Goal: Transaction & Acquisition: Download file/media

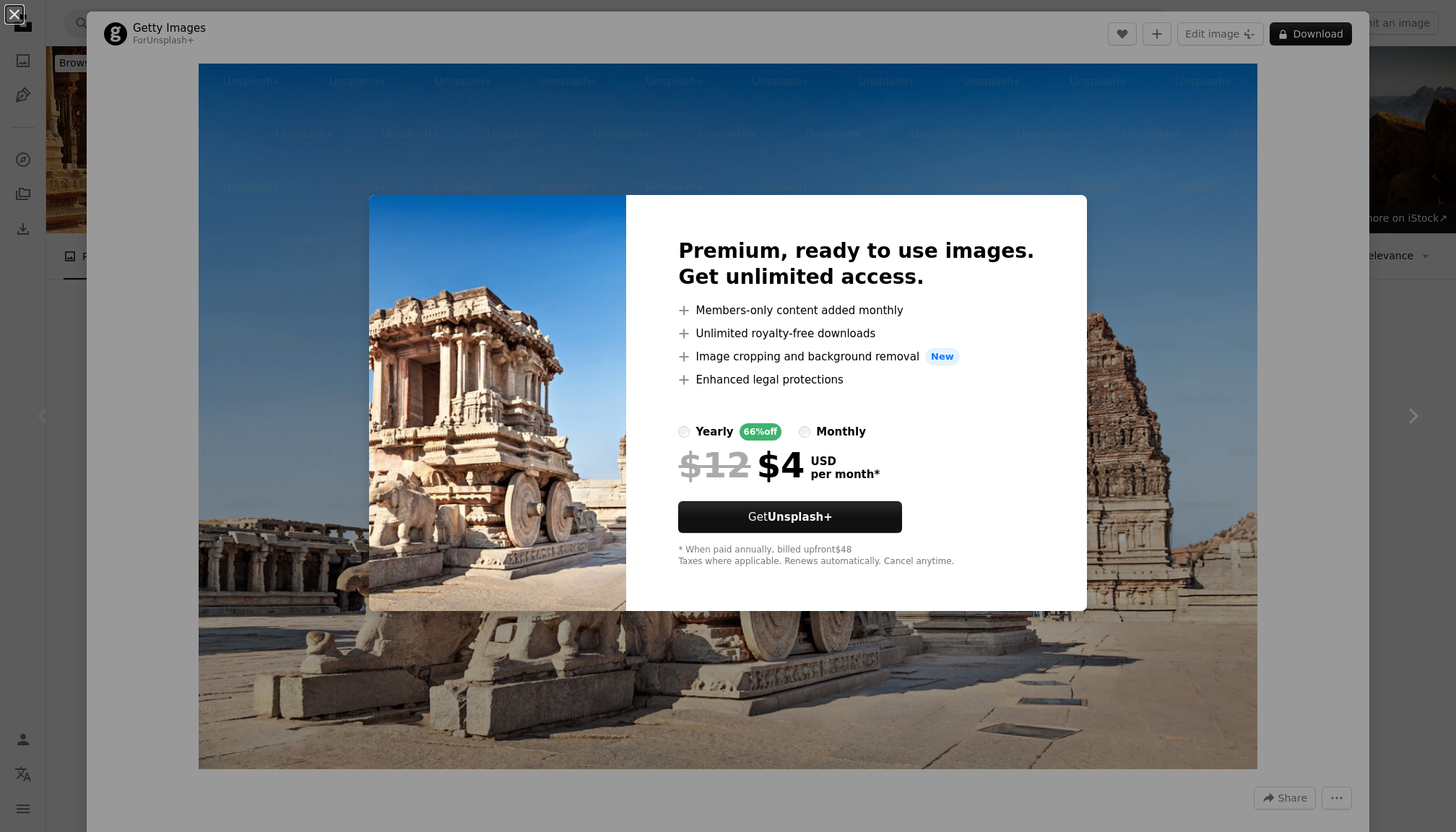
click at [198, 295] on div "An X shape Premium, ready to use images. Get unlimited access. A plus sign Memb…" at bounding box center [728, 416] width 1456 height 832
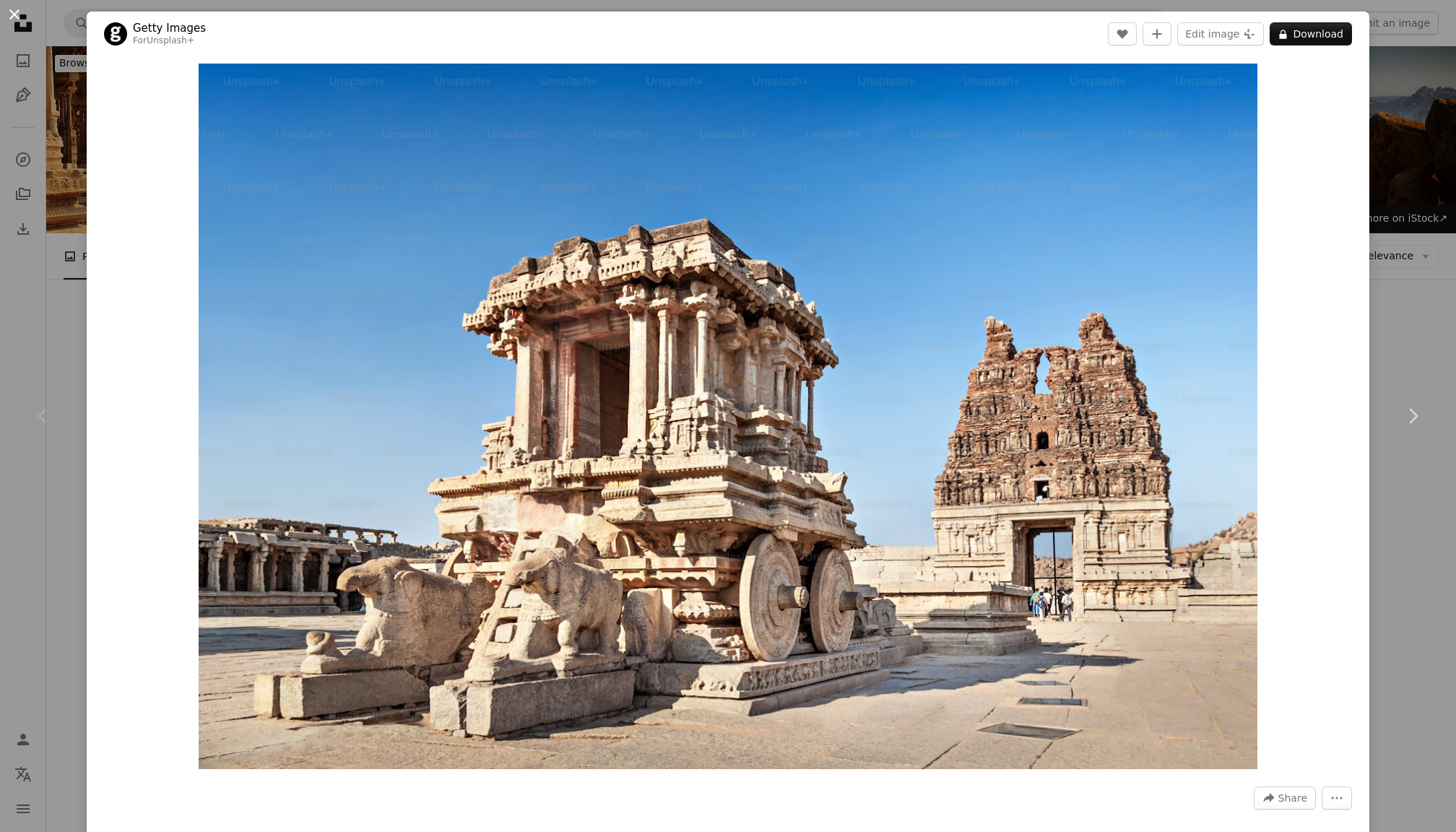
click at [12, 15] on button "An X shape" at bounding box center [15, 15] width 17 height 17
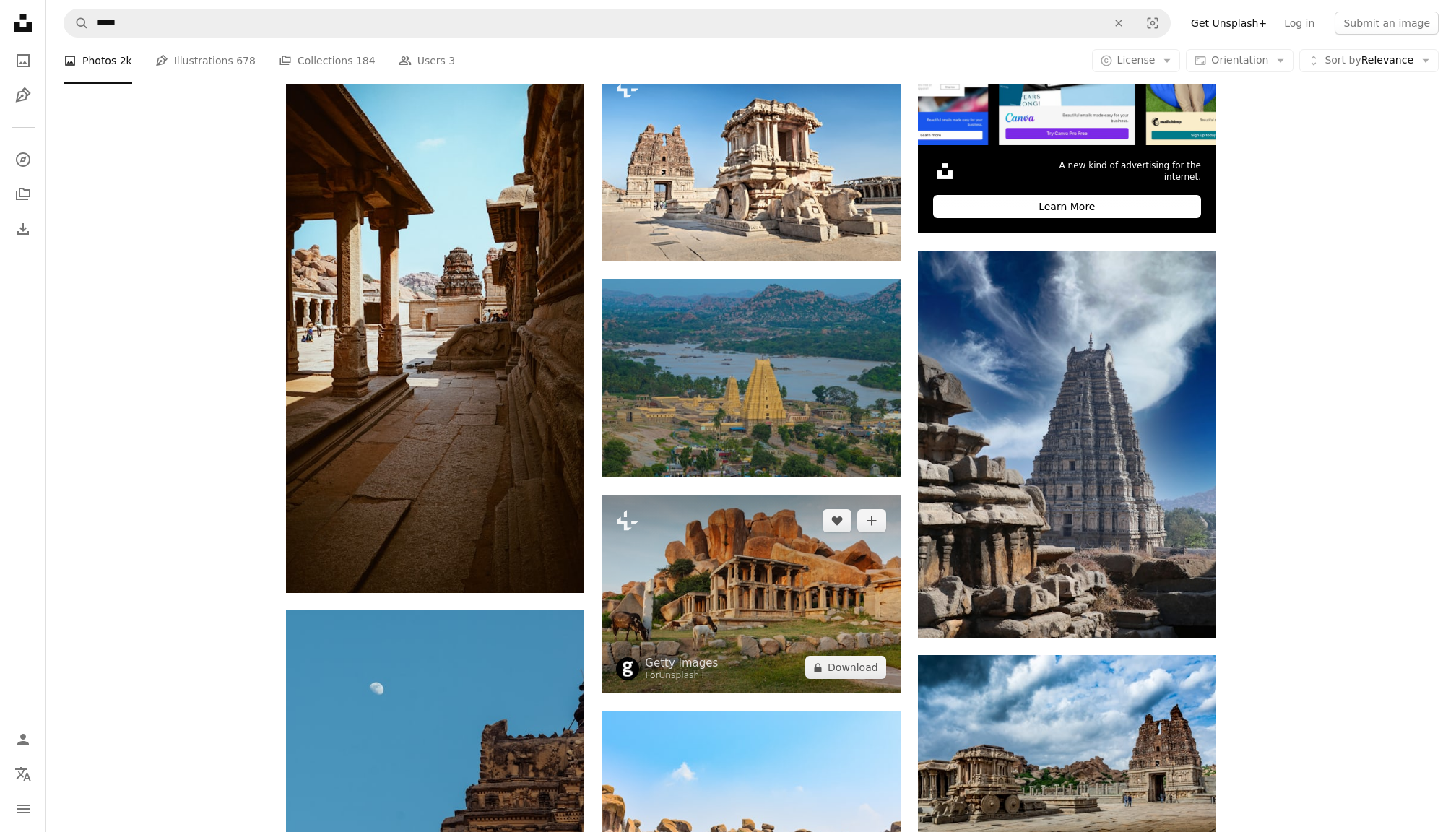
scroll to position [558, 0]
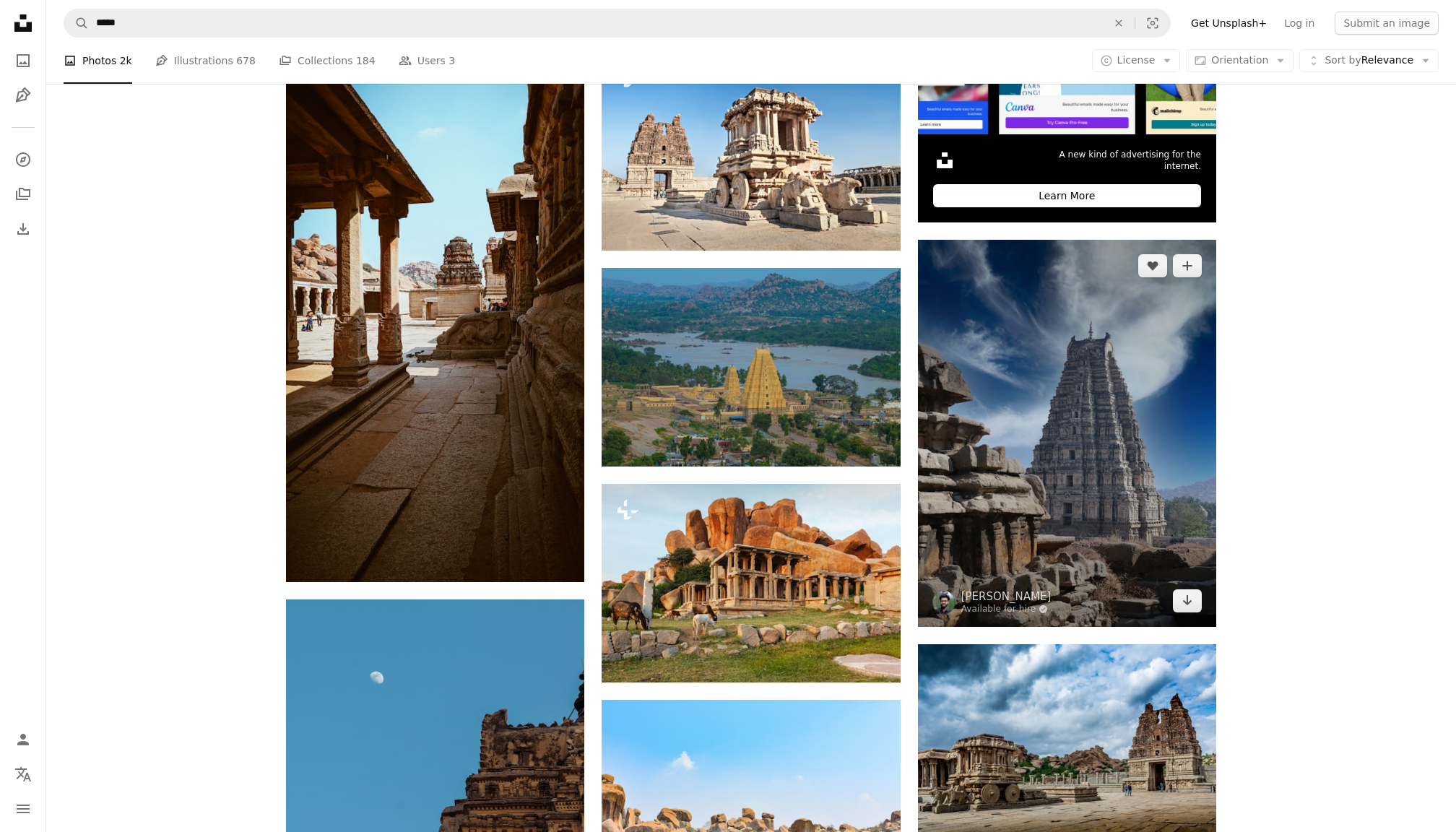
click at [1135, 505] on img at bounding box center [1067, 433] width 299 height 386
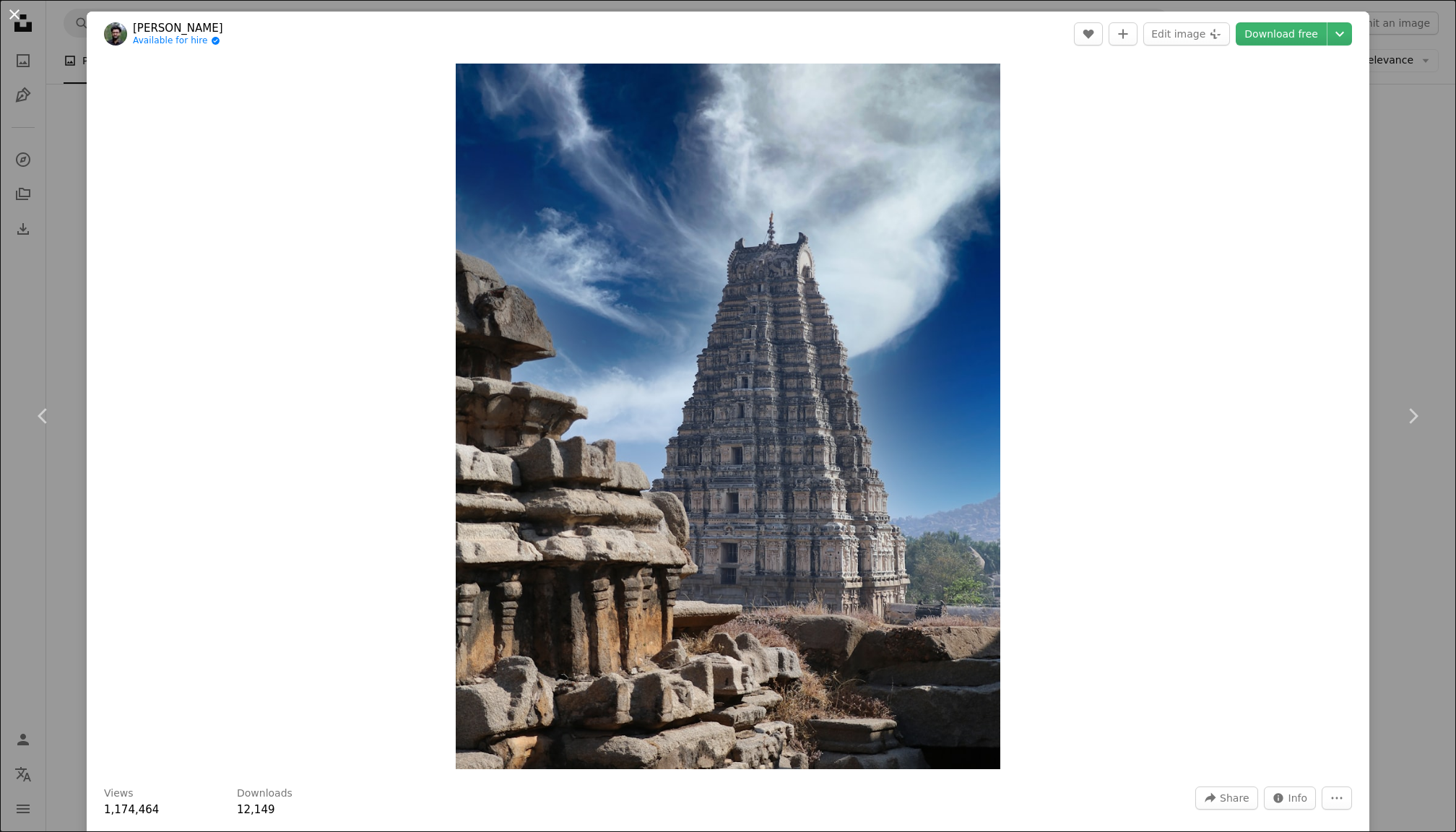
click at [13, 13] on button "An X shape" at bounding box center [15, 15] width 17 height 17
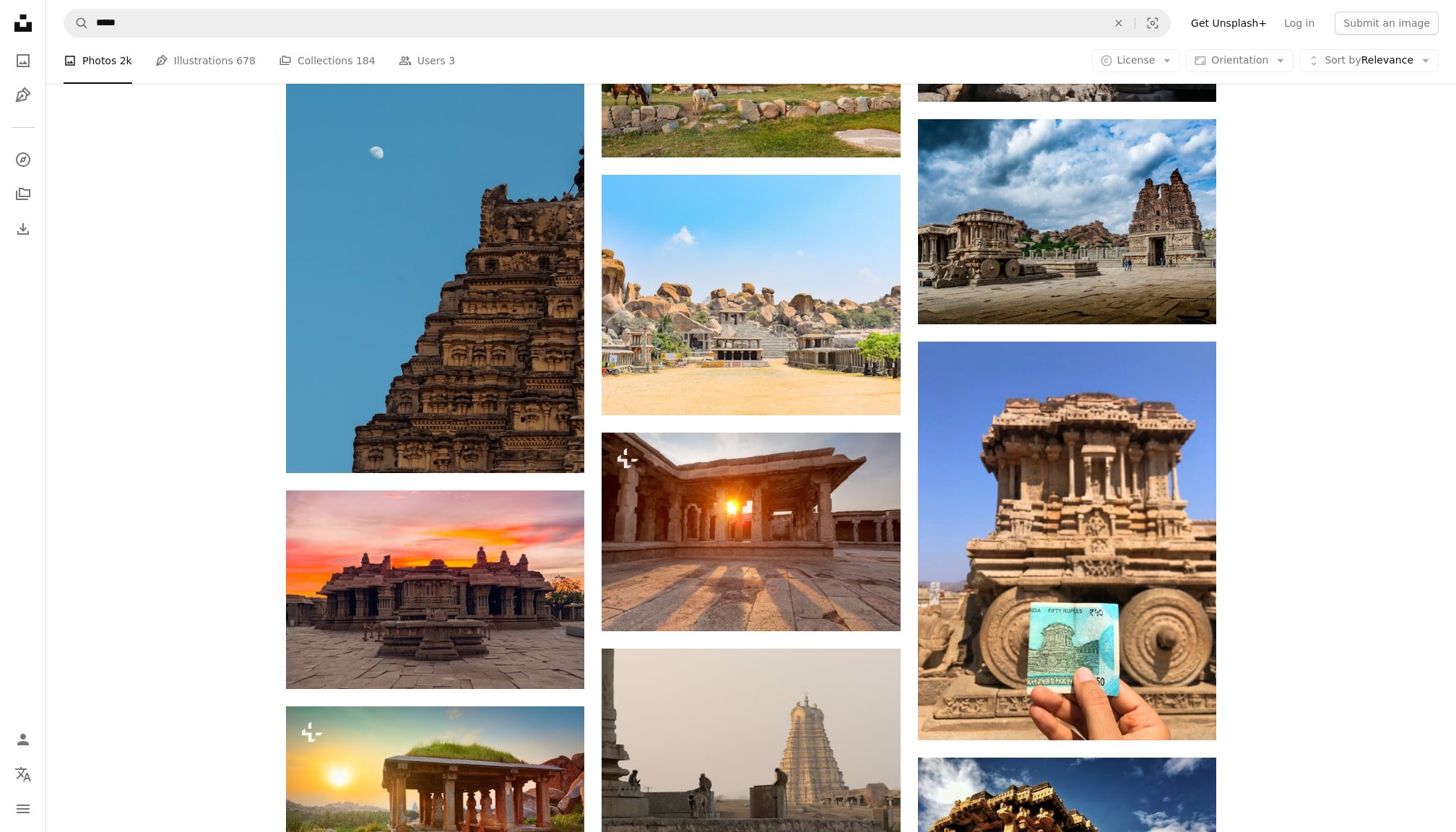
scroll to position [1081, 0]
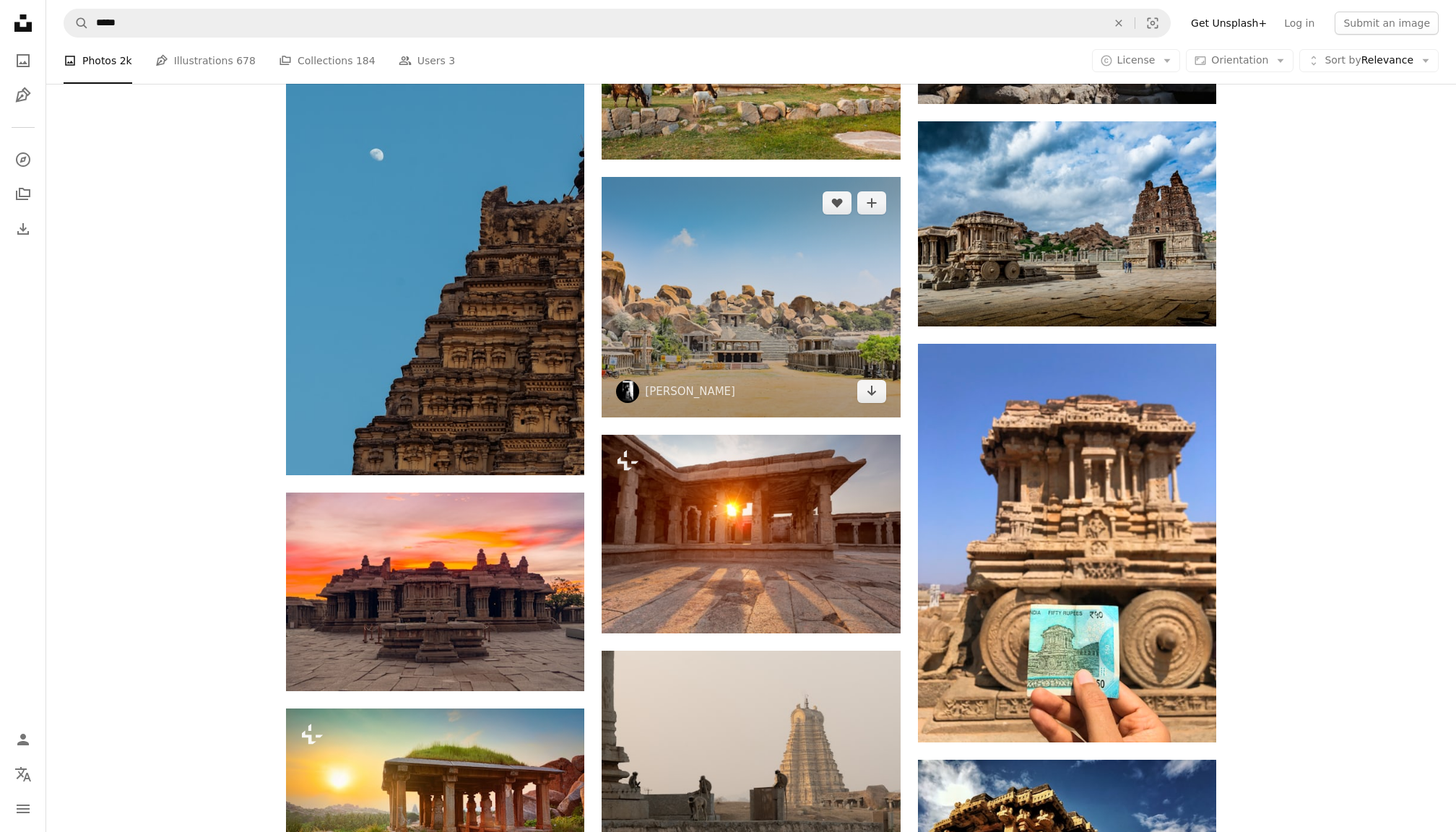
click at [729, 336] on img at bounding box center [750, 297] width 299 height 239
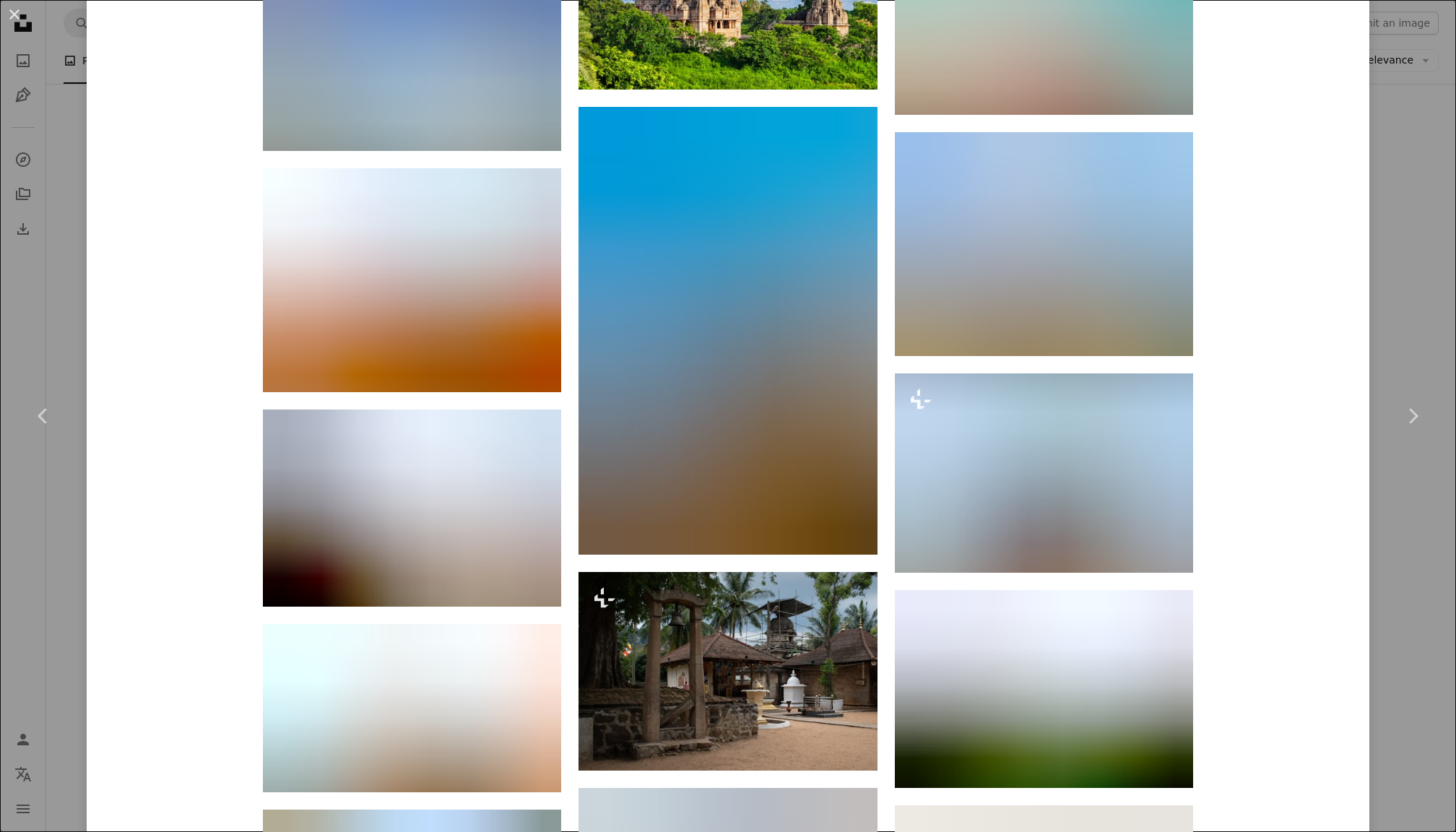
scroll to position [2424, 0]
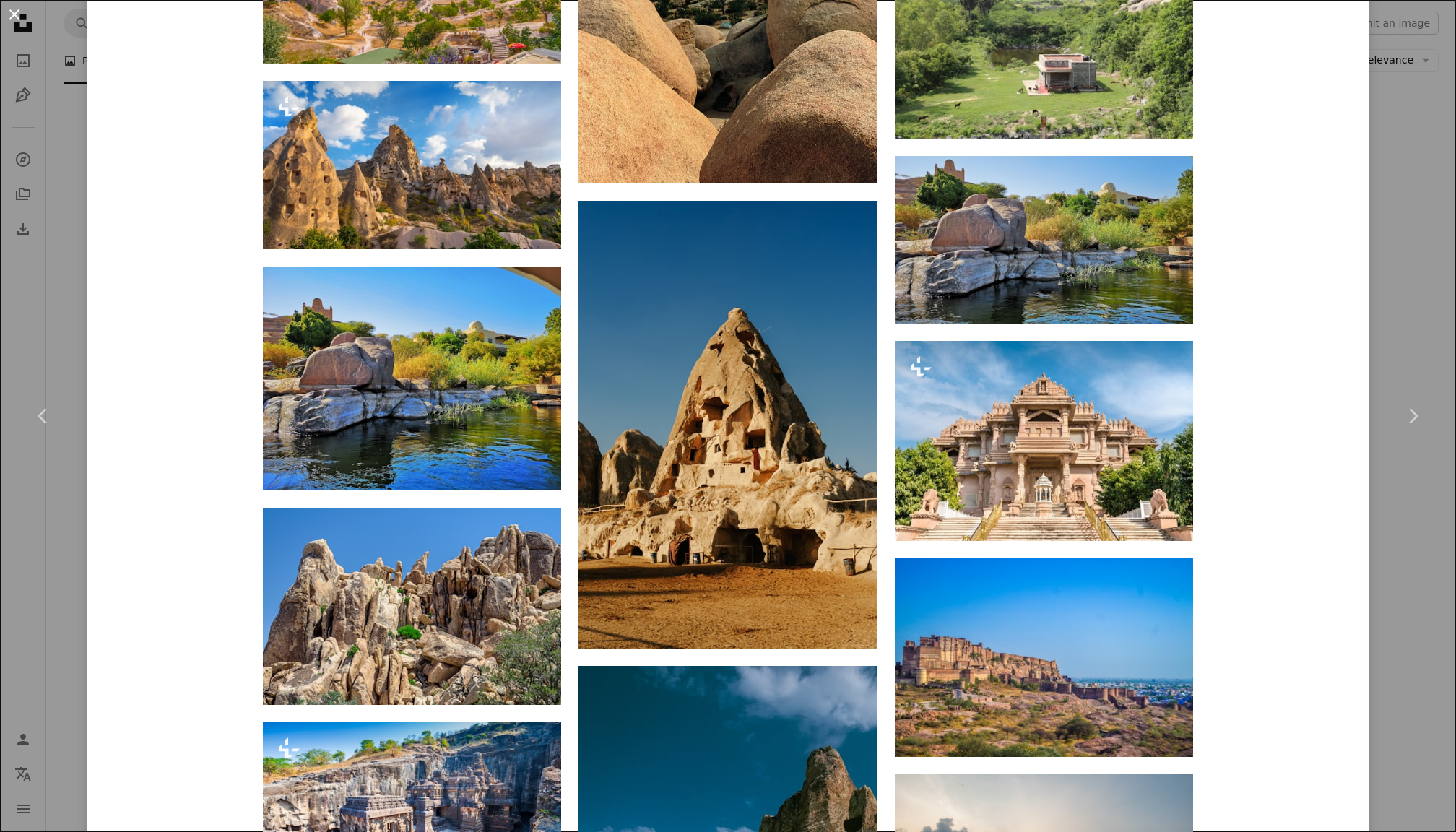
click at [10, 10] on button "An X shape" at bounding box center [15, 15] width 17 height 17
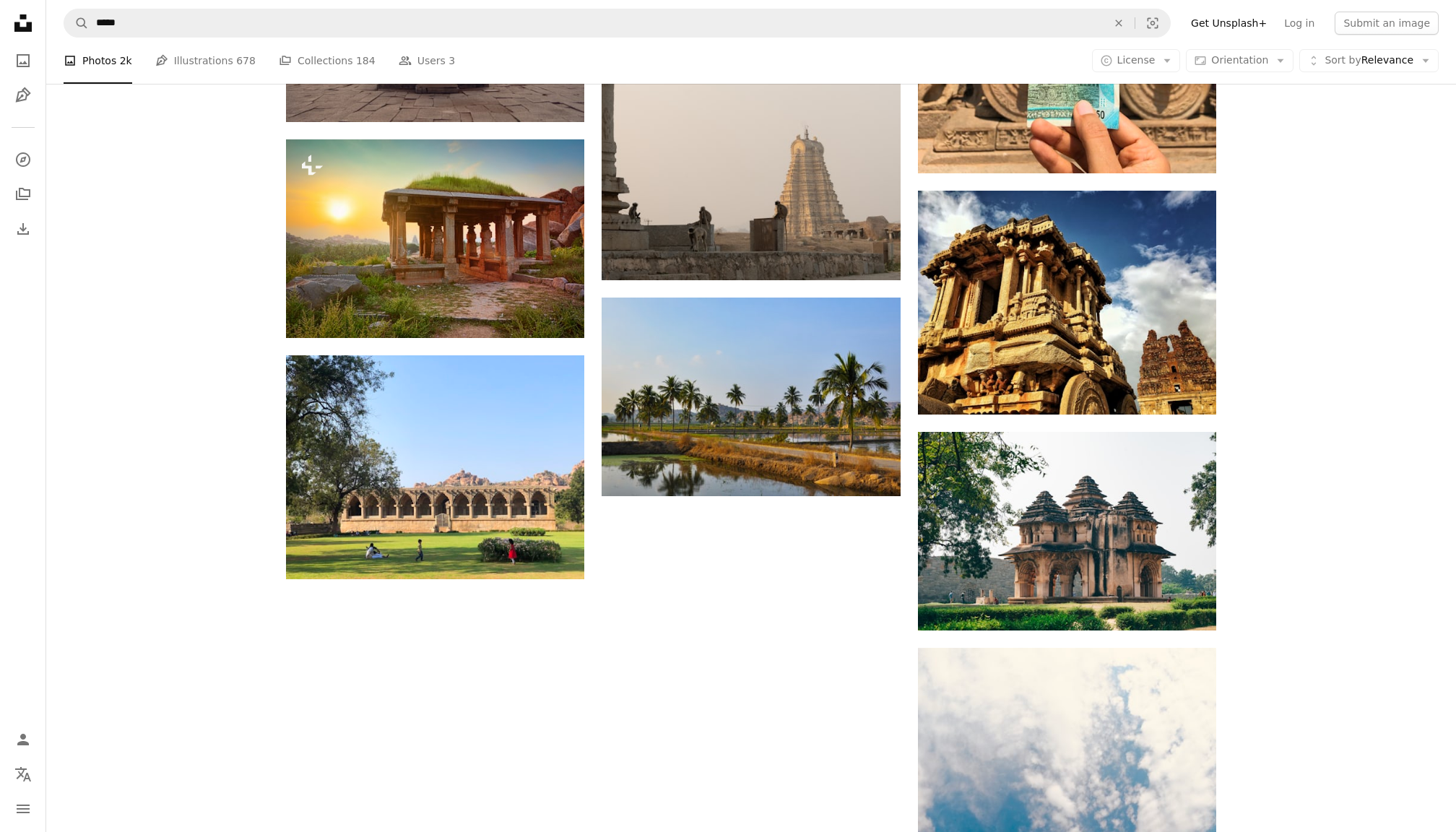
scroll to position [1642, 0]
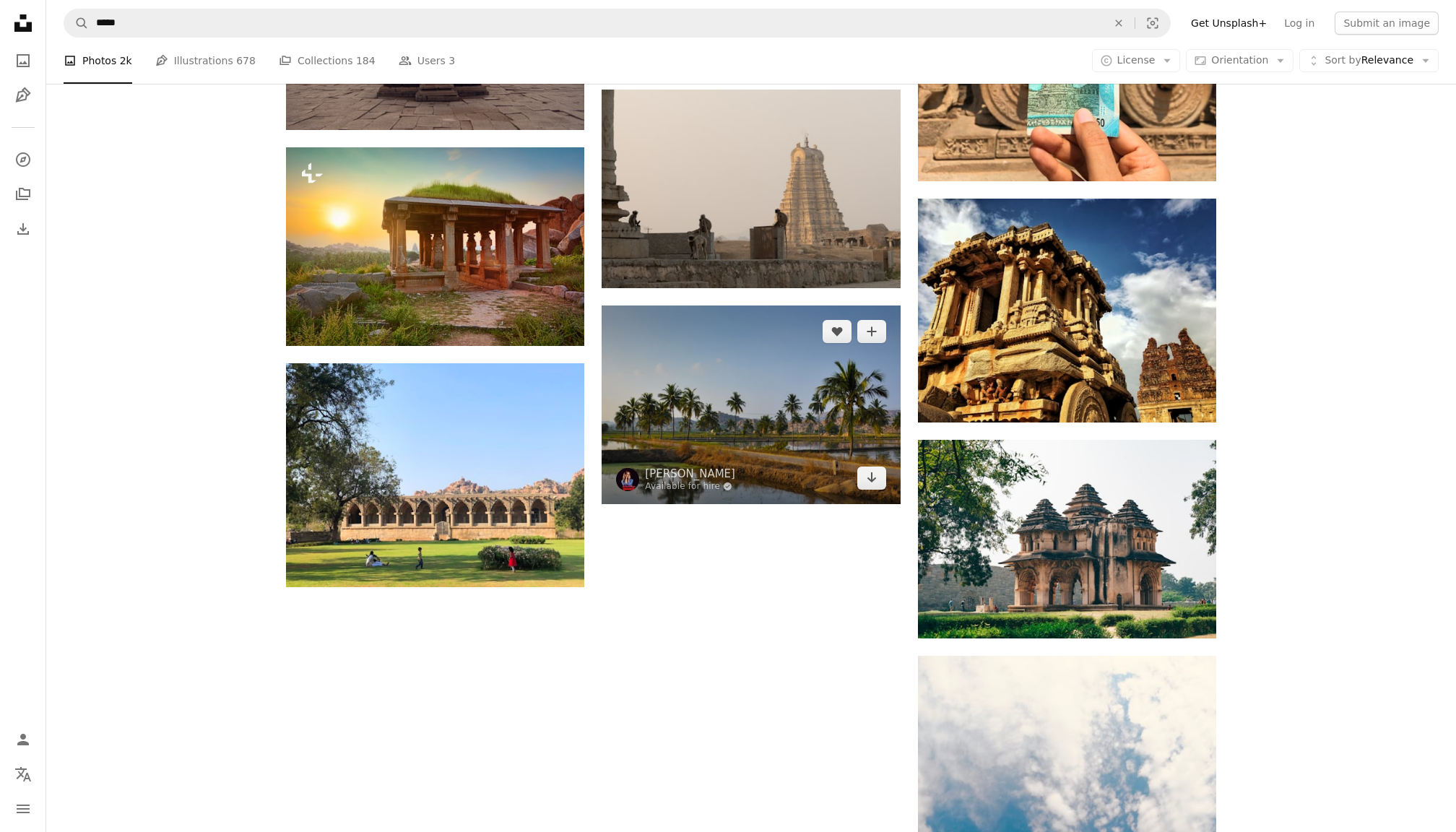
click at [721, 433] on img at bounding box center [750, 404] width 299 height 198
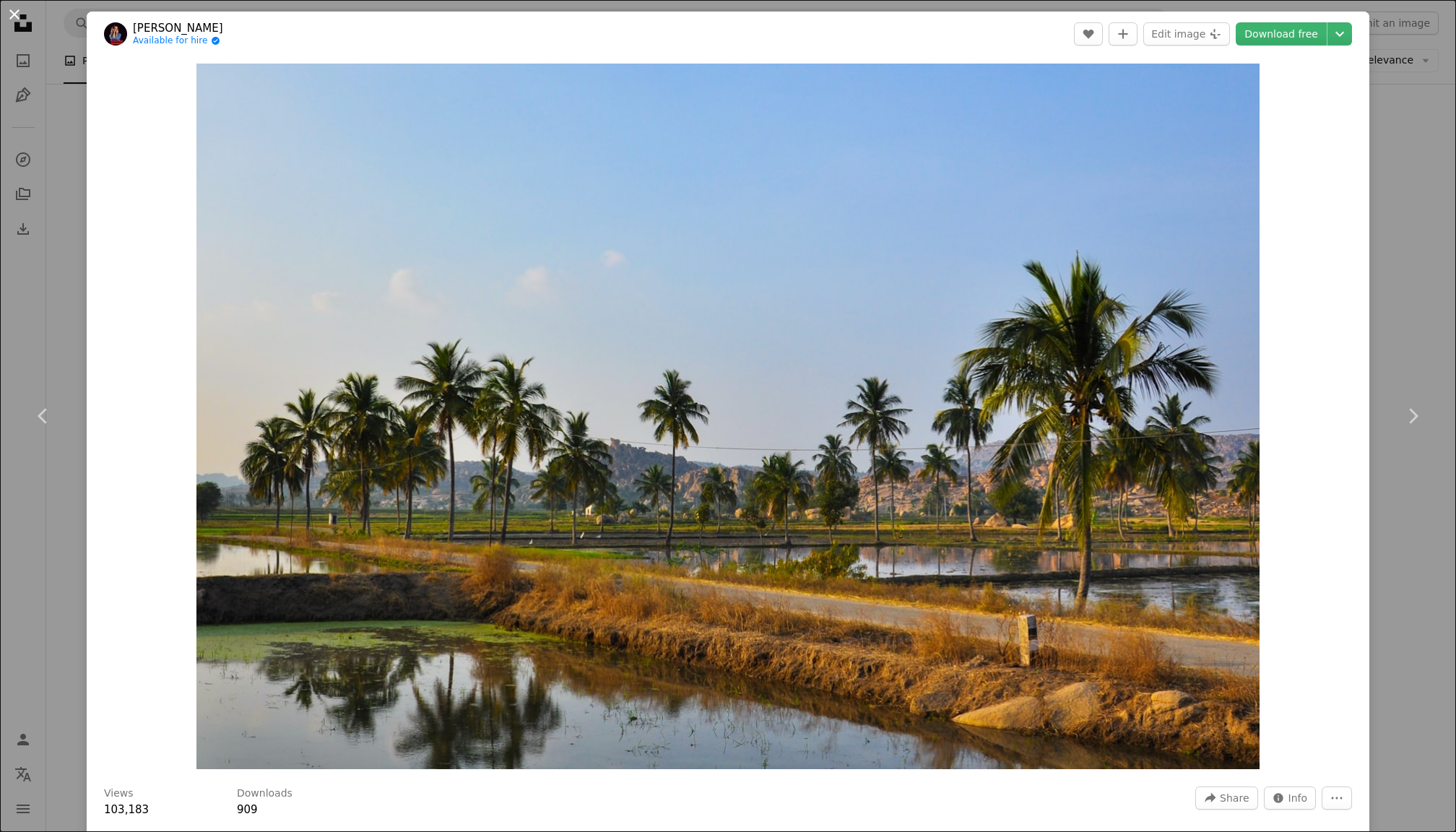
click at [13, 16] on button "An X shape" at bounding box center [15, 15] width 17 height 17
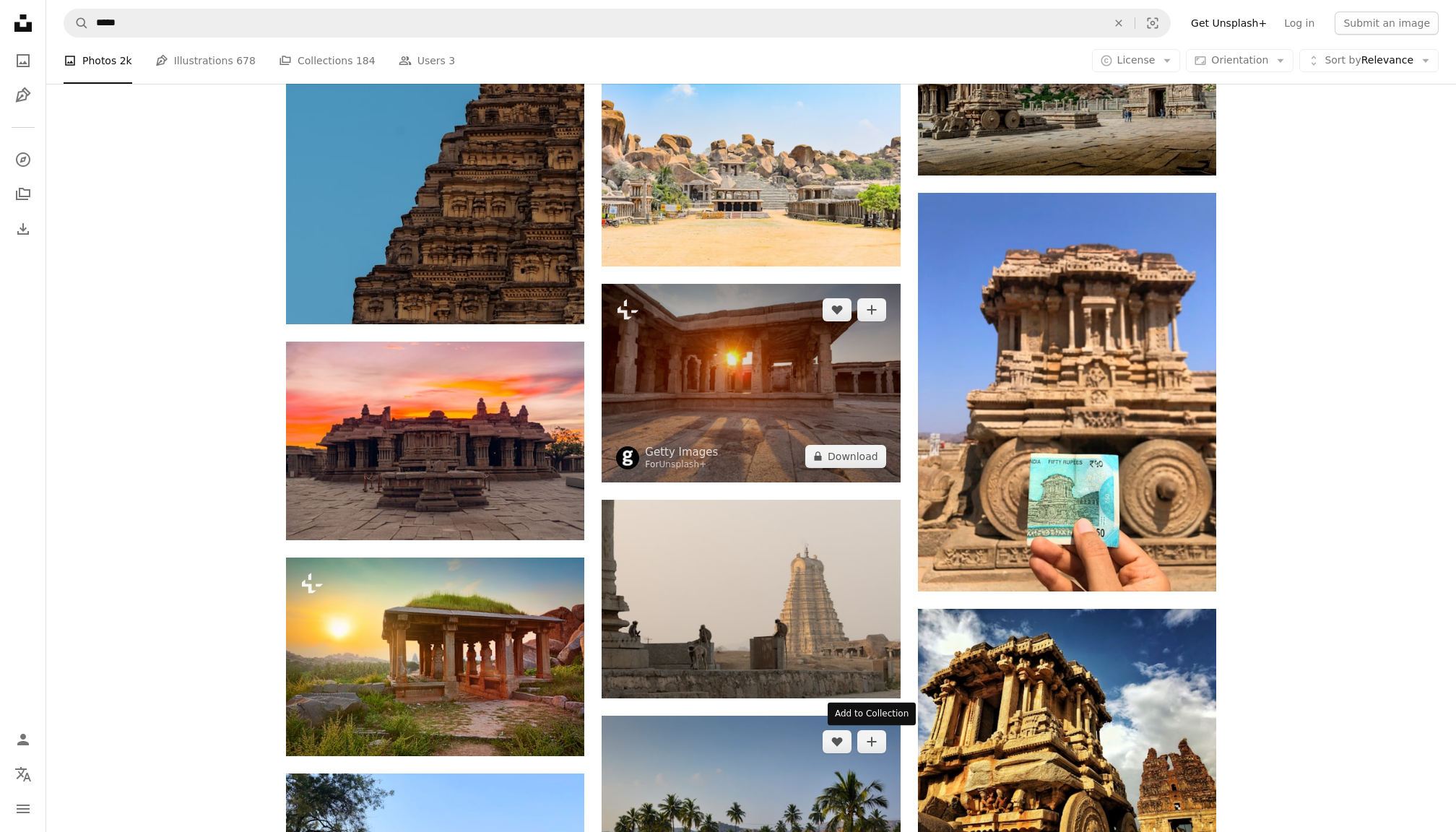
scroll to position [1225, 0]
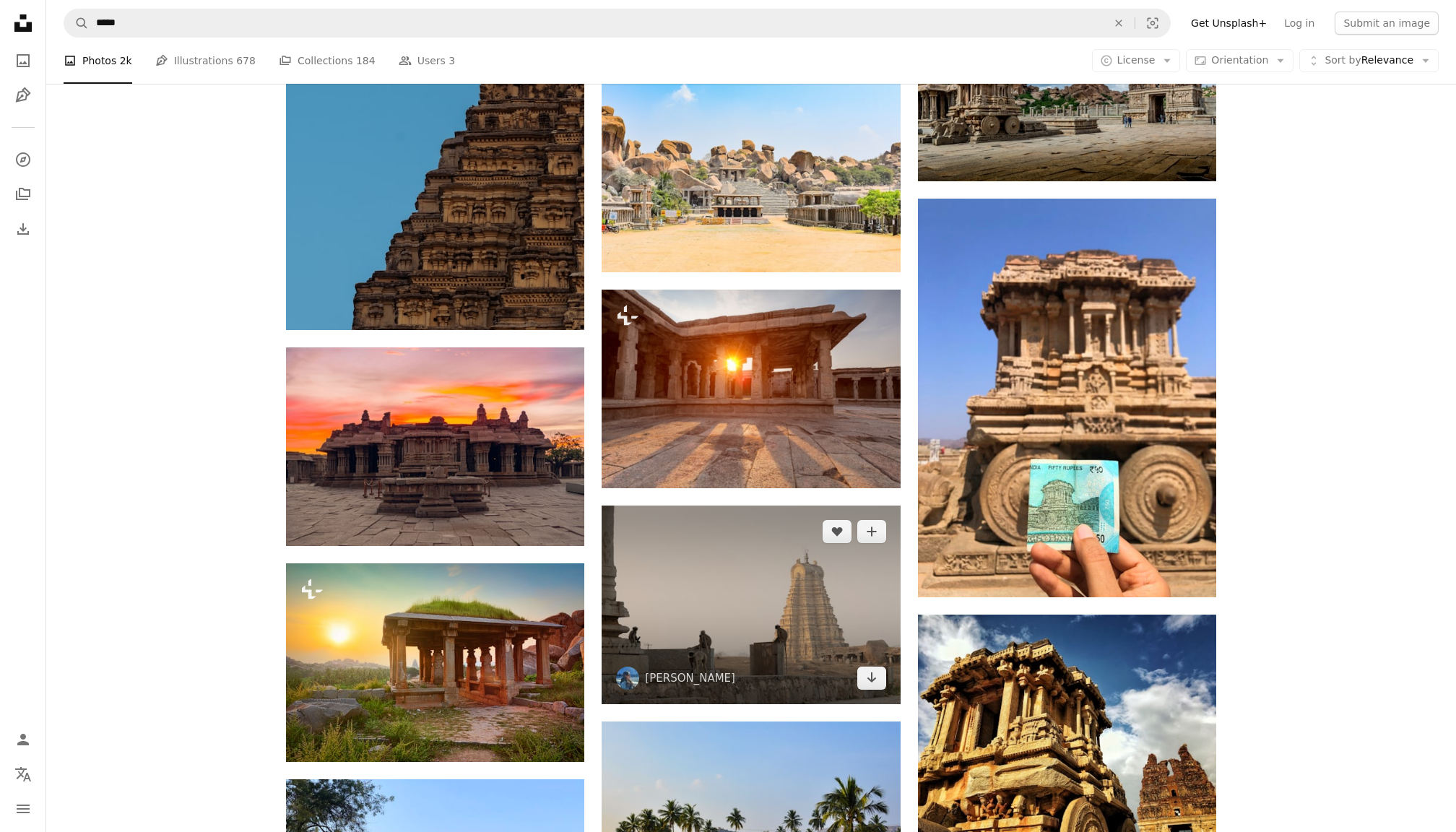
click at [762, 579] on img at bounding box center [750, 605] width 299 height 198
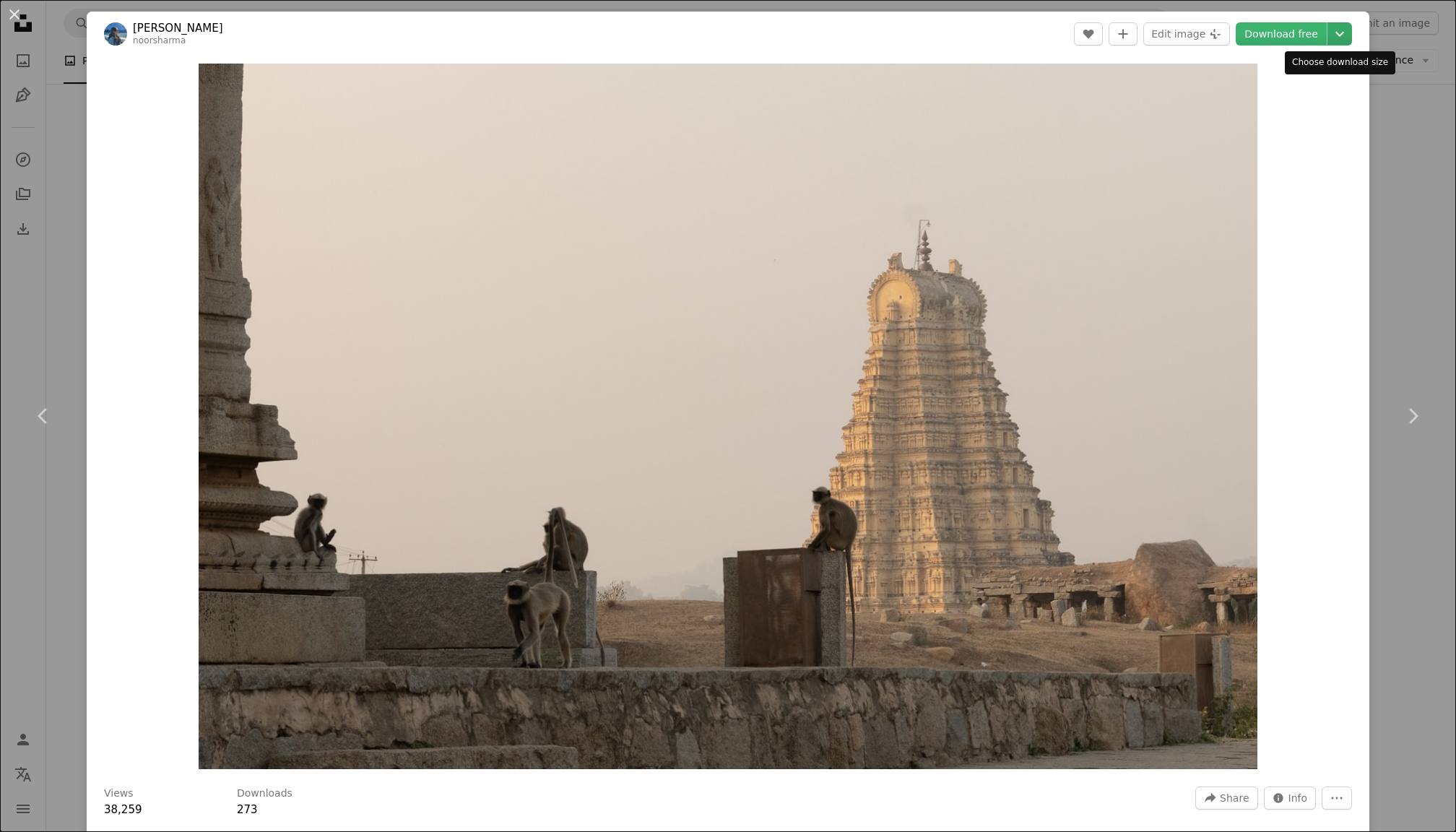
click at [1341, 36] on icon "Chevron down" at bounding box center [1339, 34] width 23 height 17
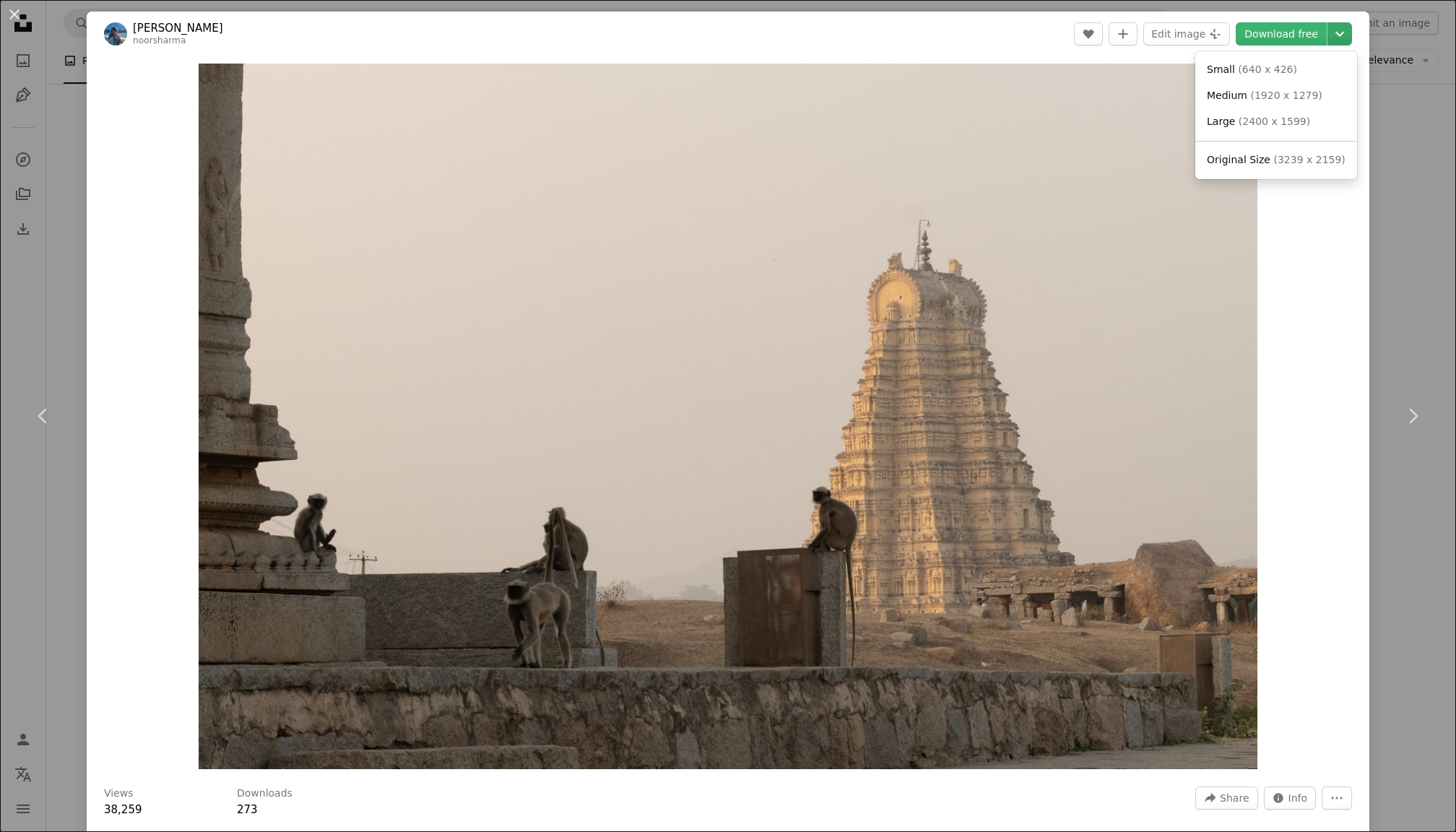
click at [1341, 36] on icon "Chevron down" at bounding box center [1339, 34] width 23 height 17
click at [1254, 115] on span "Large ( 2400 x 1599 )" at bounding box center [1258, 121] width 104 height 15
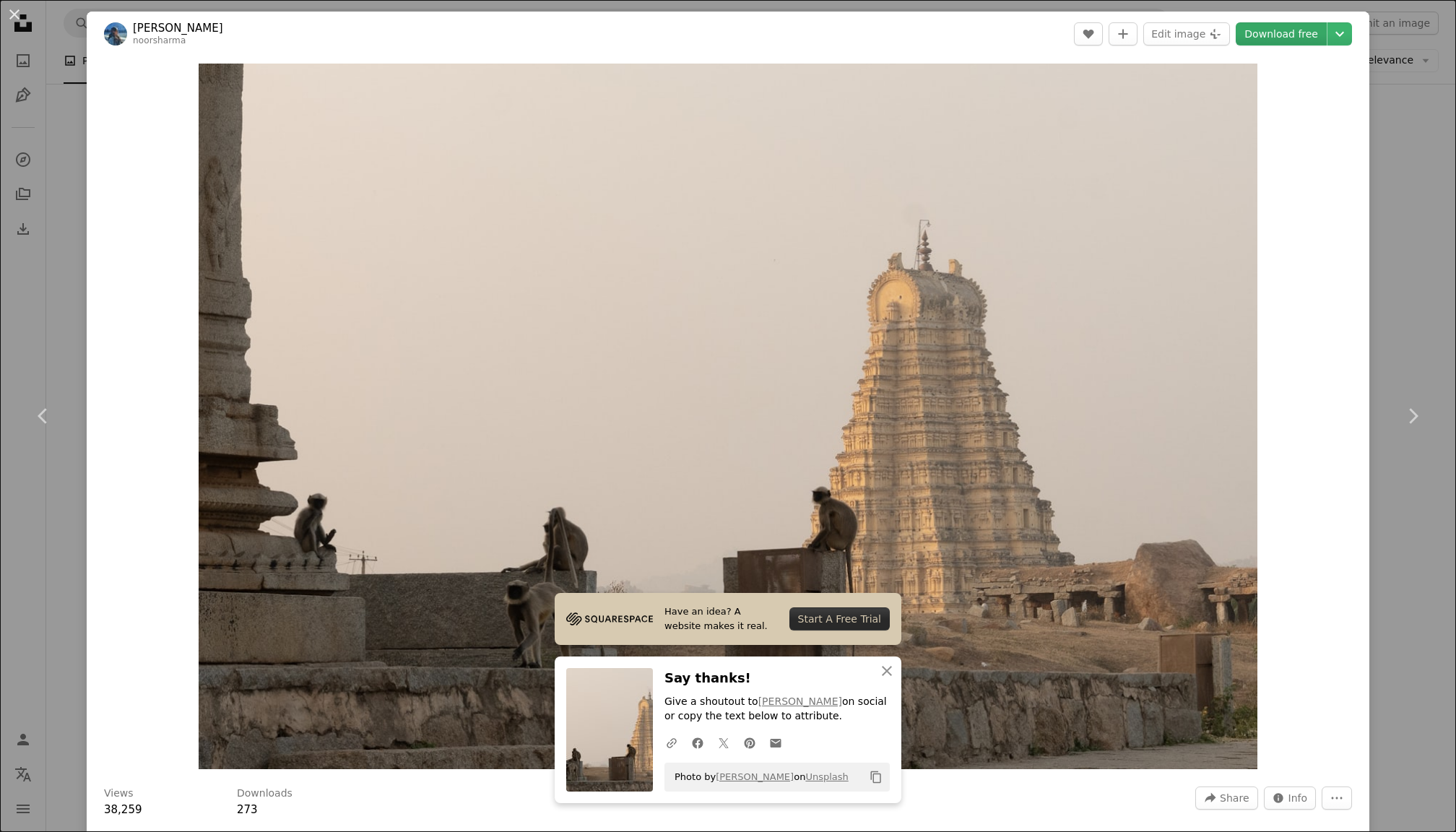
click at [1264, 31] on link "Download free" at bounding box center [1281, 33] width 91 height 23
click at [15, 13] on button "An X shape" at bounding box center [15, 15] width 17 height 17
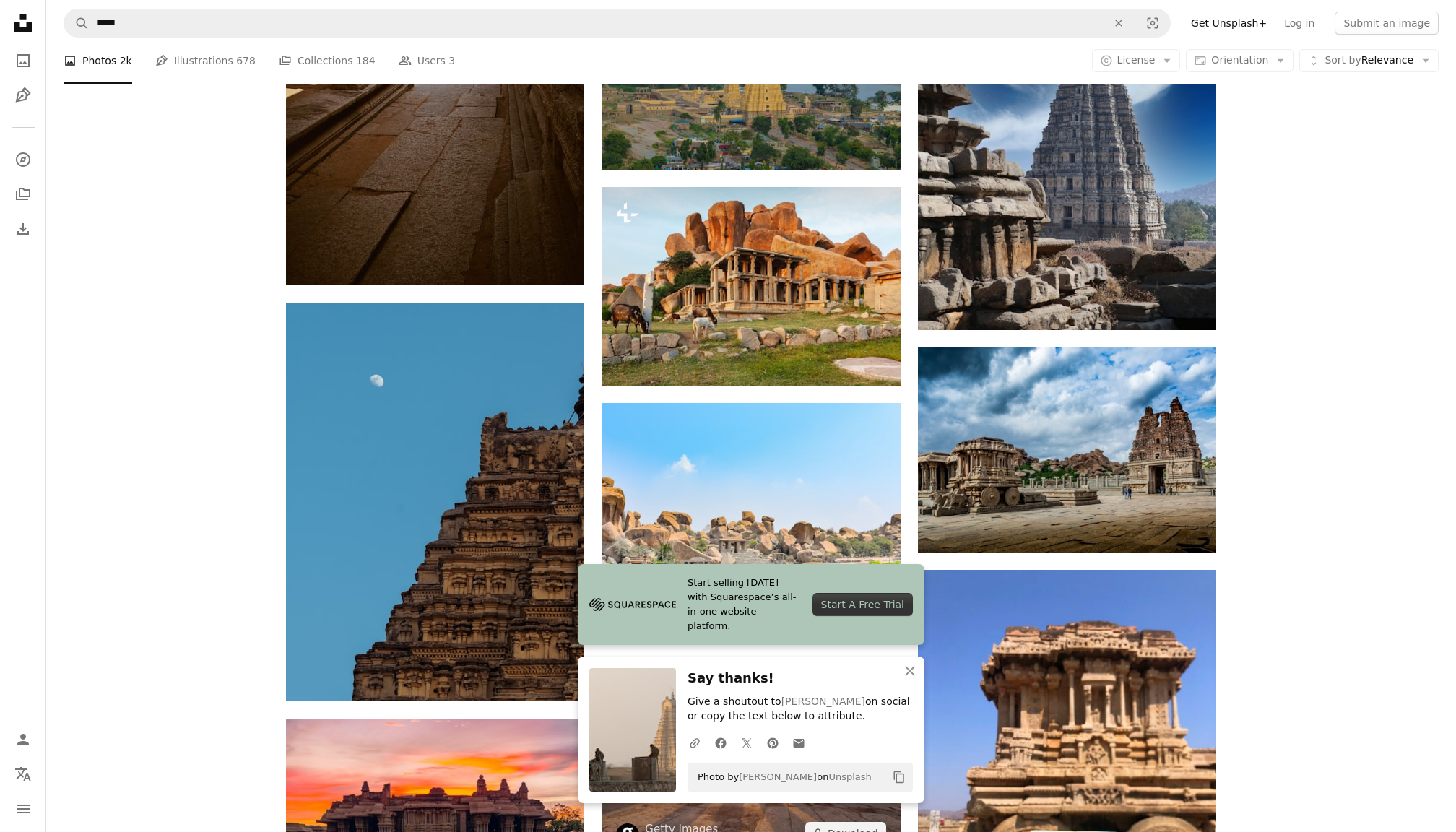
scroll to position [843, 0]
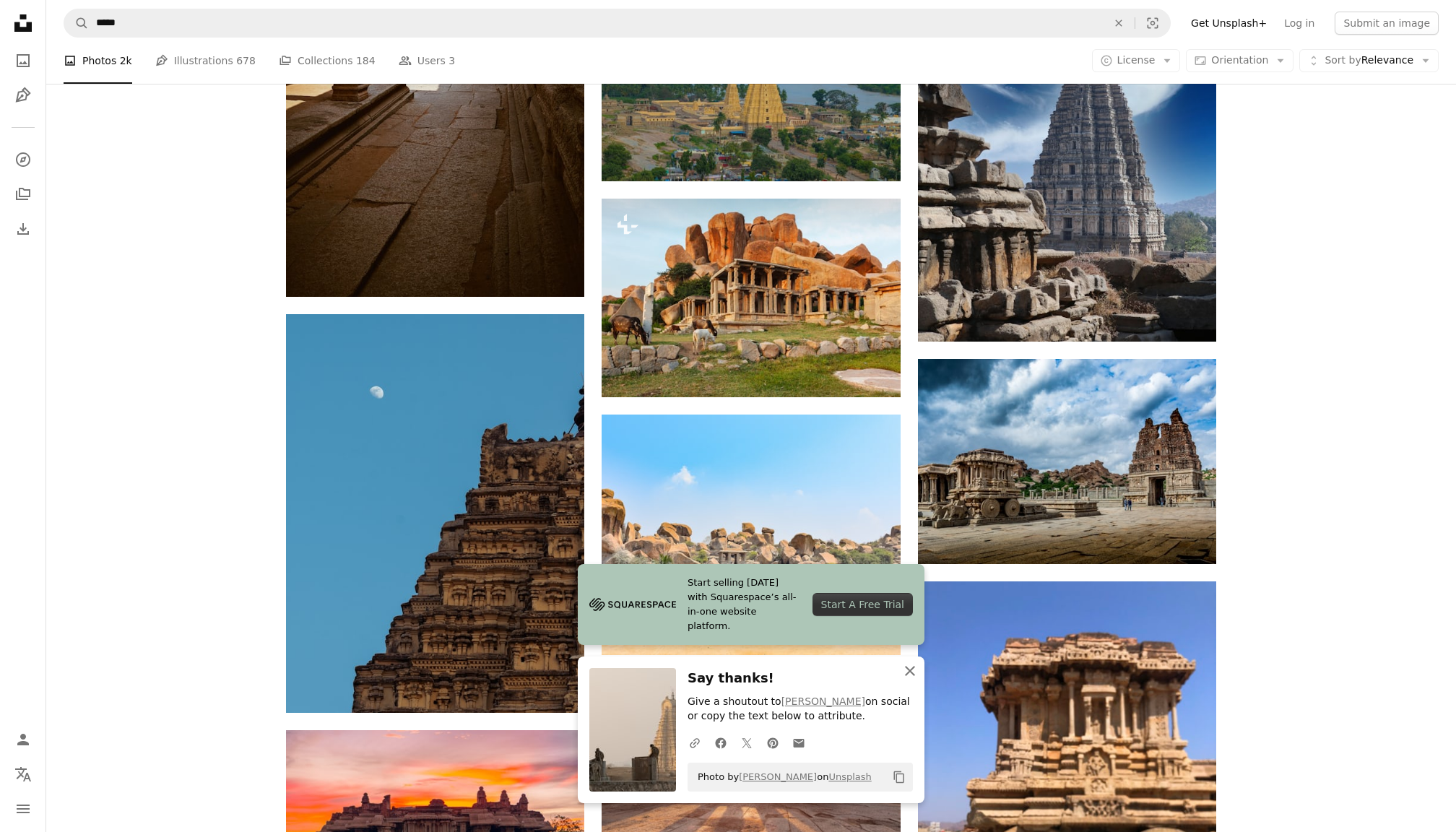
click at [910, 669] on icon "An X shape" at bounding box center [910, 670] width 17 height 17
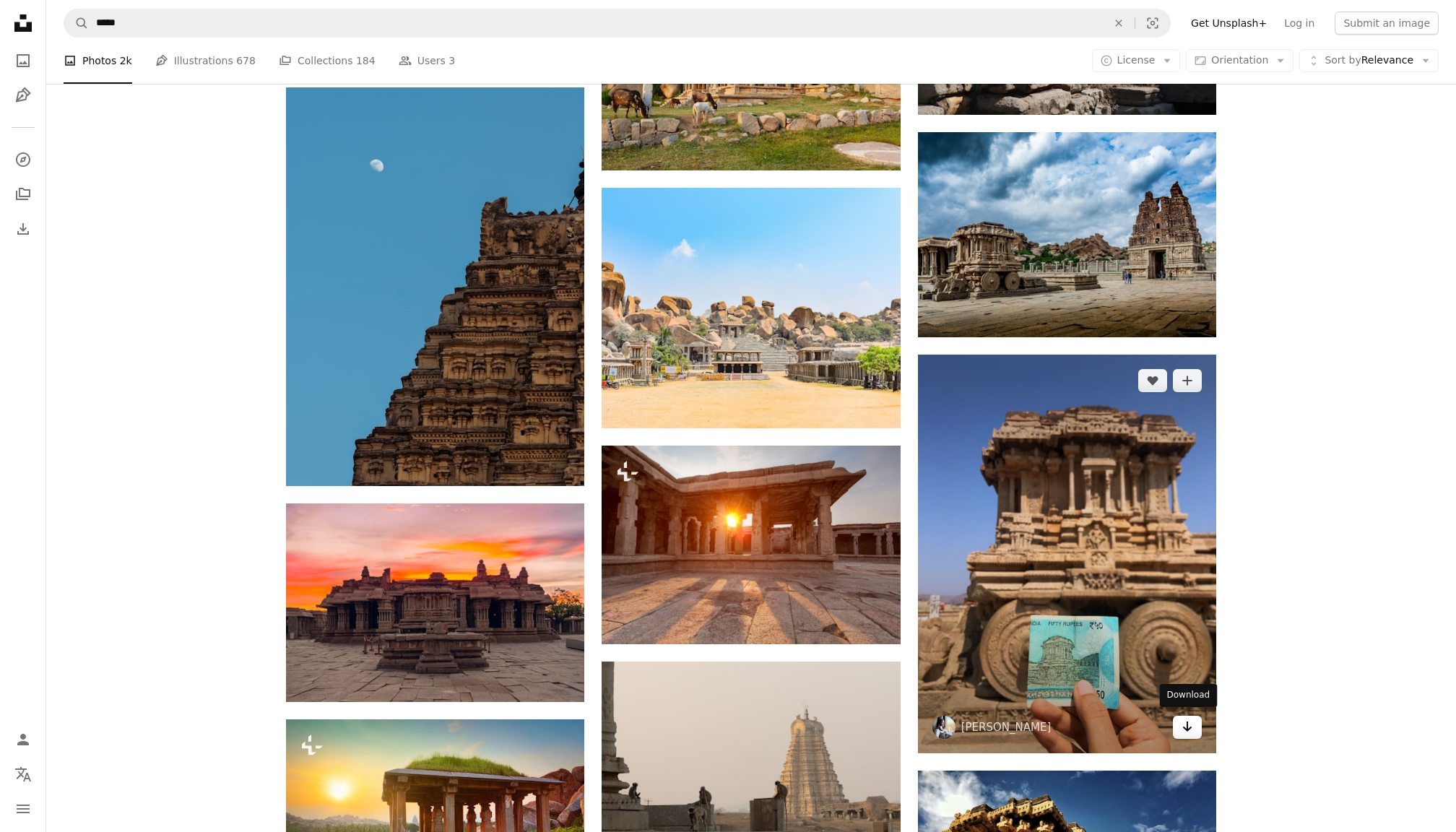
scroll to position [915, 0]
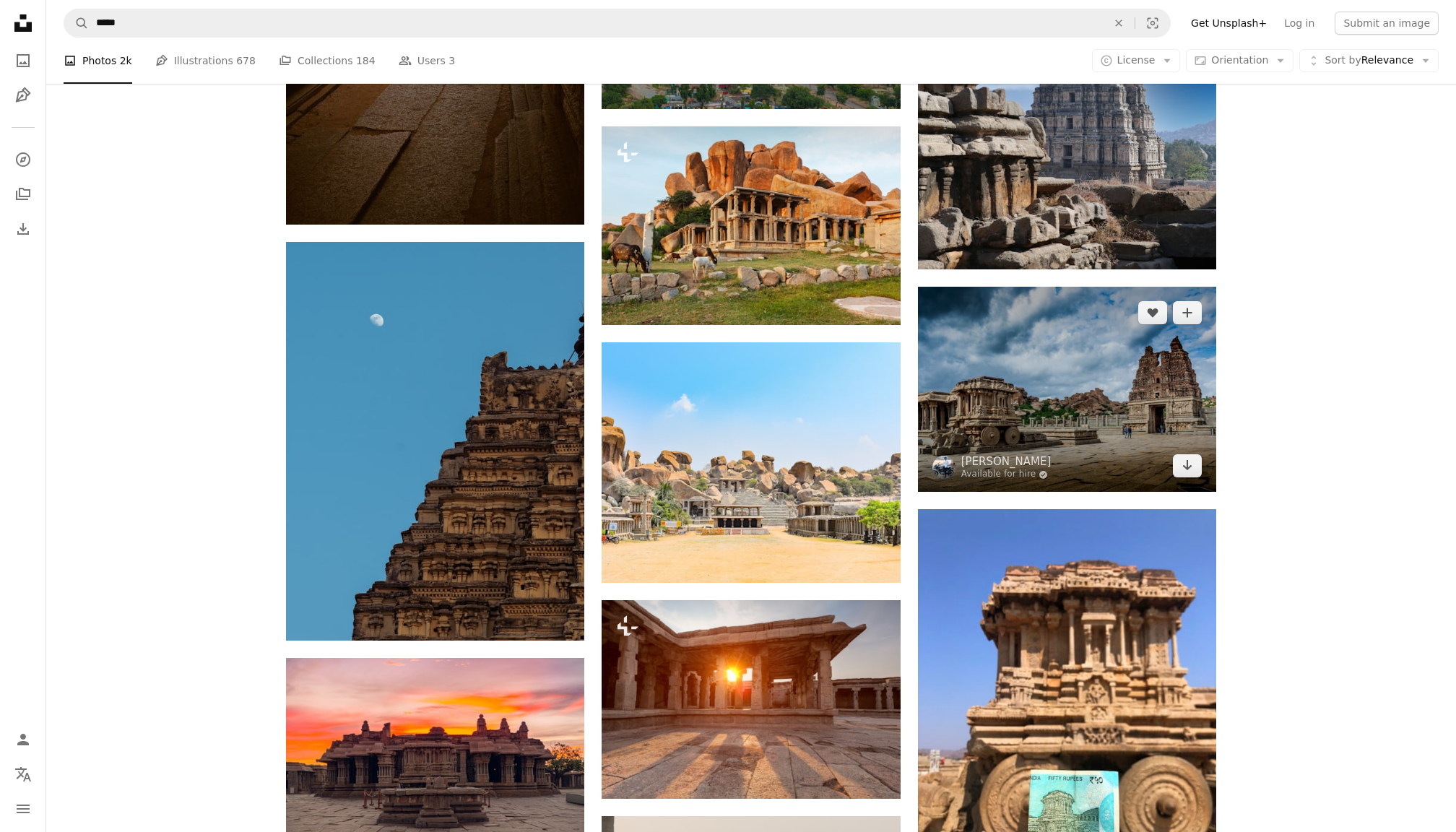
click at [1086, 423] on img at bounding box center [1067, 389] width 299 height 205
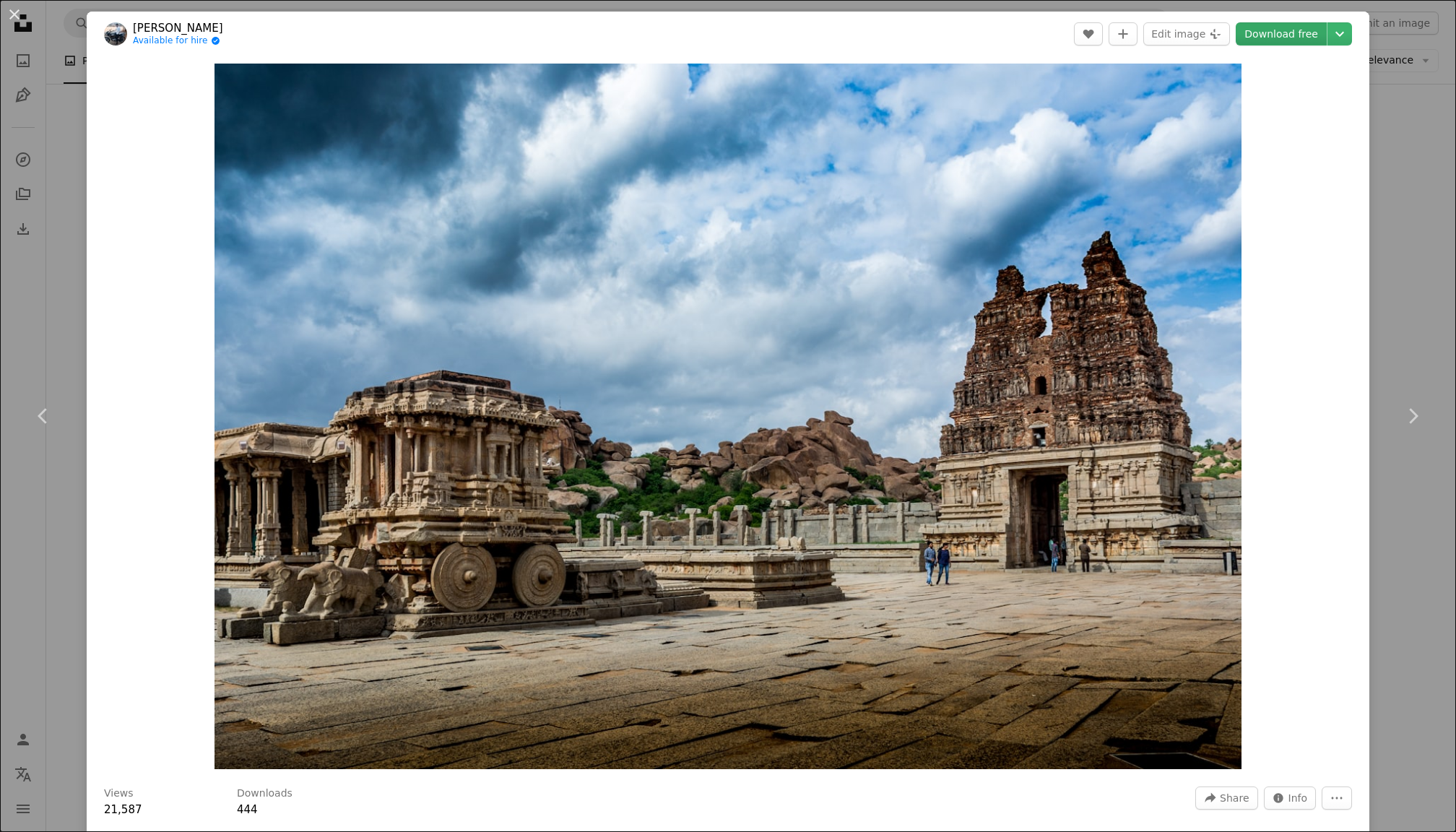
click at [1303, 38] on link "Download free" at bounding box center [1281, 33] width 91 height 23
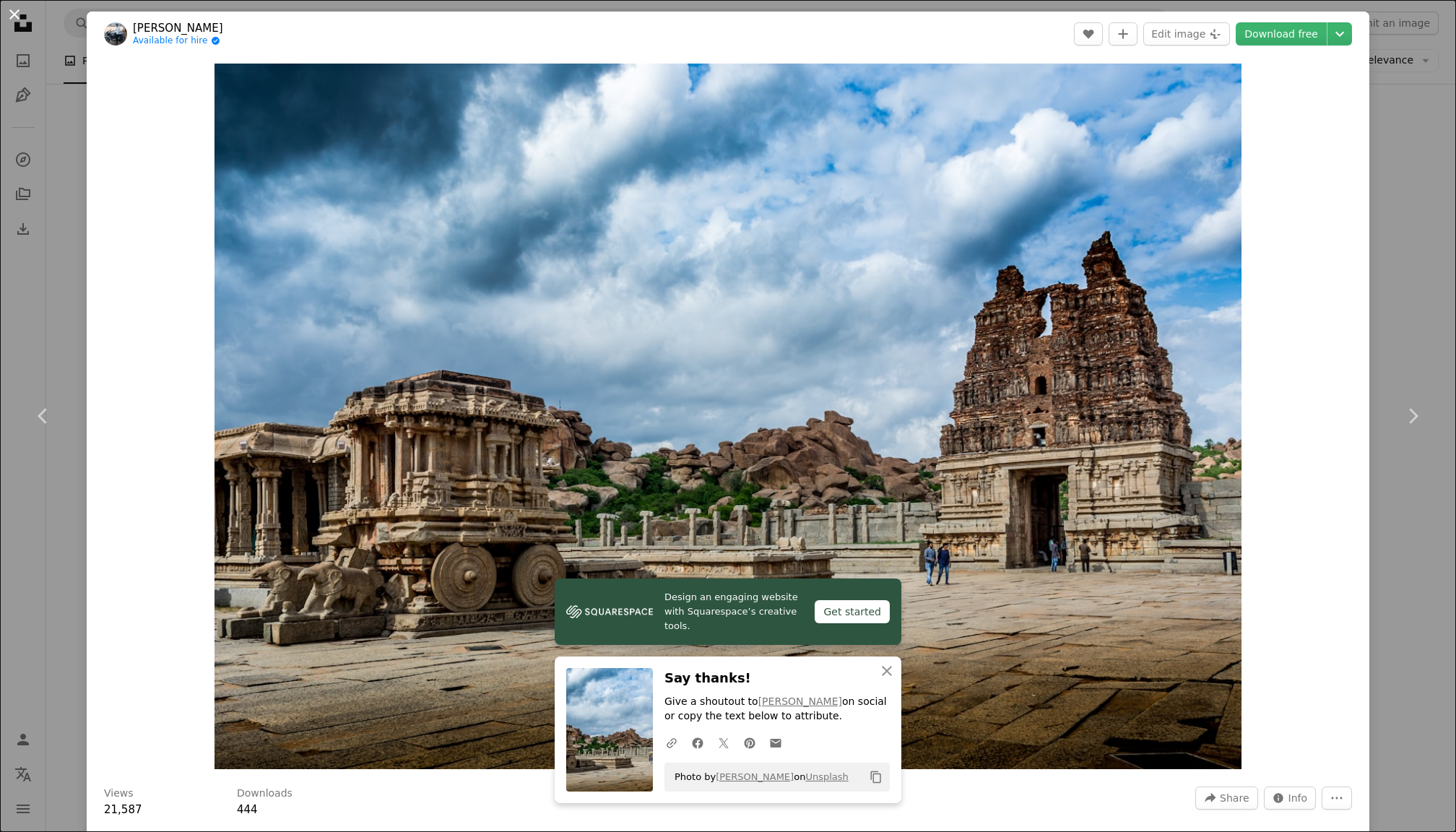
click at [19, 9] on button "An X shape" at bounding box center [15, 15] width 17 height 17
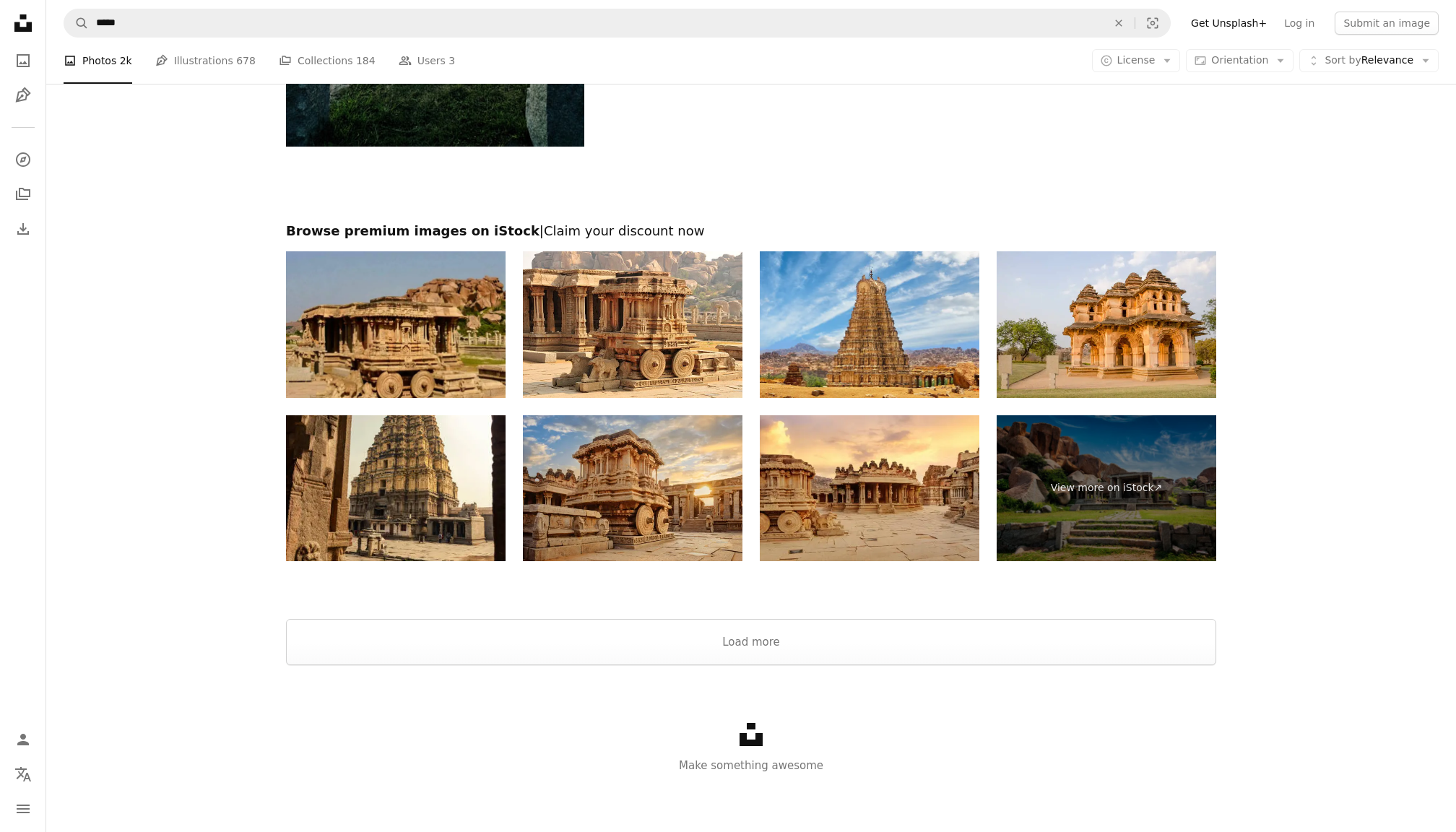
scroll to position [4621, 0]
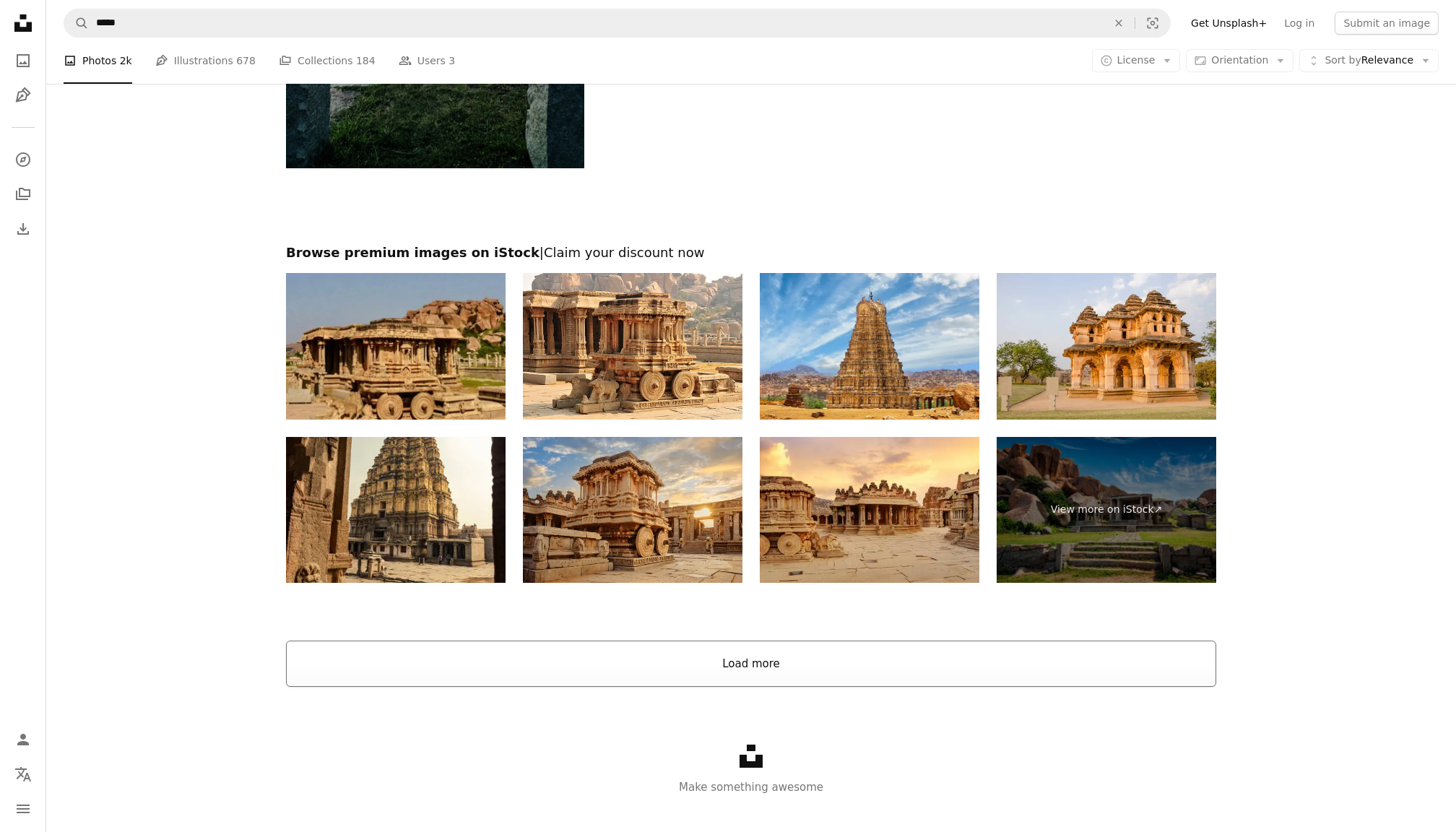
click at [728, 665] on button "Load more" at bounding box center [750, 664] width 930 height 46
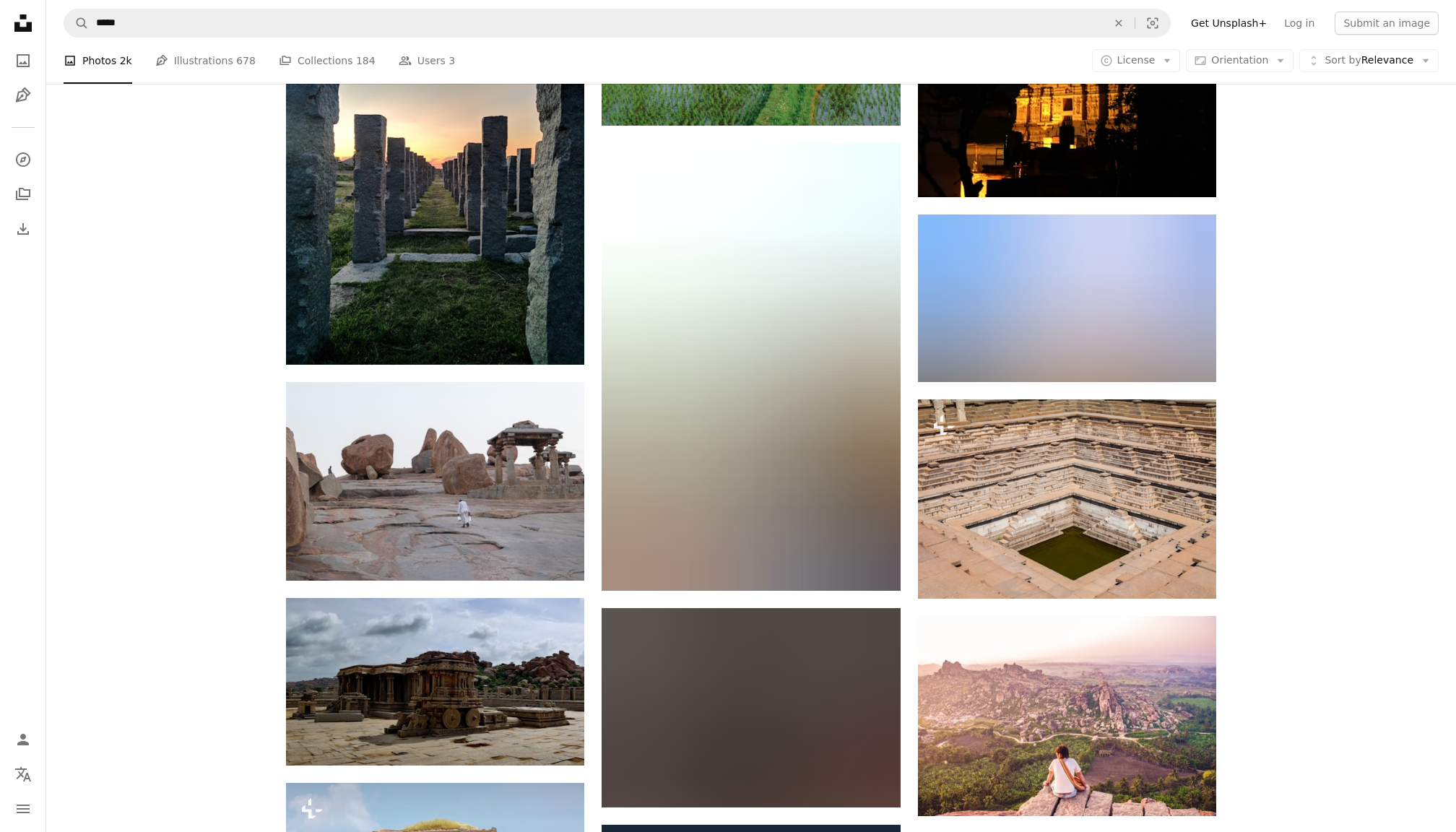
scroll to position [4418, 0]
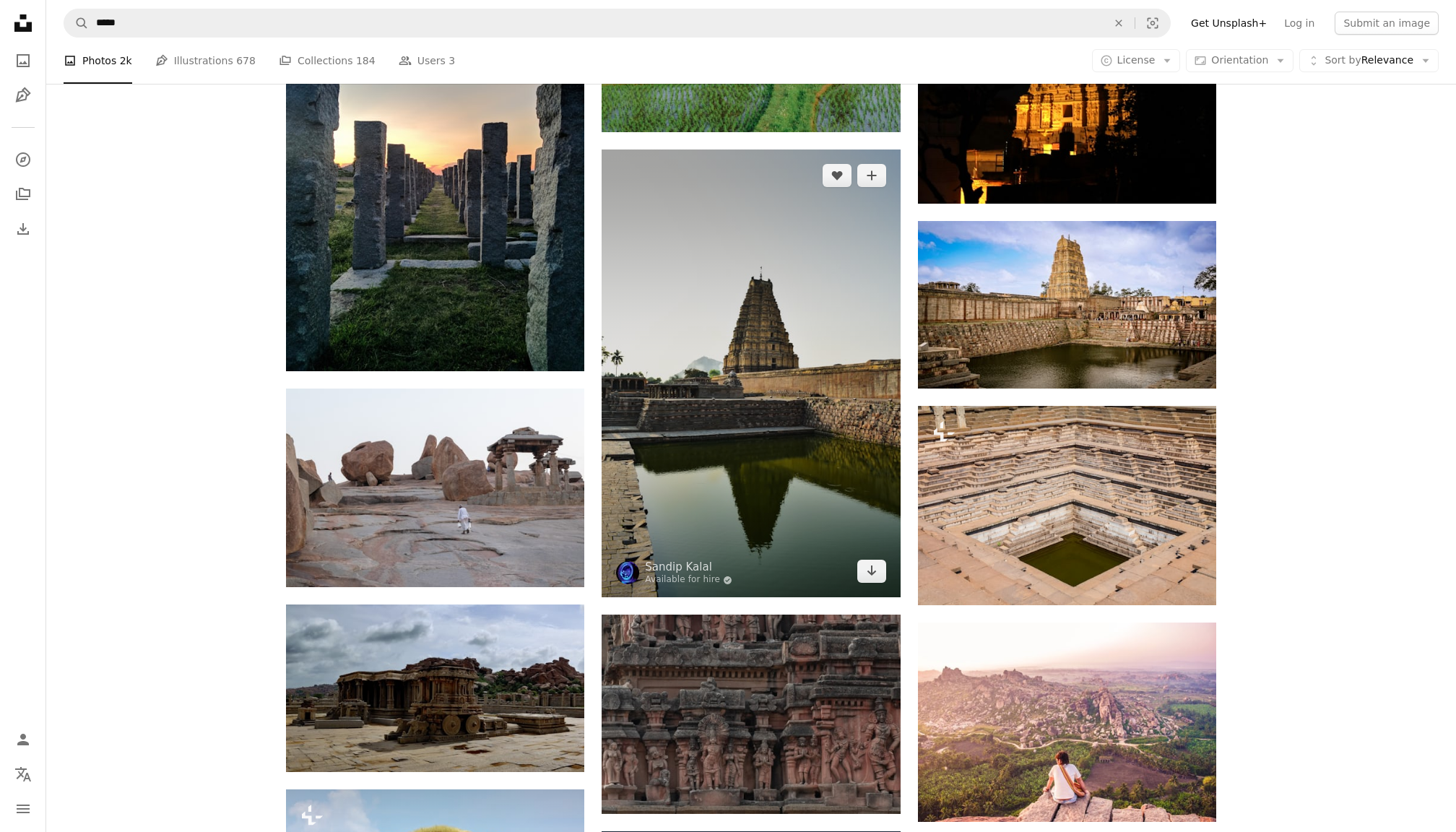
click at [700, 393] on img at bounding box center [750, 373] width 299 height 447
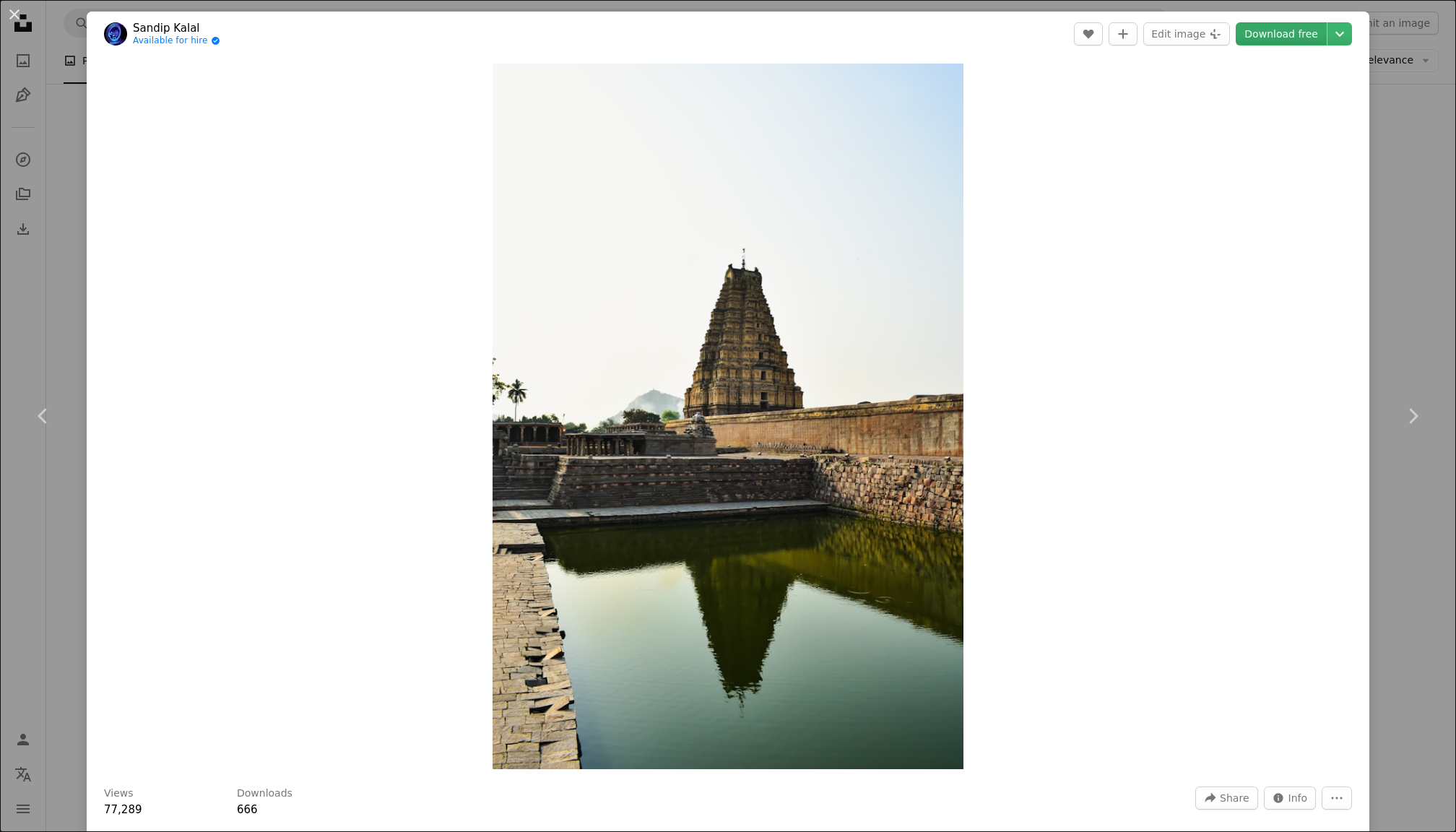
click at [1284, 27] on link "Download free" at bounding box center [1281, 33] width 91 height 23
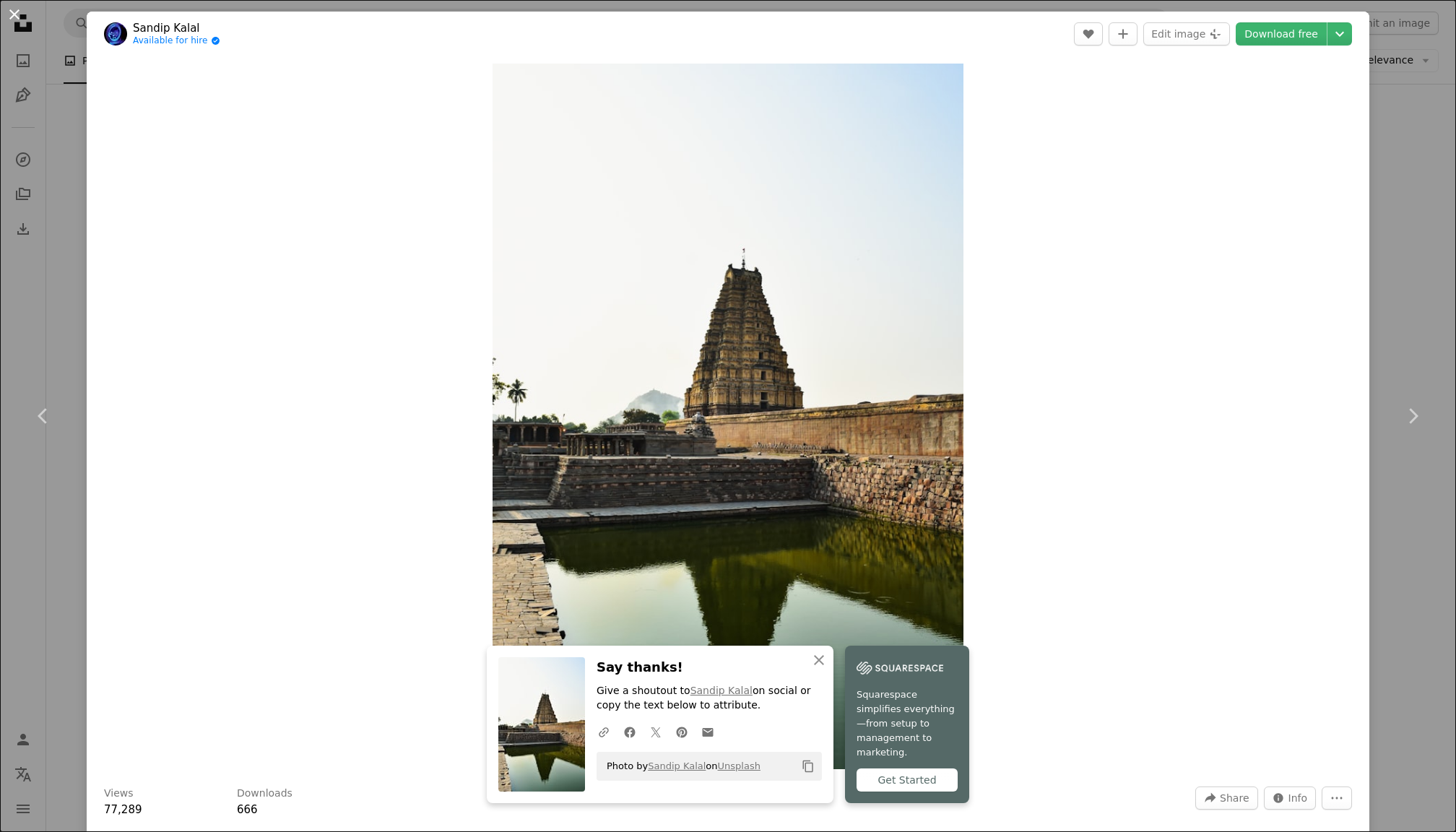
click at [16, 6] on button "An X shape" at bounding box center [15, 15] width 17 height 17
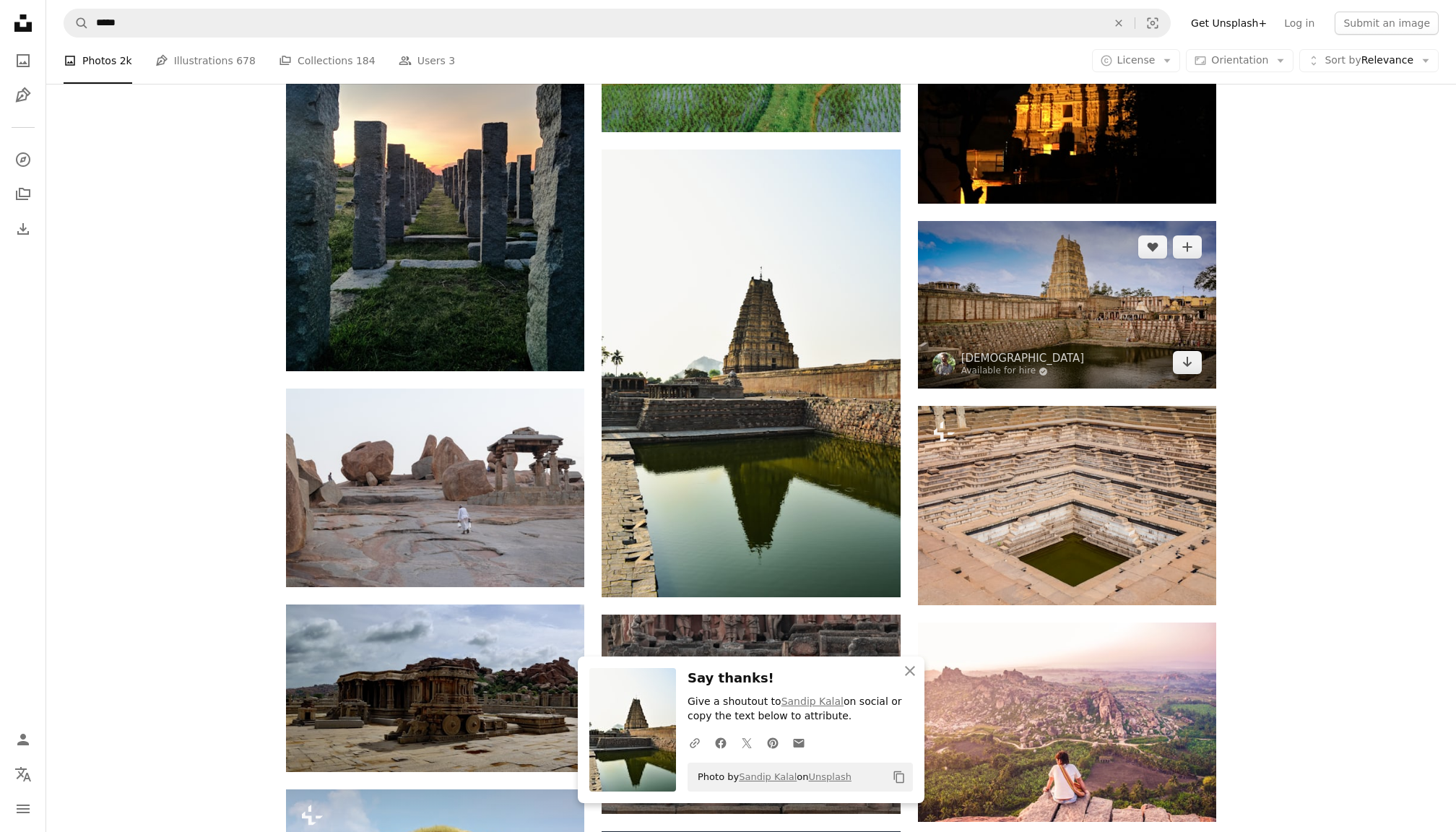
click at [1060, 336] on img at bounding box center [1067, 304] width 299 height 168
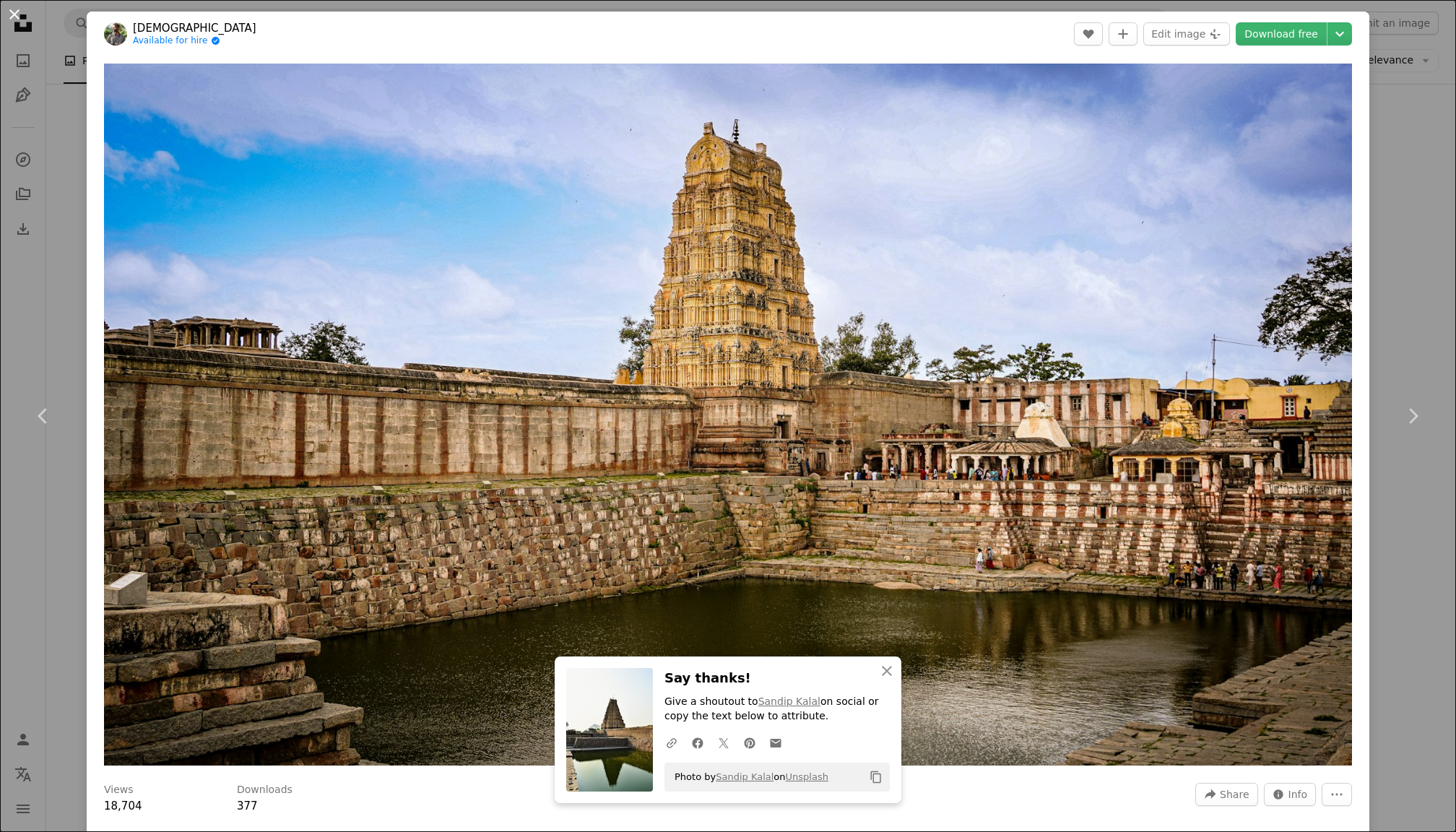
click at [12, 19] on button "An X shape" at bounding box center [15, 15] width 17 height 17
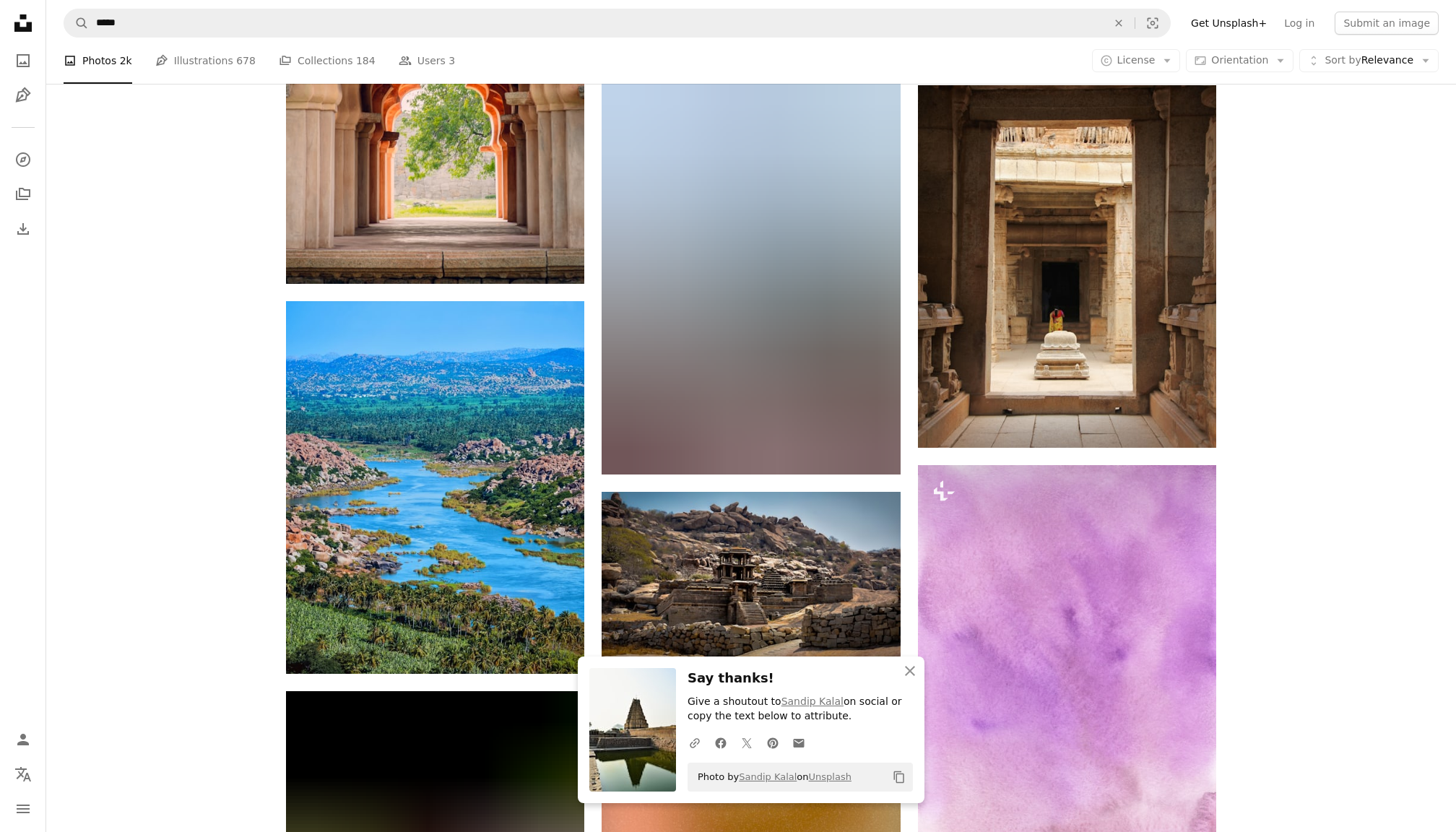
scroll to position [5591, 0]
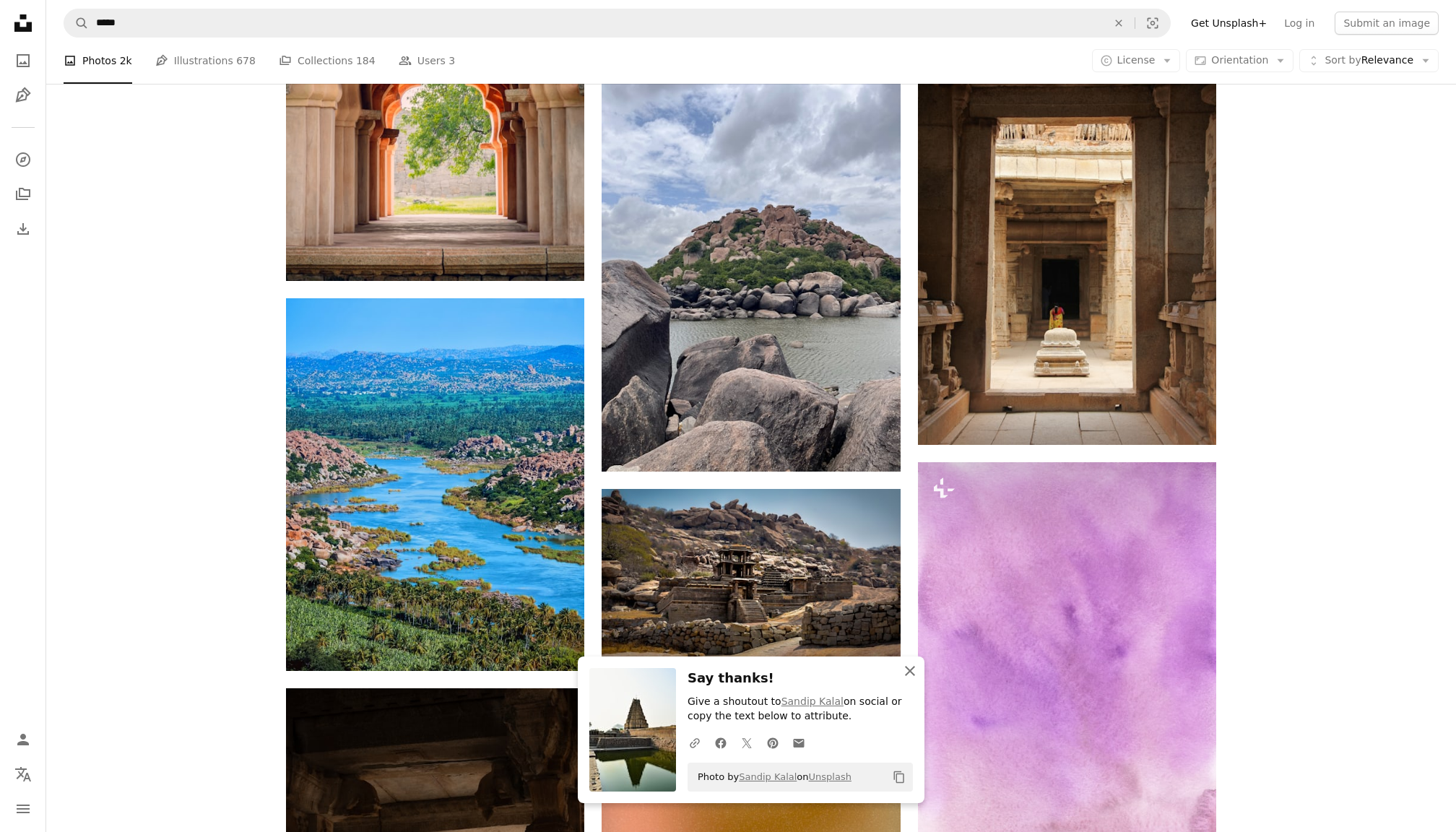
click at [911, 676] on icon "button" at bounding box center [910, 670] width 10 height 10
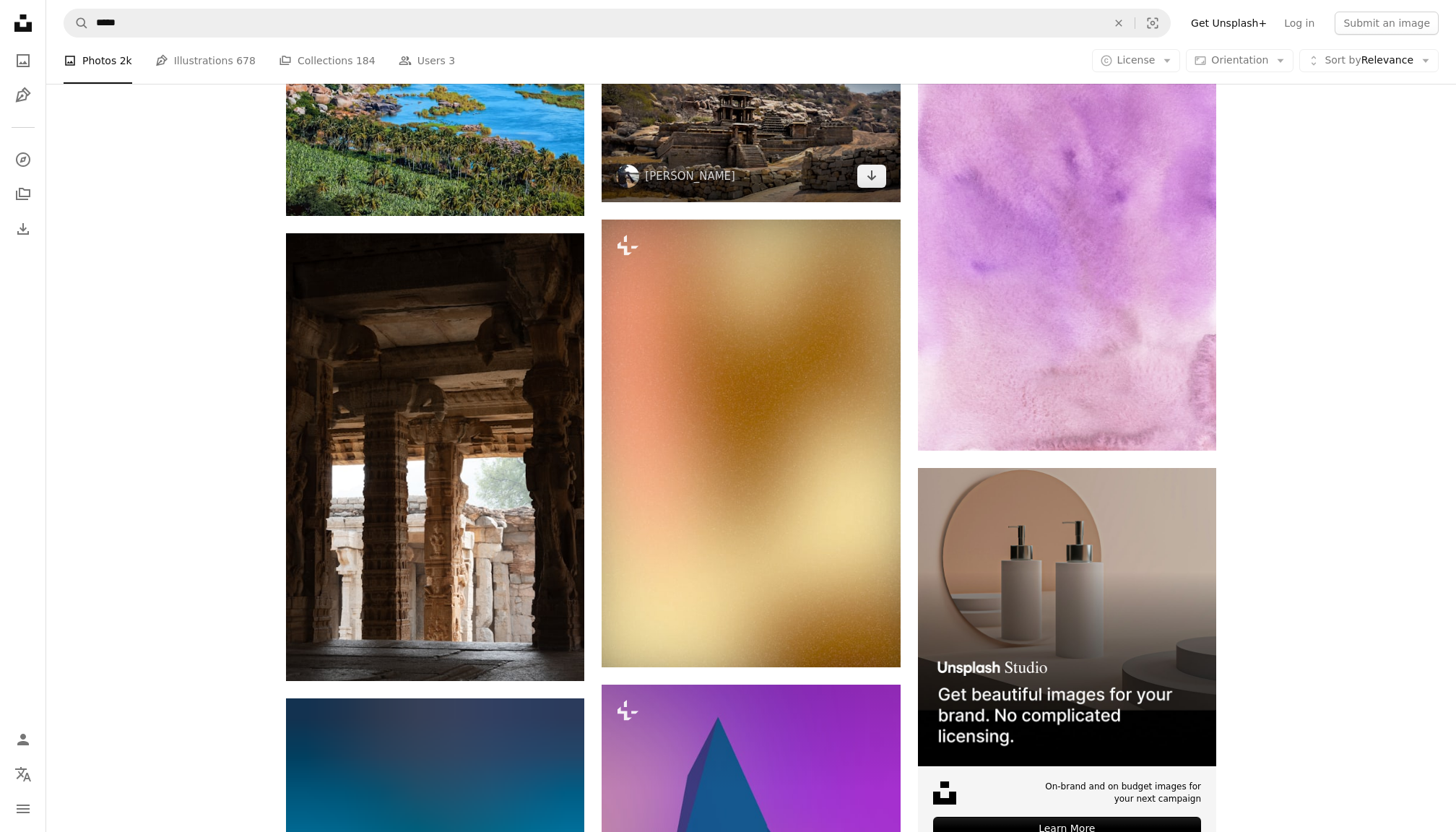
scroll to position [6391, 0]
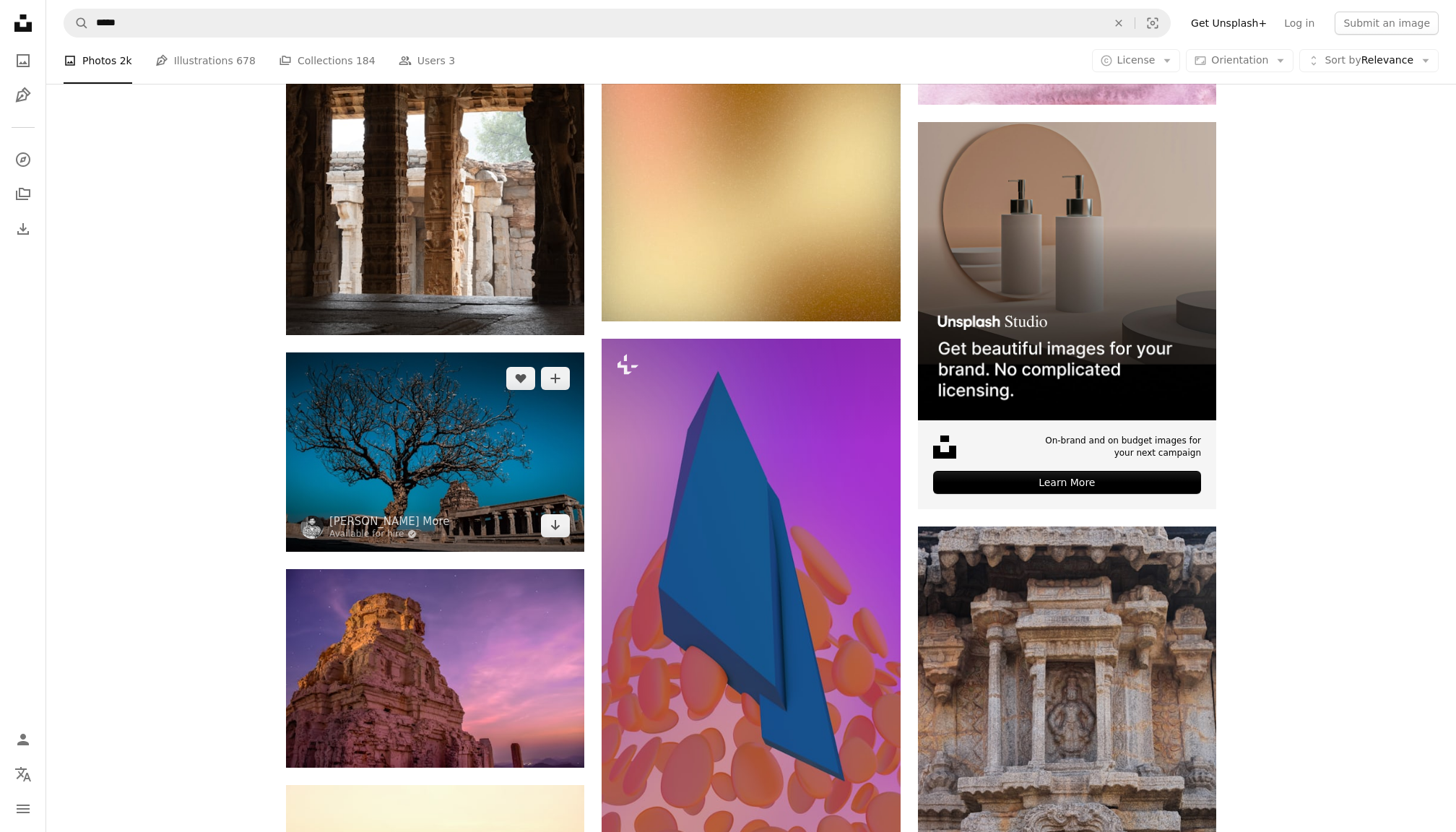
click at [385, 500] on img at bounding box center [435, 451] width 299 height 198
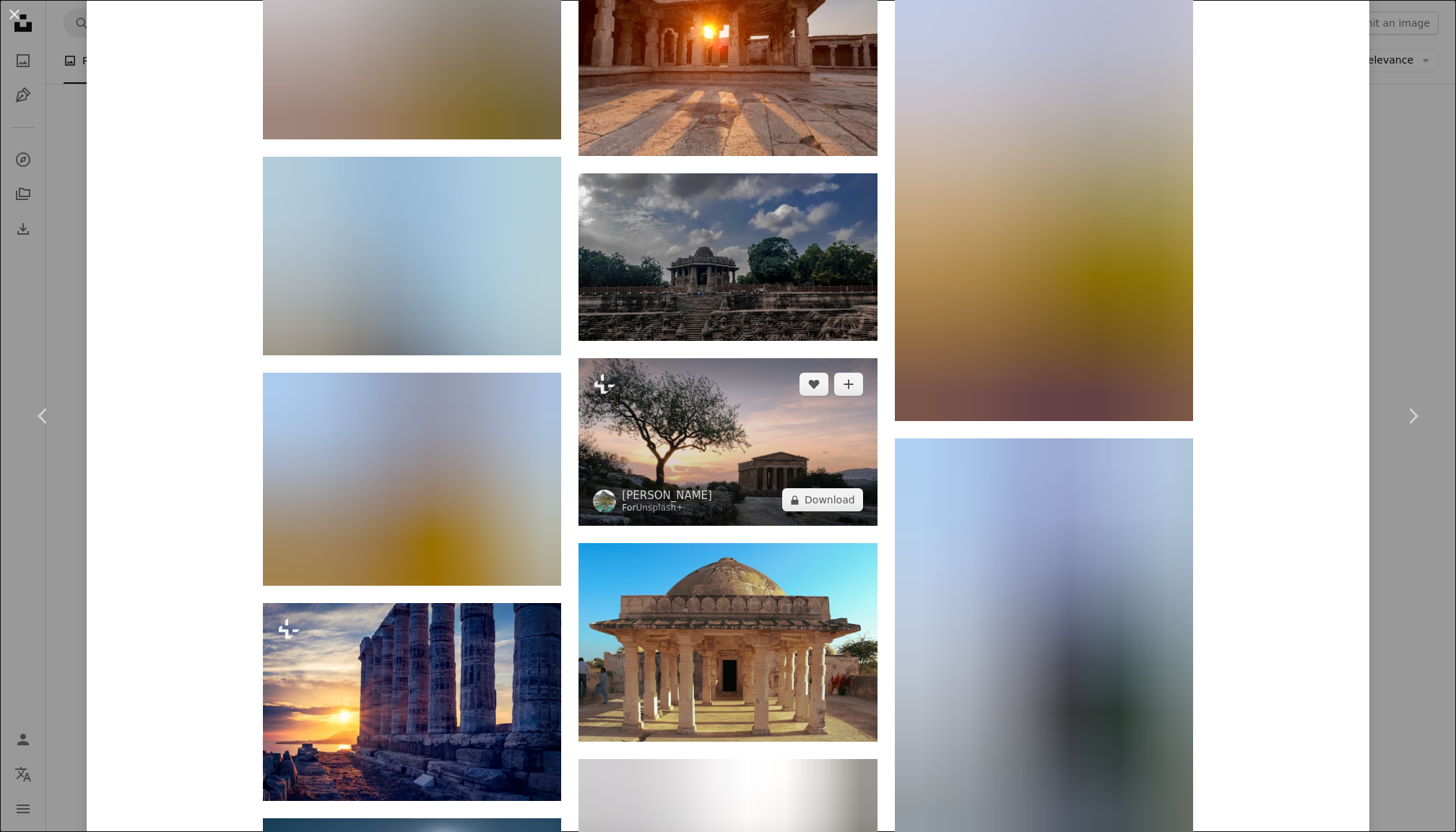
scroll to position [1586, 0]
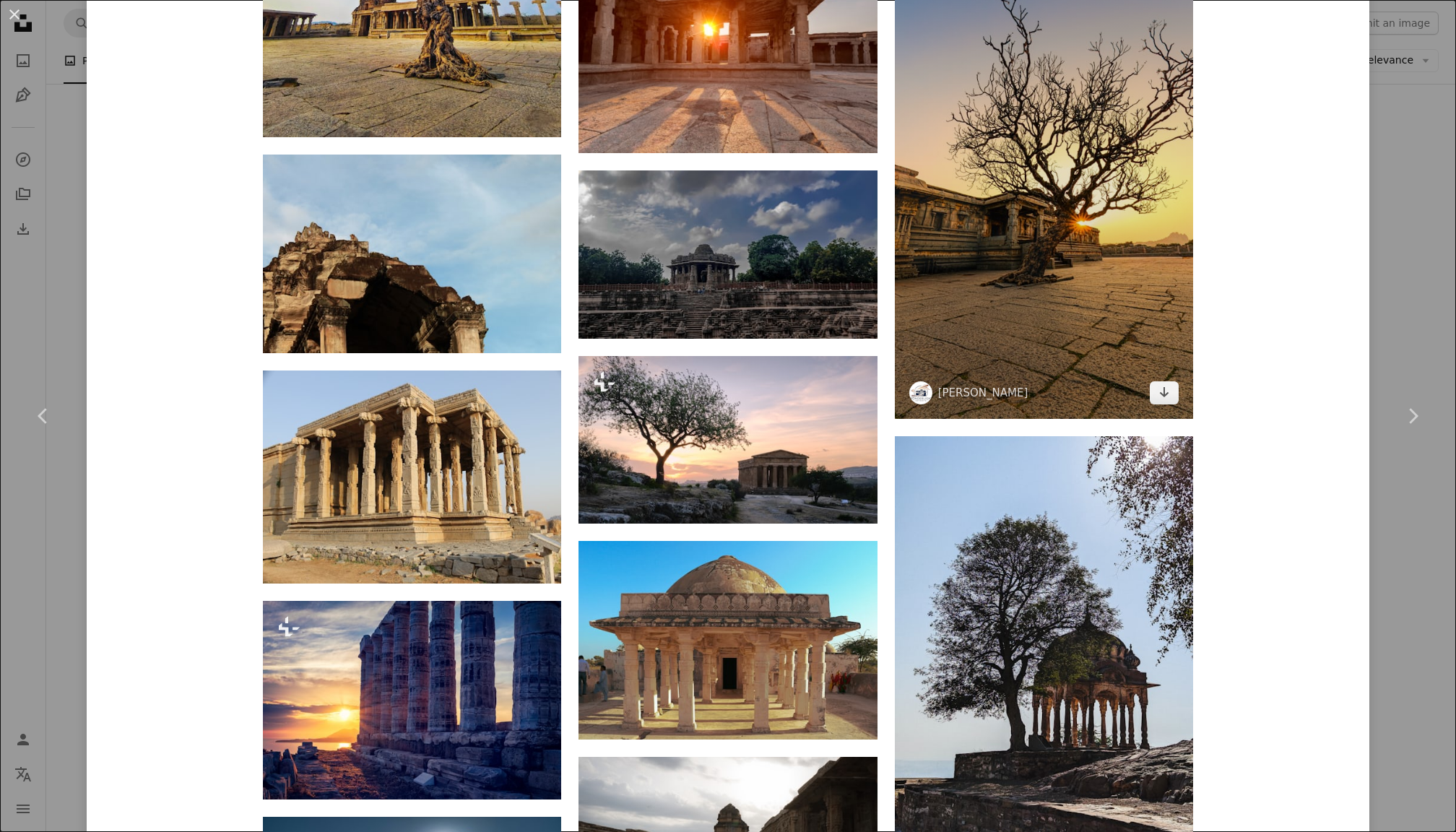
click at [1112, 279] on img at bounding box center [1044, 187] width 299 height 463
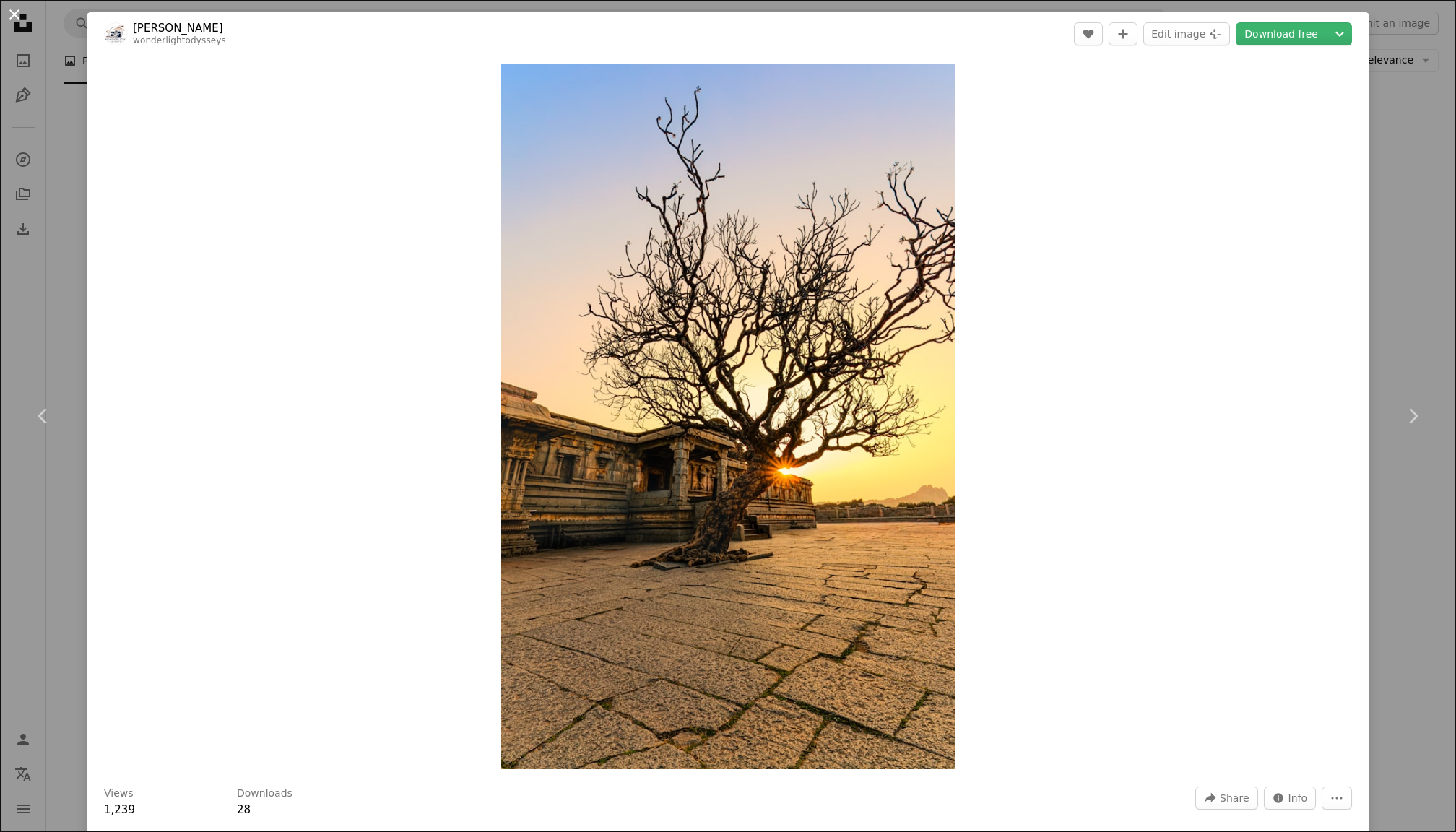
click at [13, 18] on button "An X shape" at bounding box center [15, 15] width 17 height 17
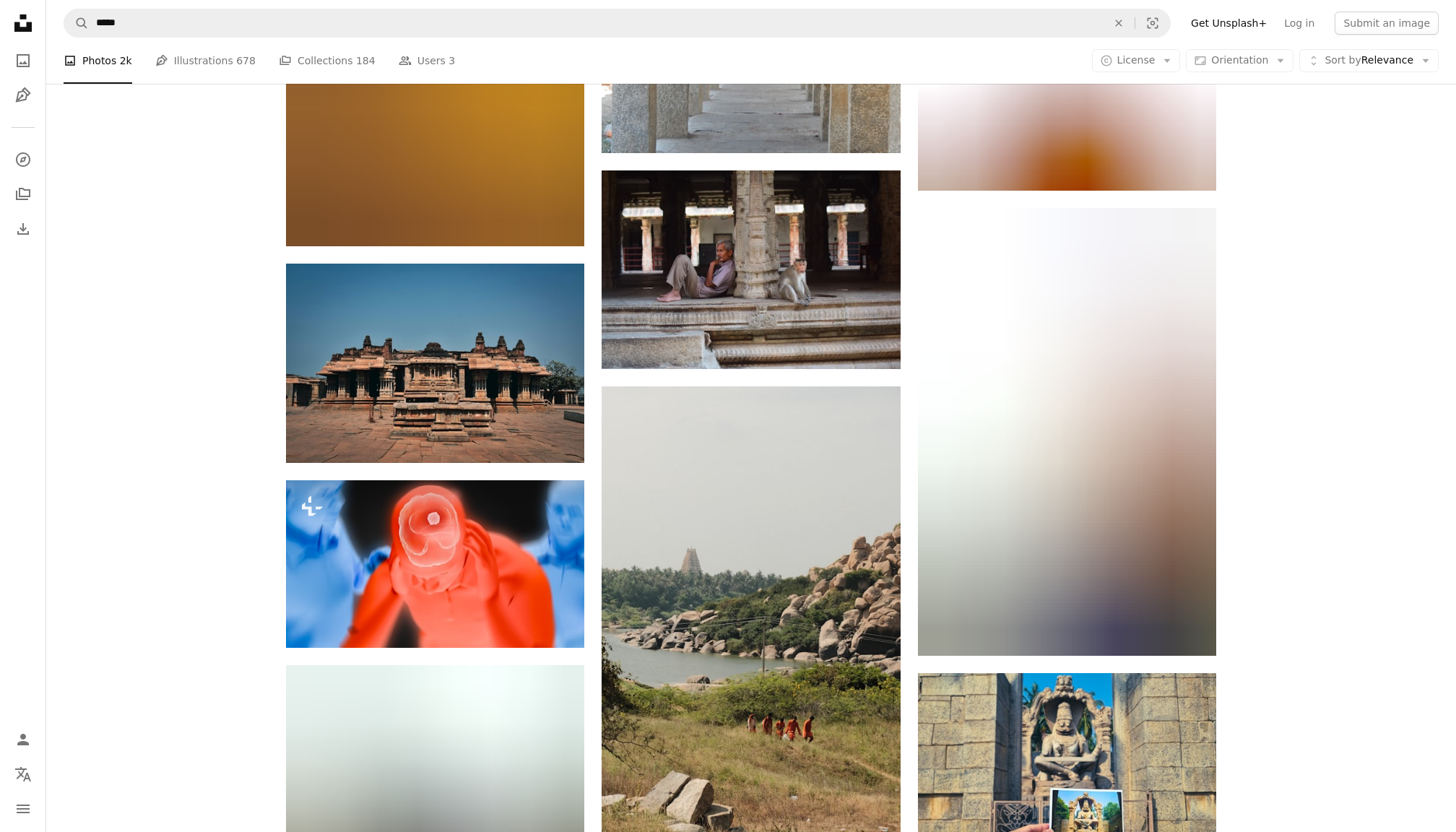
scroll to position [9781, 0]
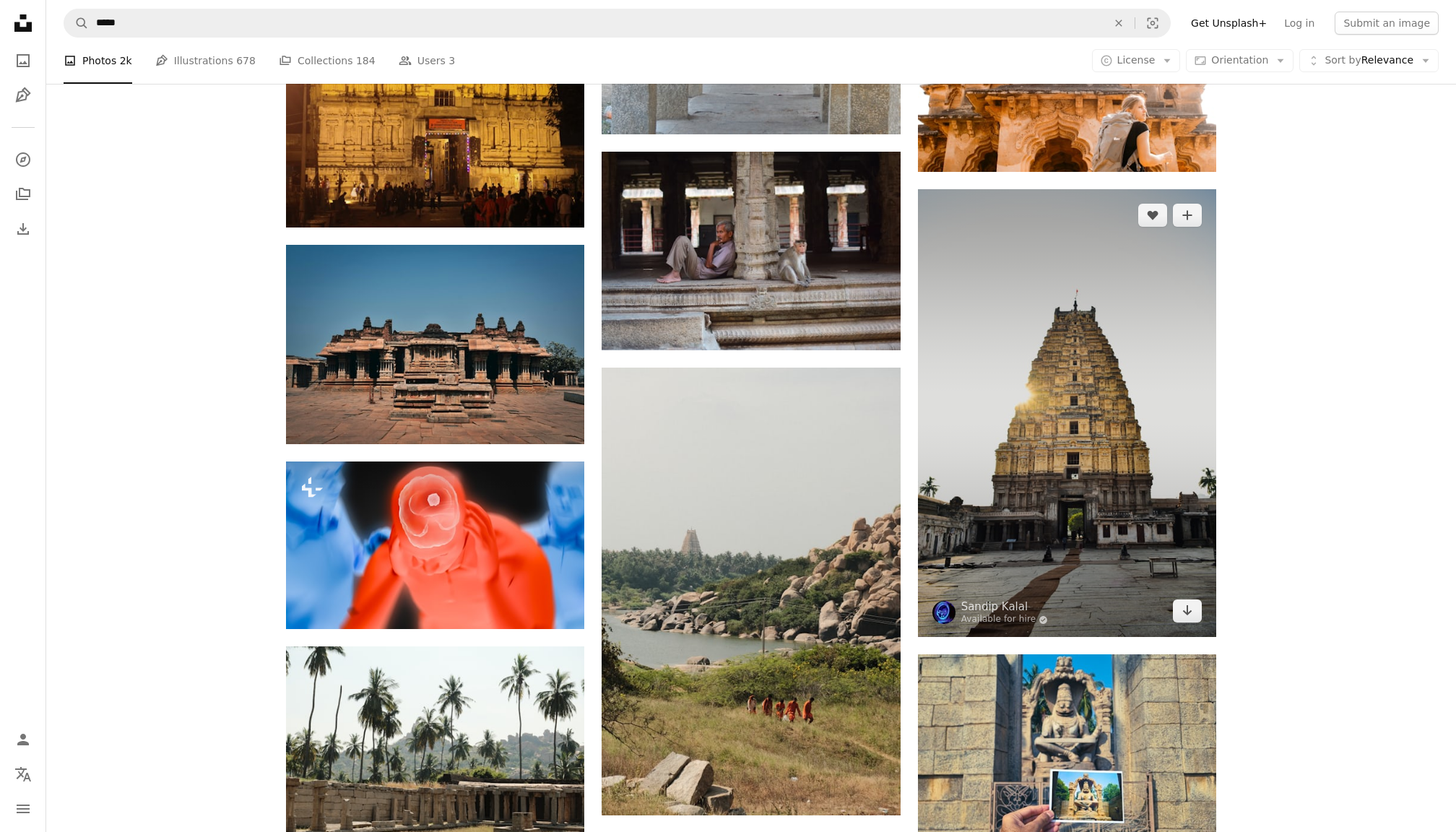
click at [1092, 571] on img at bounding box center [1067, 412] width 299 height 447
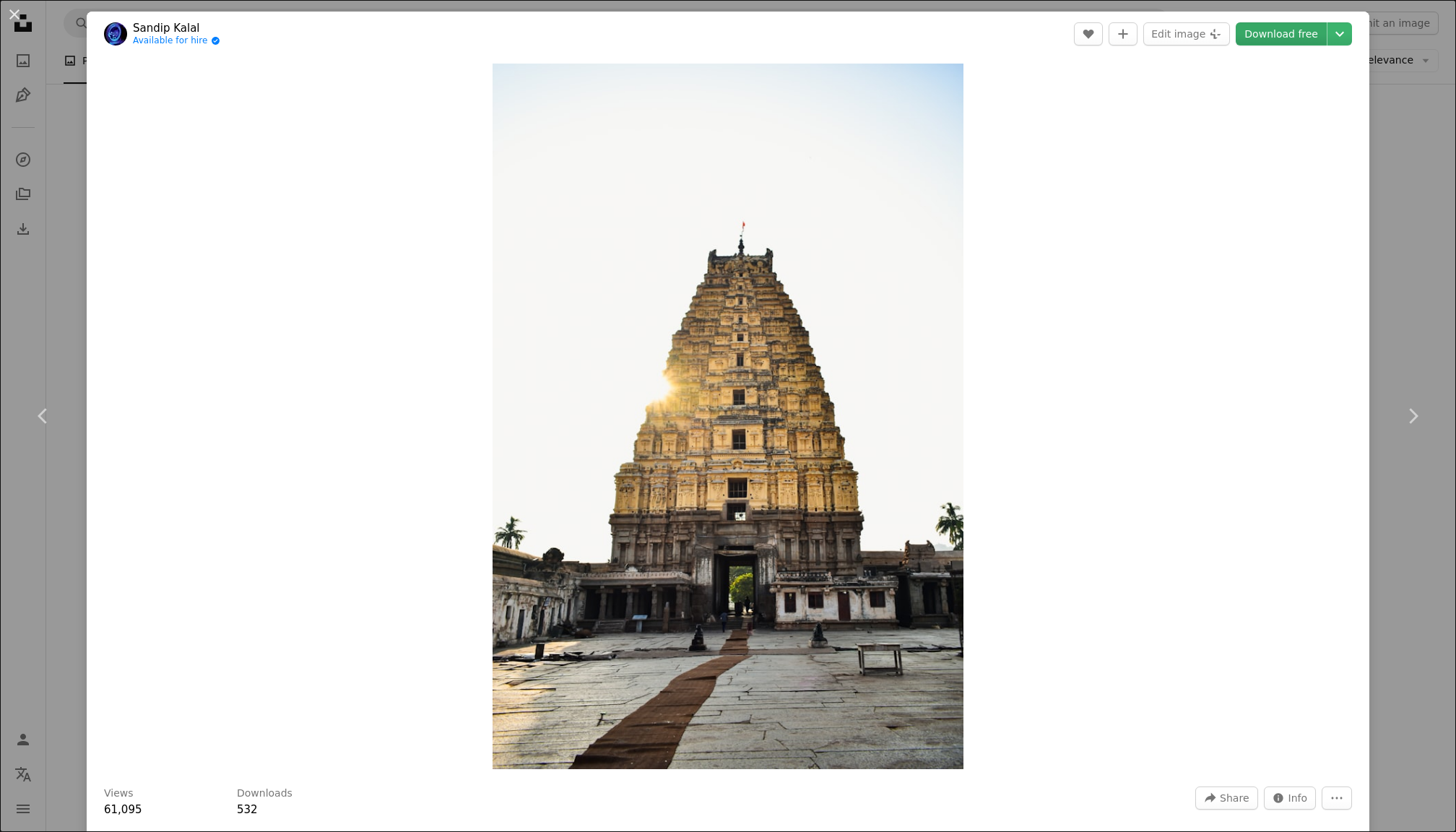
click at [1287, 33] on link "Download free" at bounding box center [1281, 33] width 91 height 23
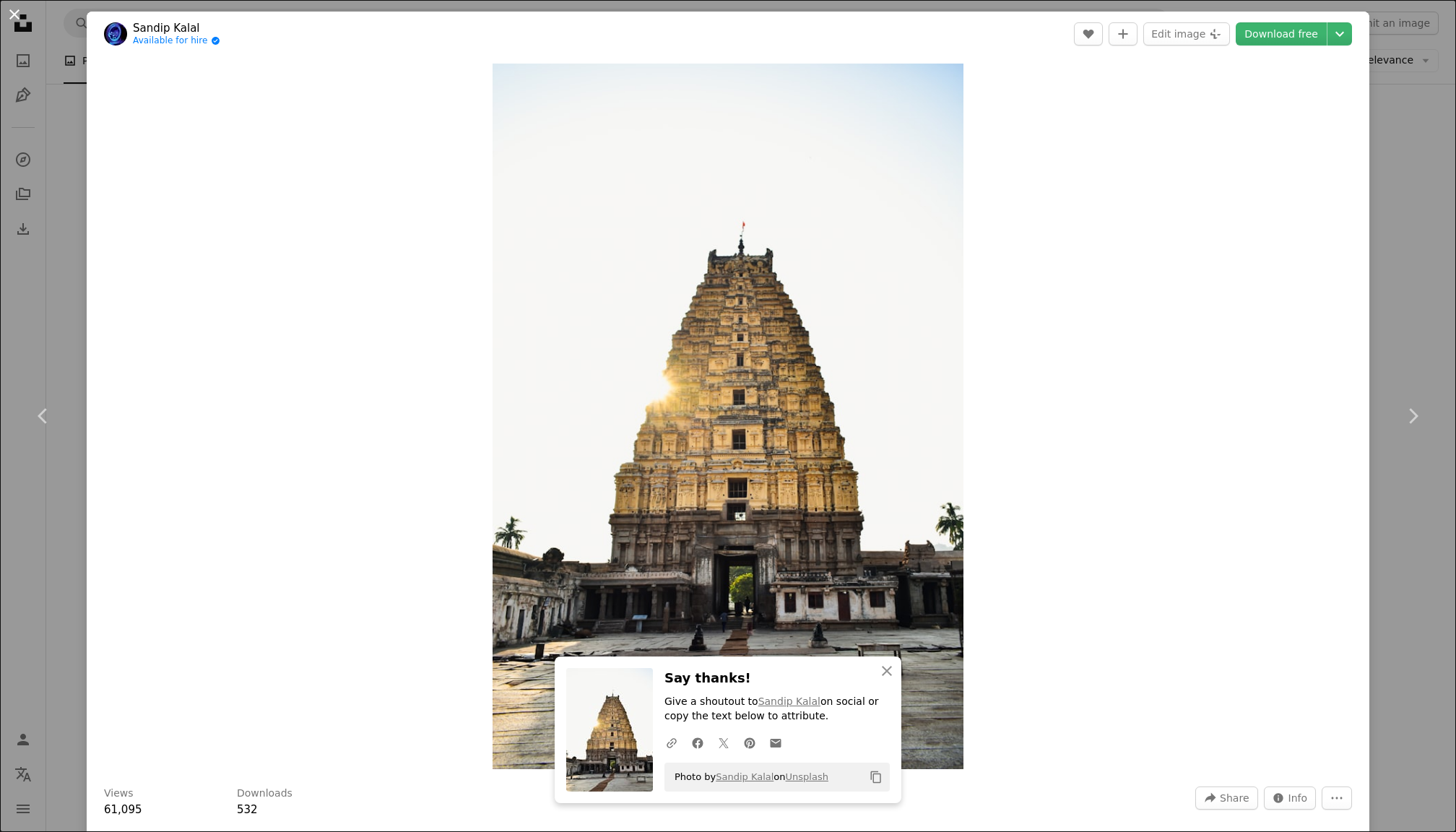
click at [15, 20] on button "An X shape" at bounding box center [15, 15] width 17 height 17
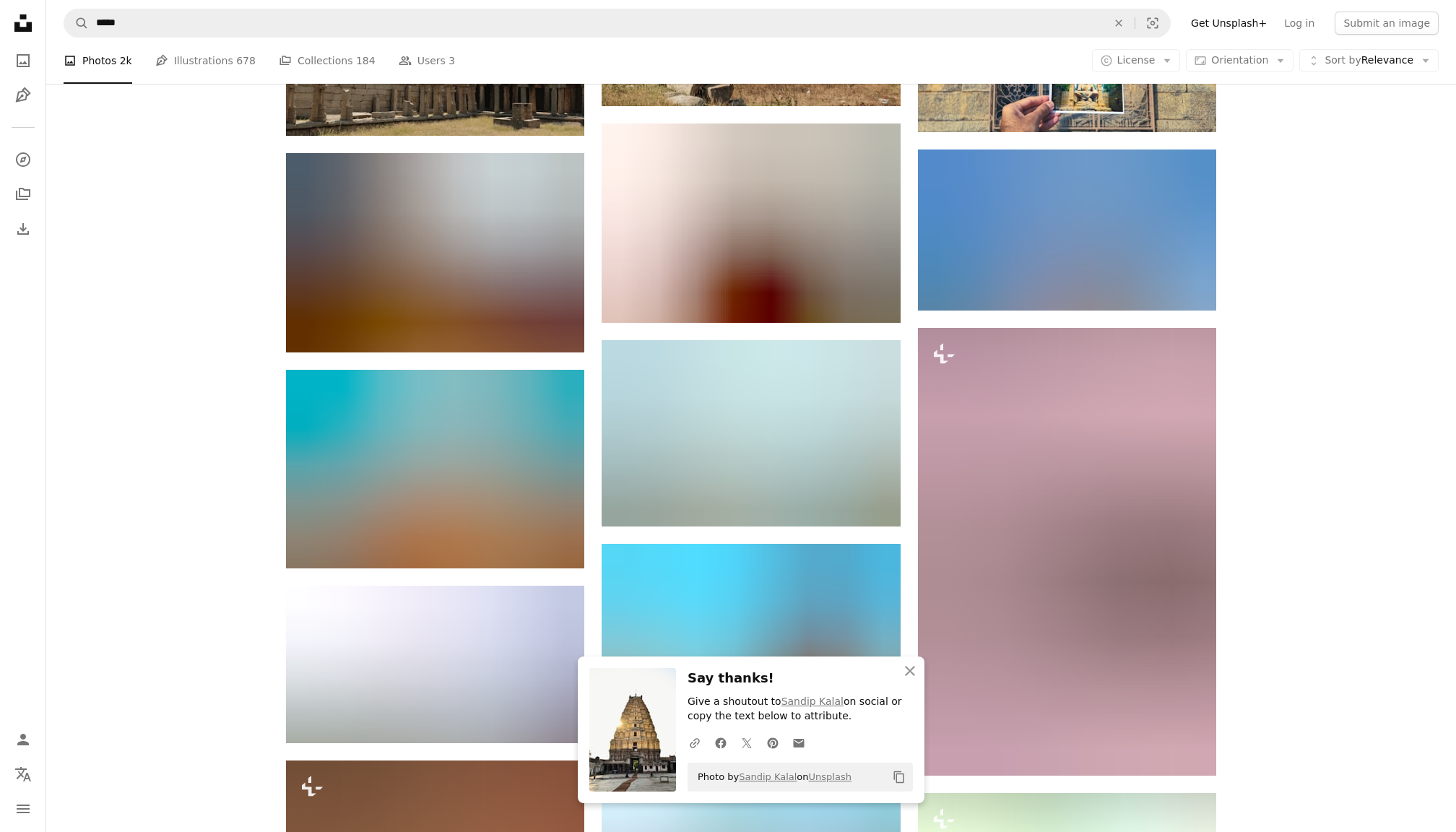
scroll to position [10469, 0]
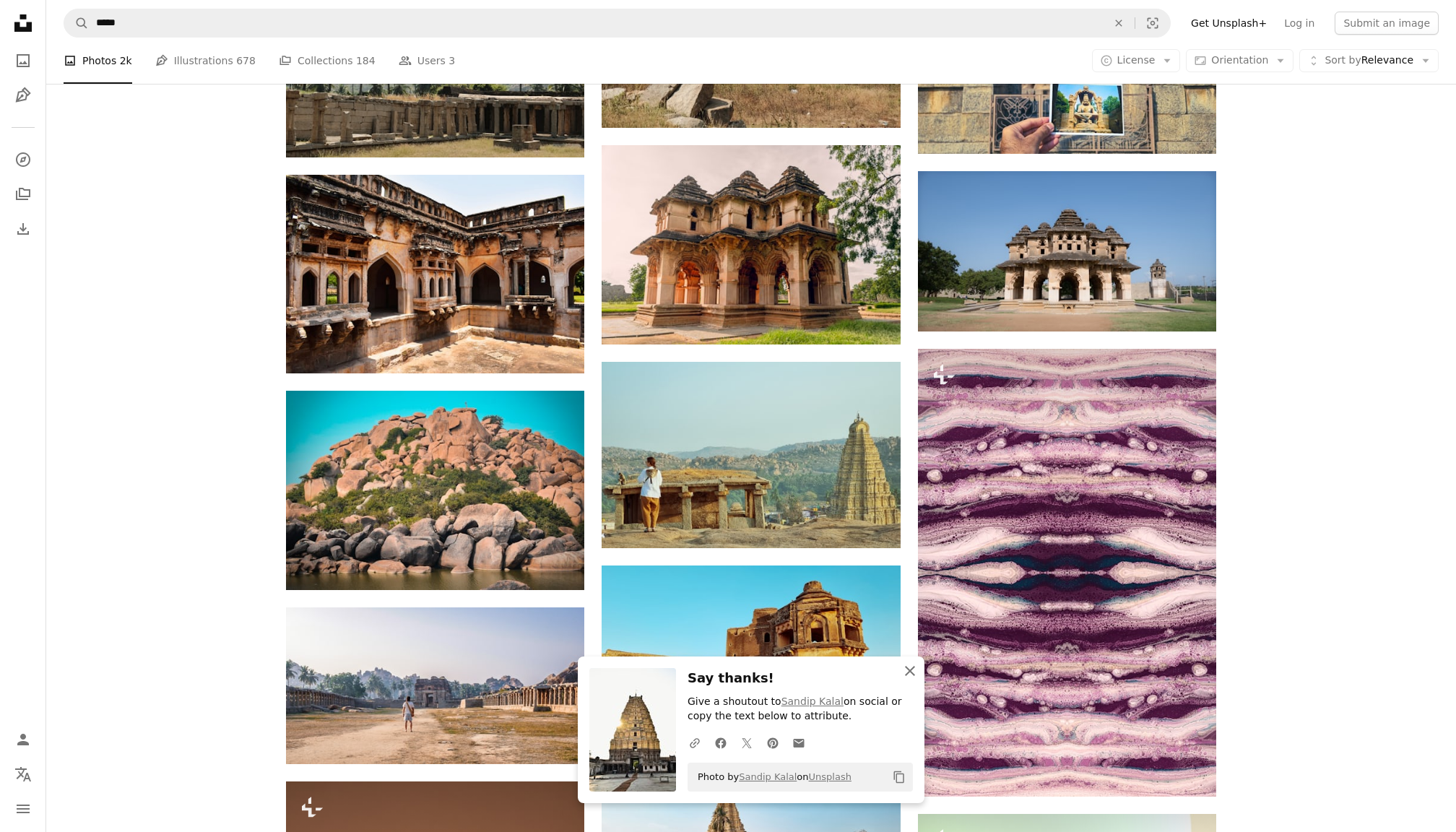
click at [913, 674] on icon "An X shape" at bounding box center [910, 670] width 17 height 17
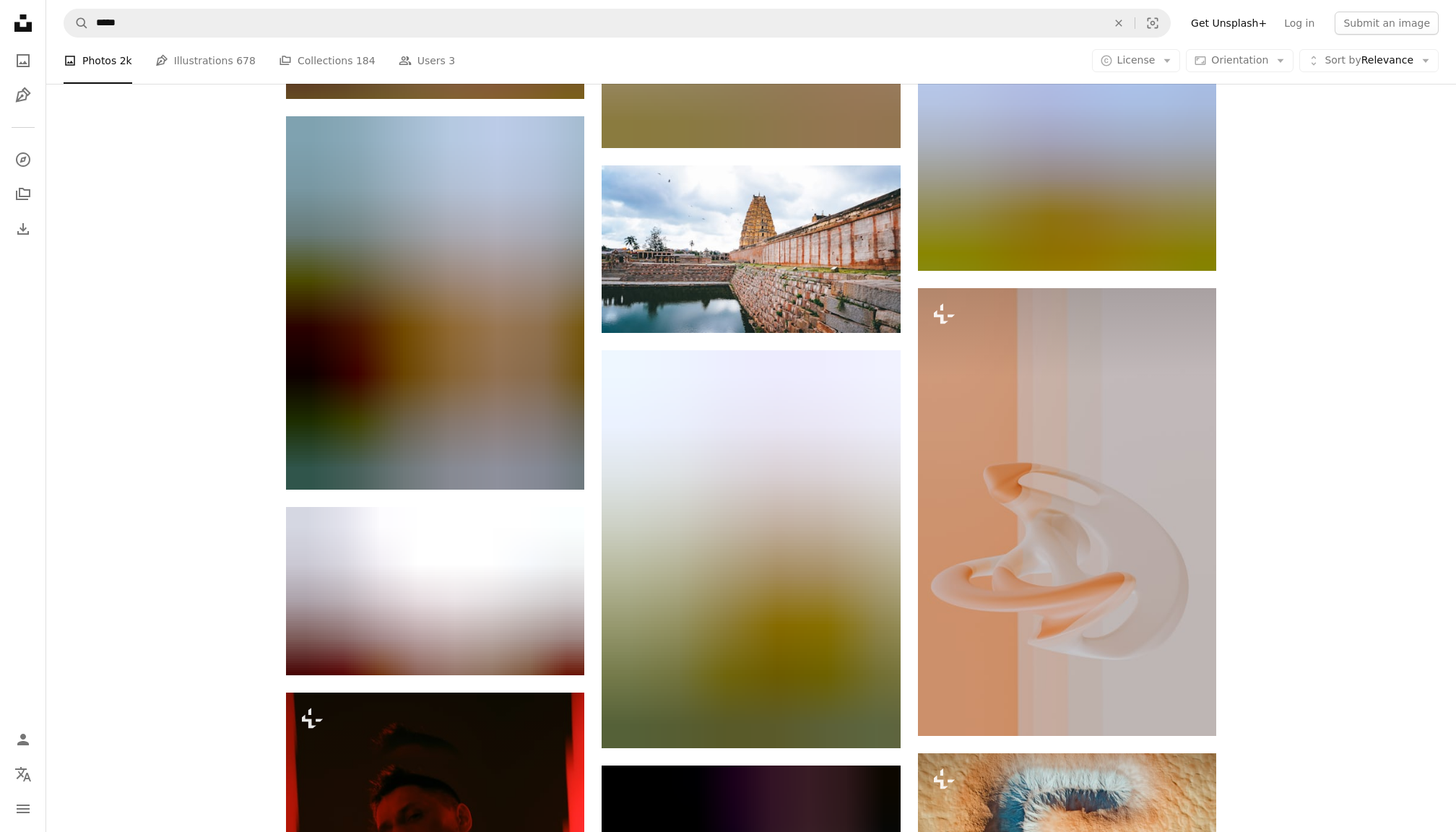
scroll to position [23057, 0]
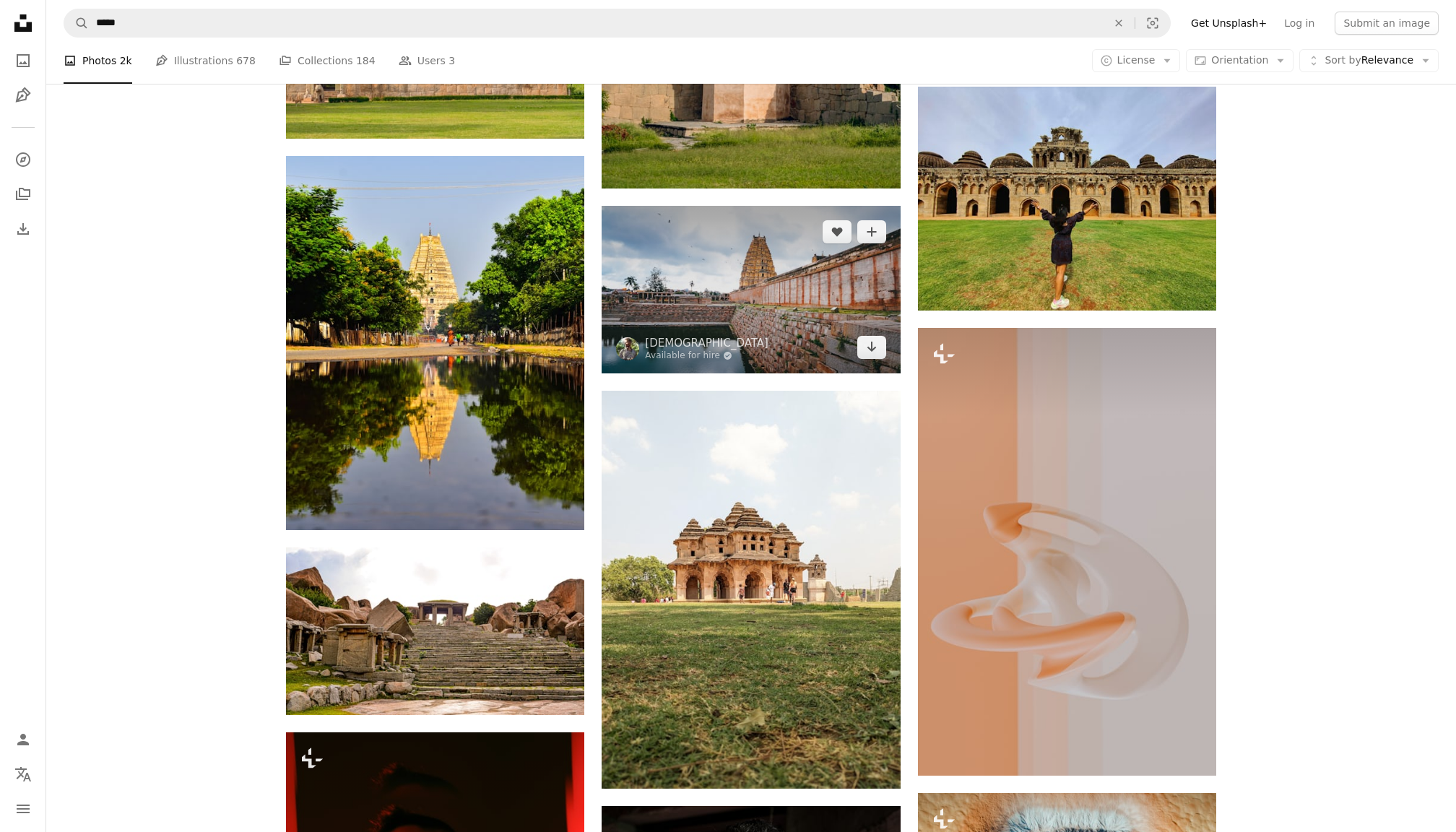
click at [778, 327] on img at bounding box center [750, 290] width 299 height 168
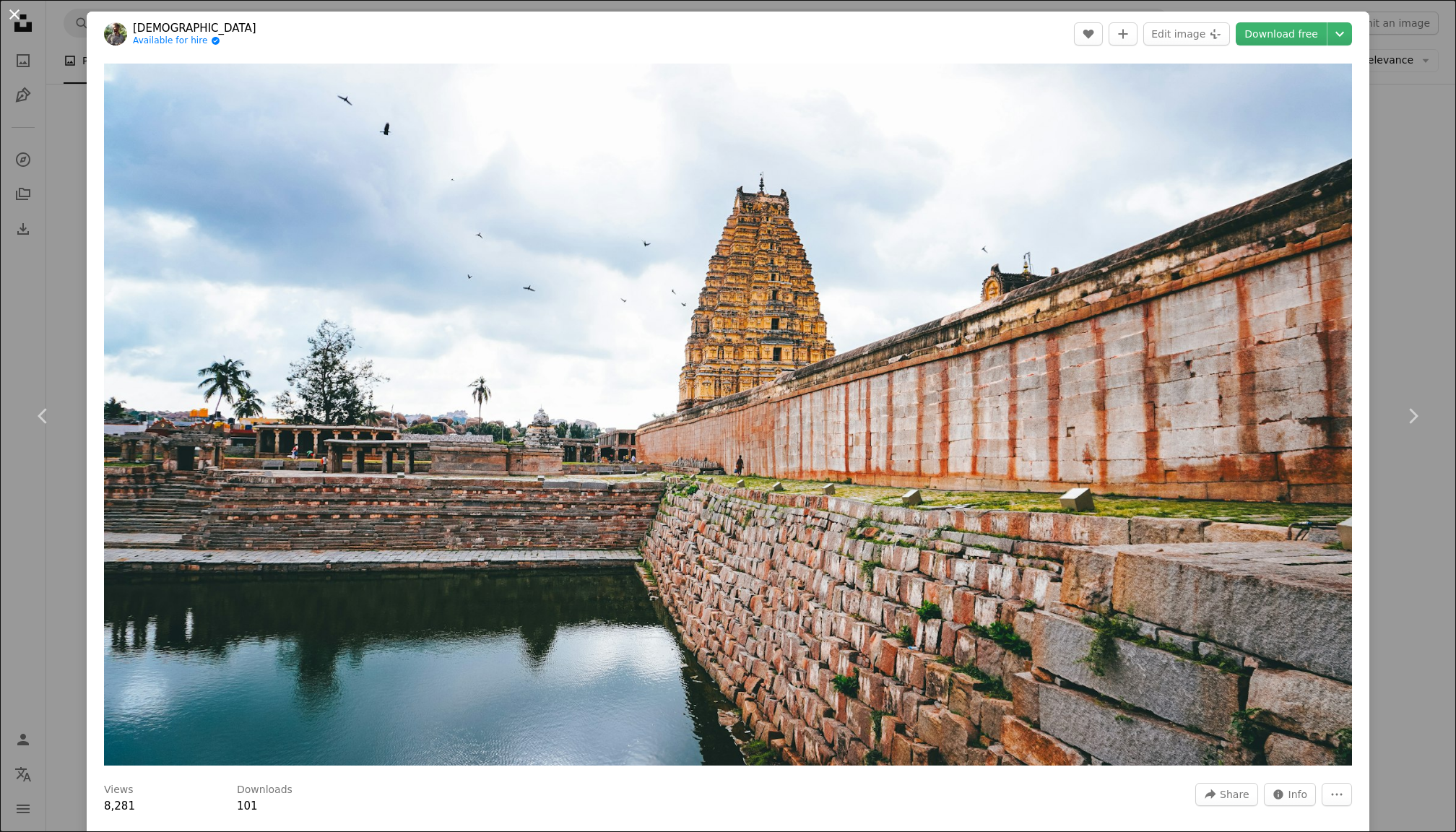
click at [13, 10] on button "An X shape" at bounding box center [15, 15] width 17 height 17
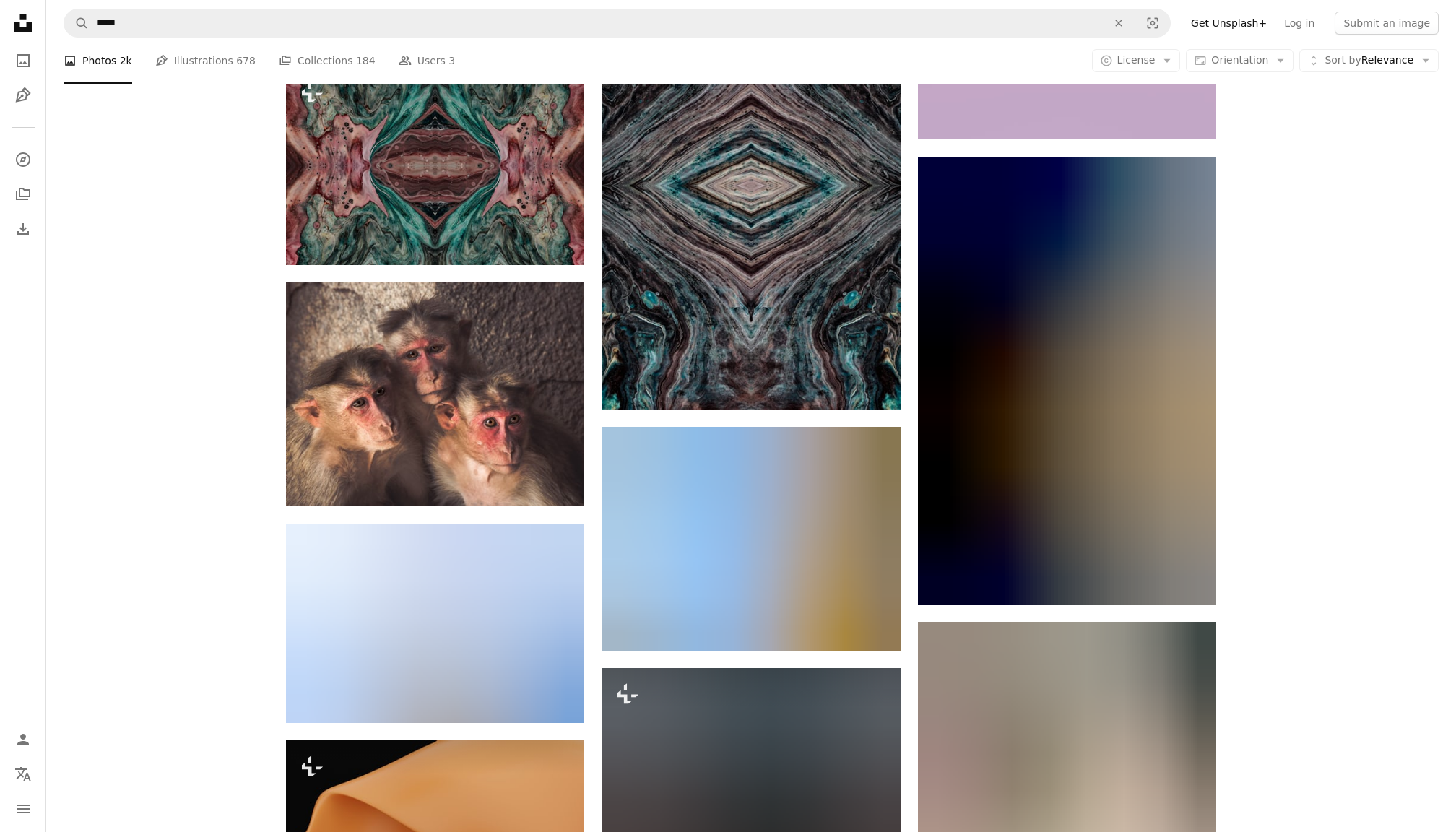
scroll to position [25248, 0]
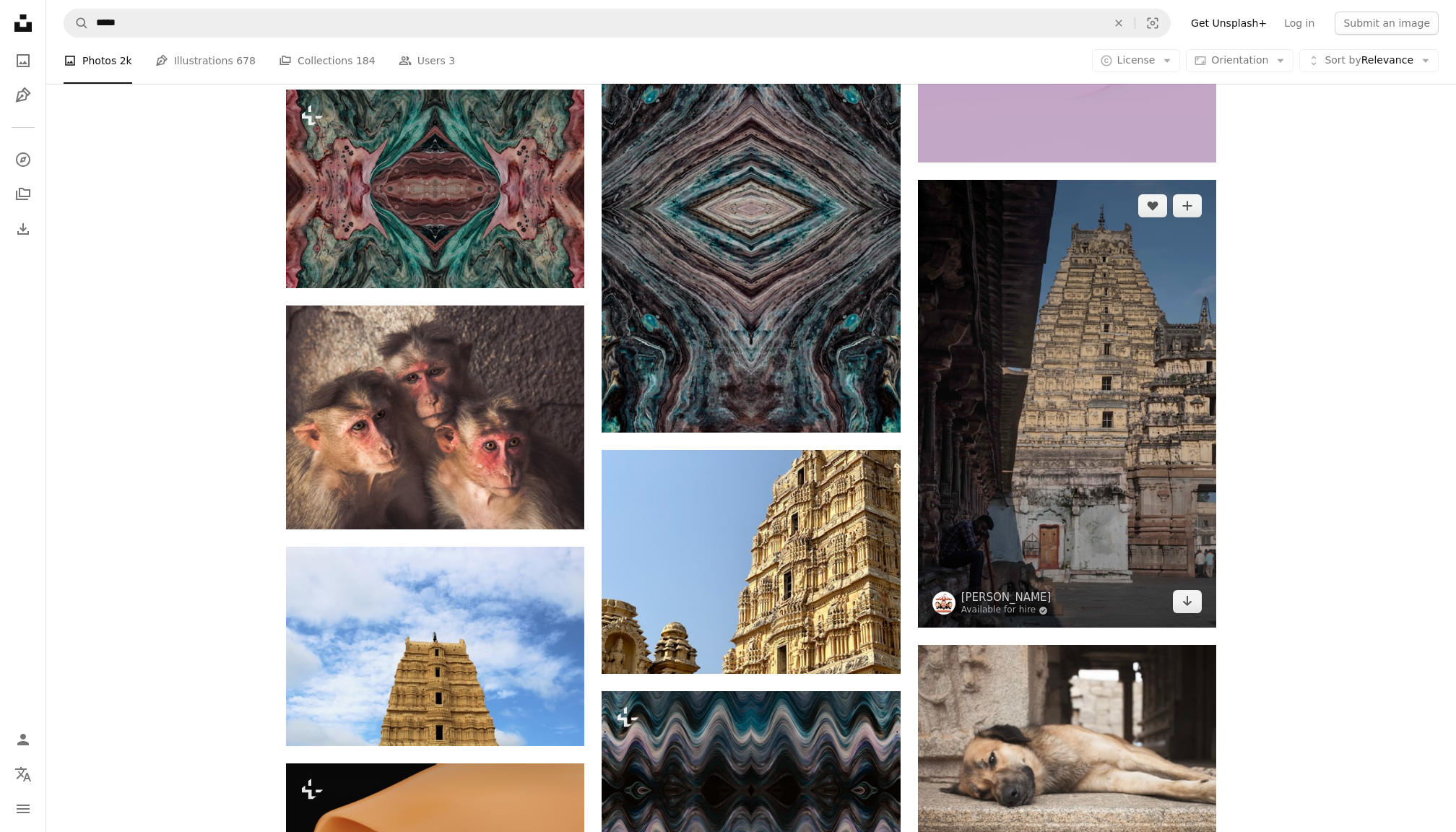
click at [1055, 503] on img at bounding box center [1067, 403] width 299 height 447
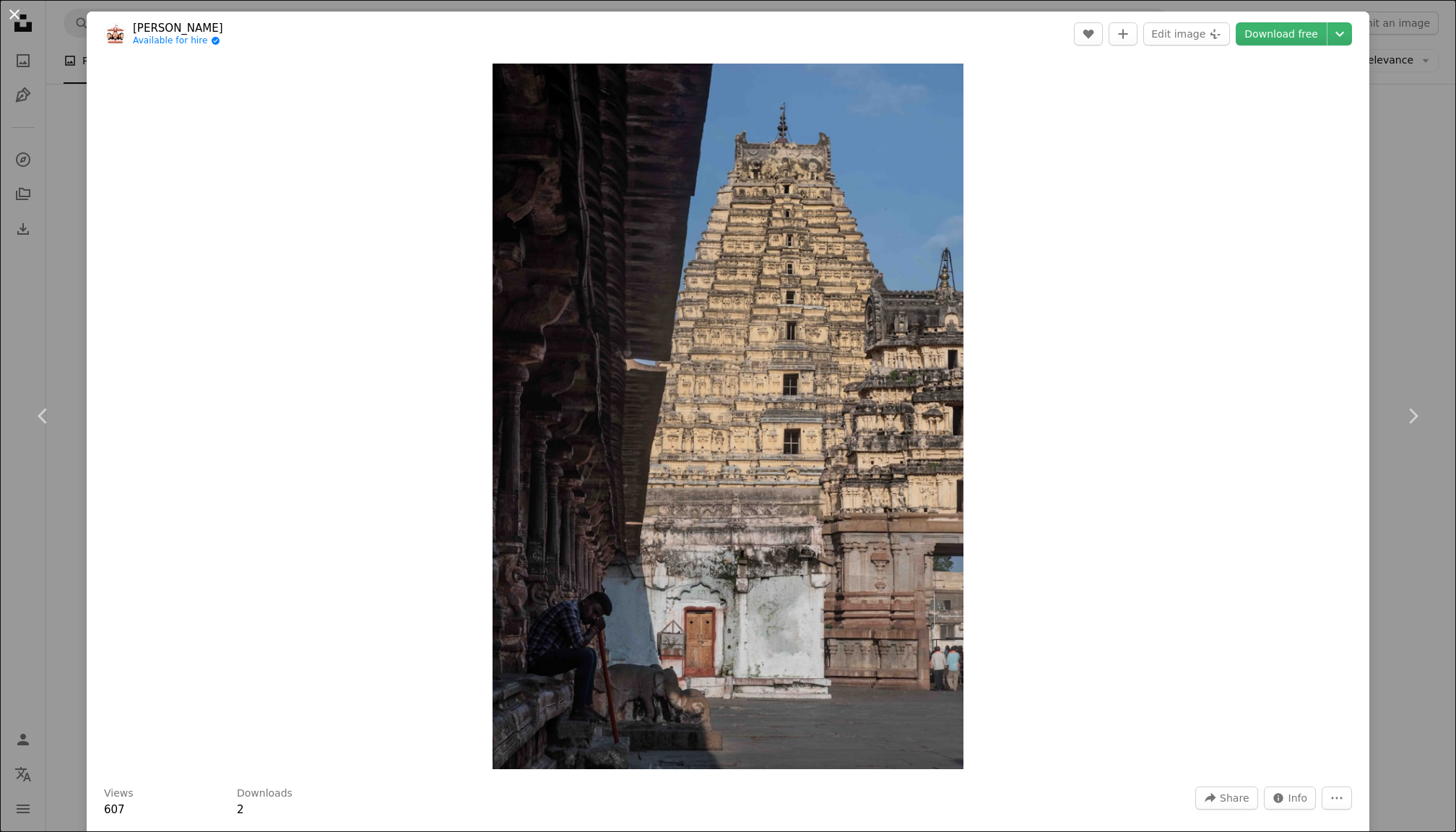
click at [9, 9] on button "An X shape" at bounding box center [15, 15] width 17 height 17
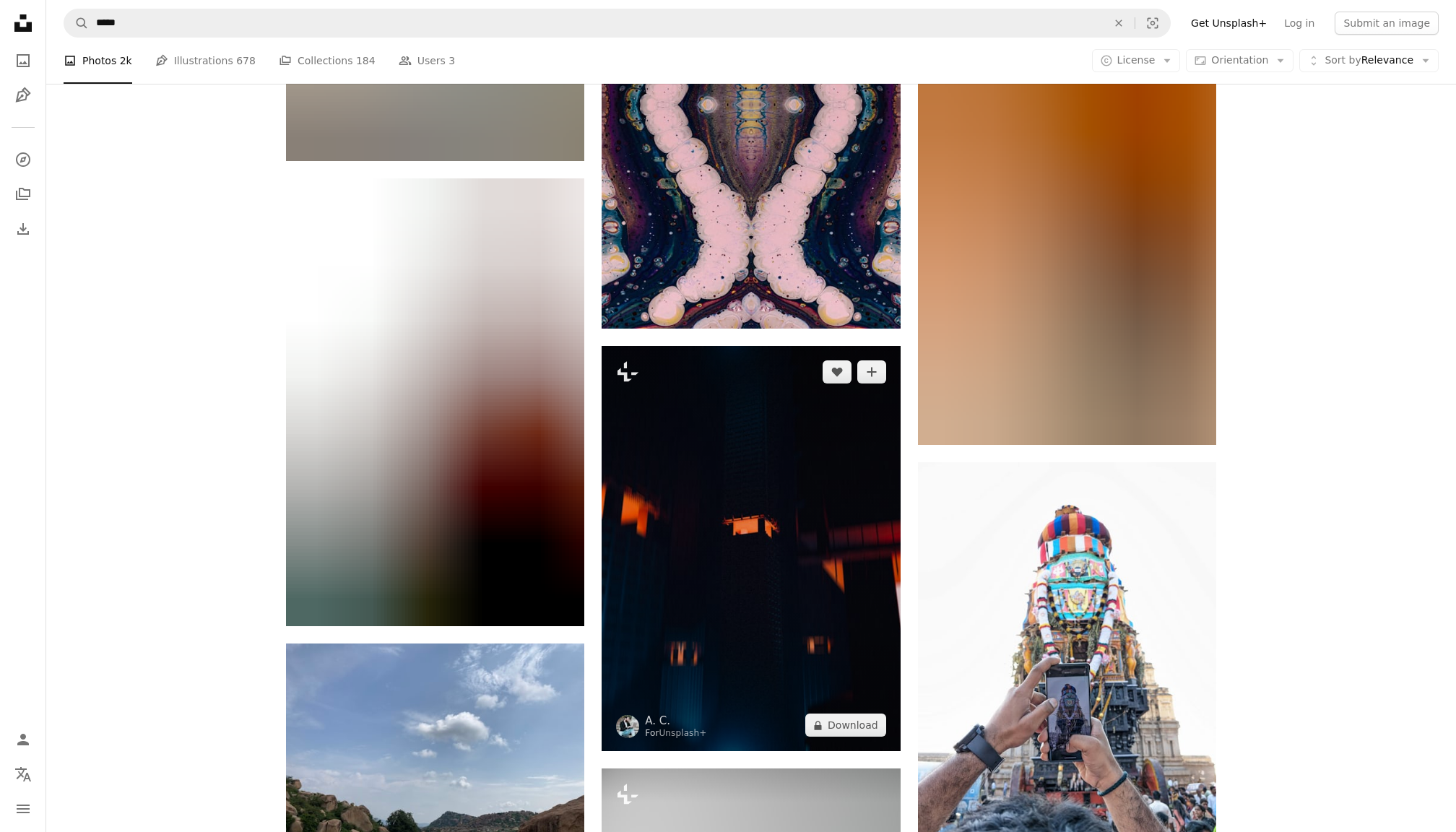
scroll to position [27853, 0]
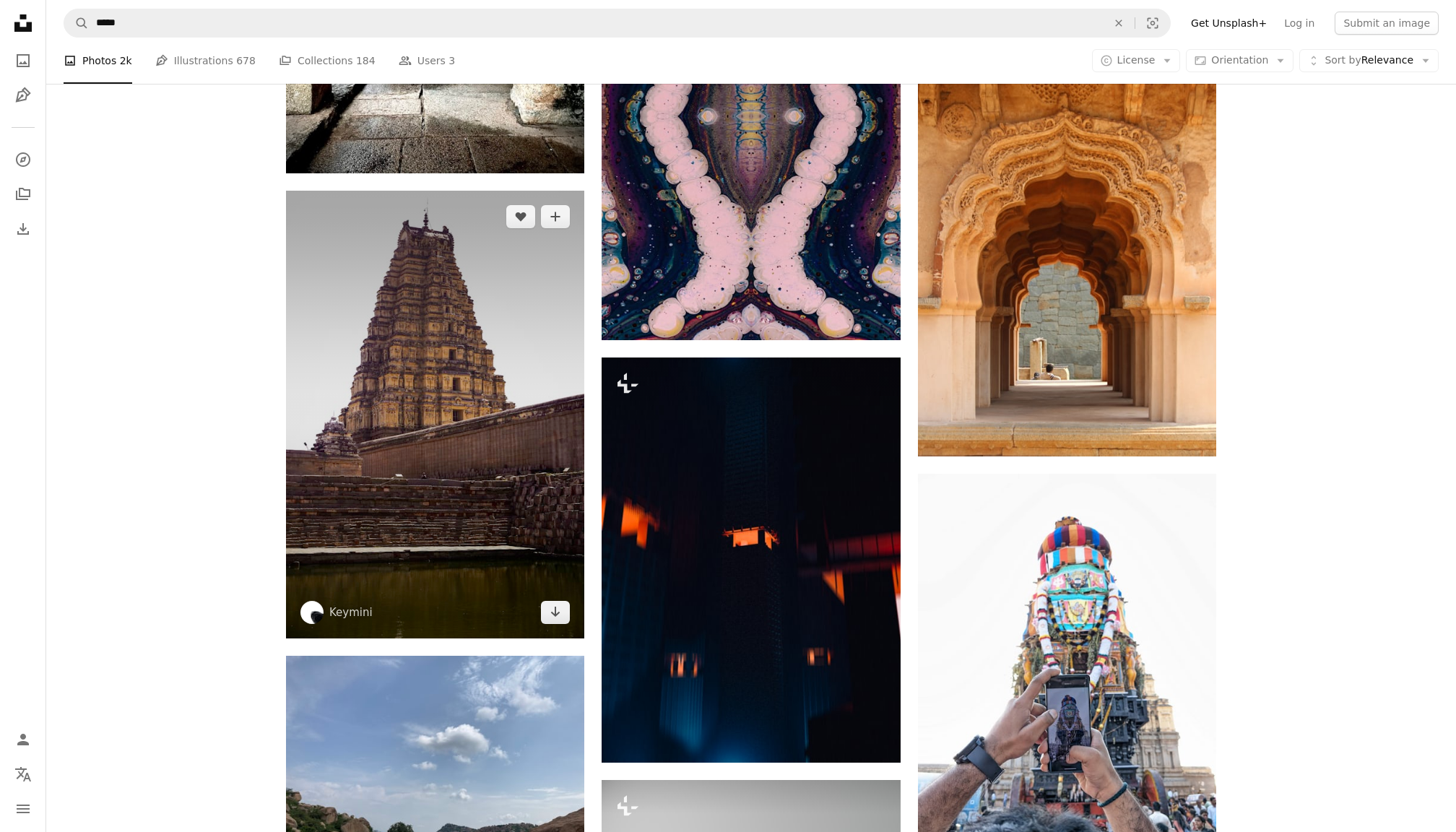
click at [555, 521] on img at bounding box center [435, 414] width 299 height 447
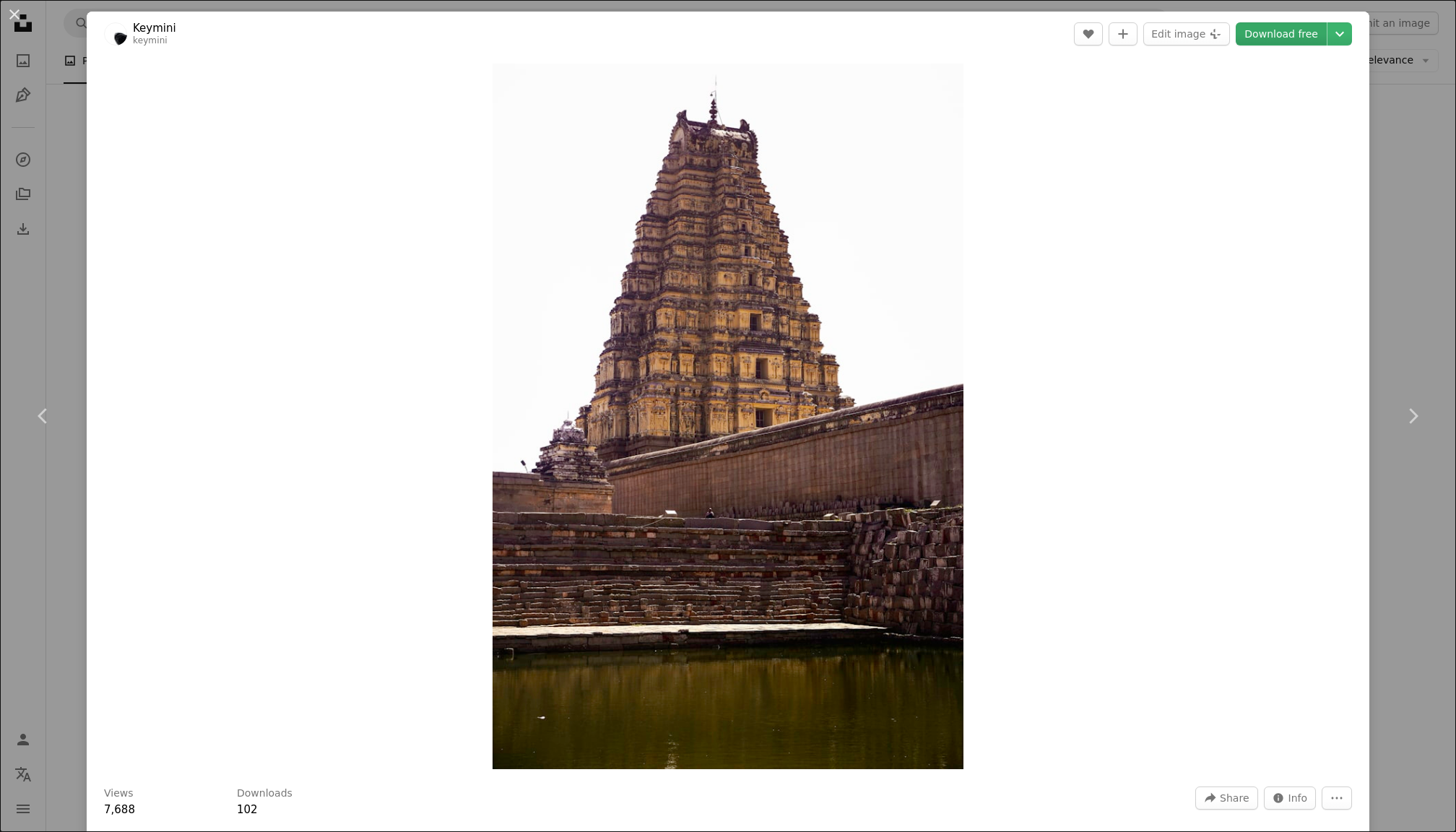
click at [1272, 32] on link "Download free" at bounding box center [1281, 33] width 91 height 23
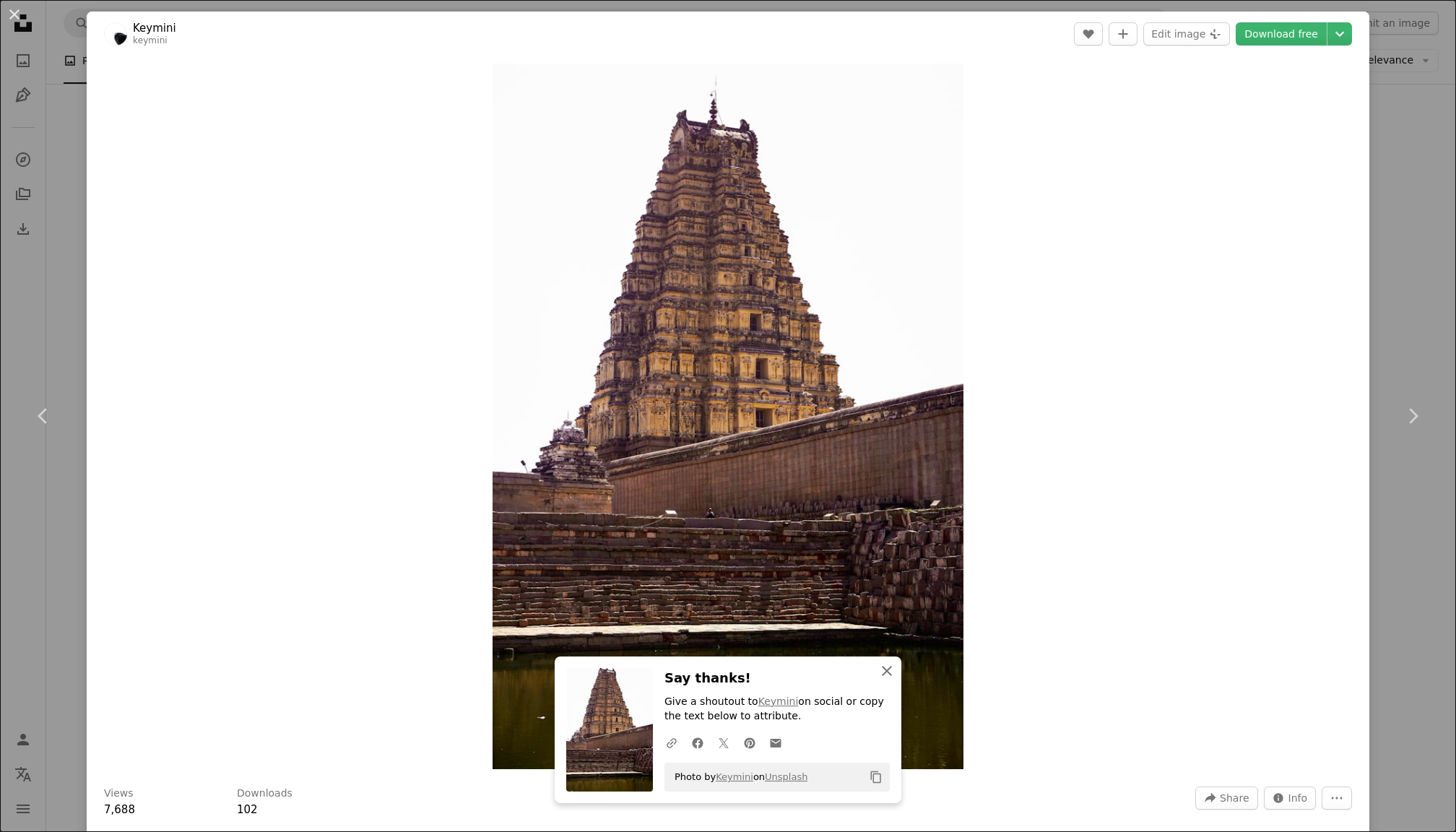
click at [888, 674] on icon "button" at bounding box center [887, 670] width 10 height 10
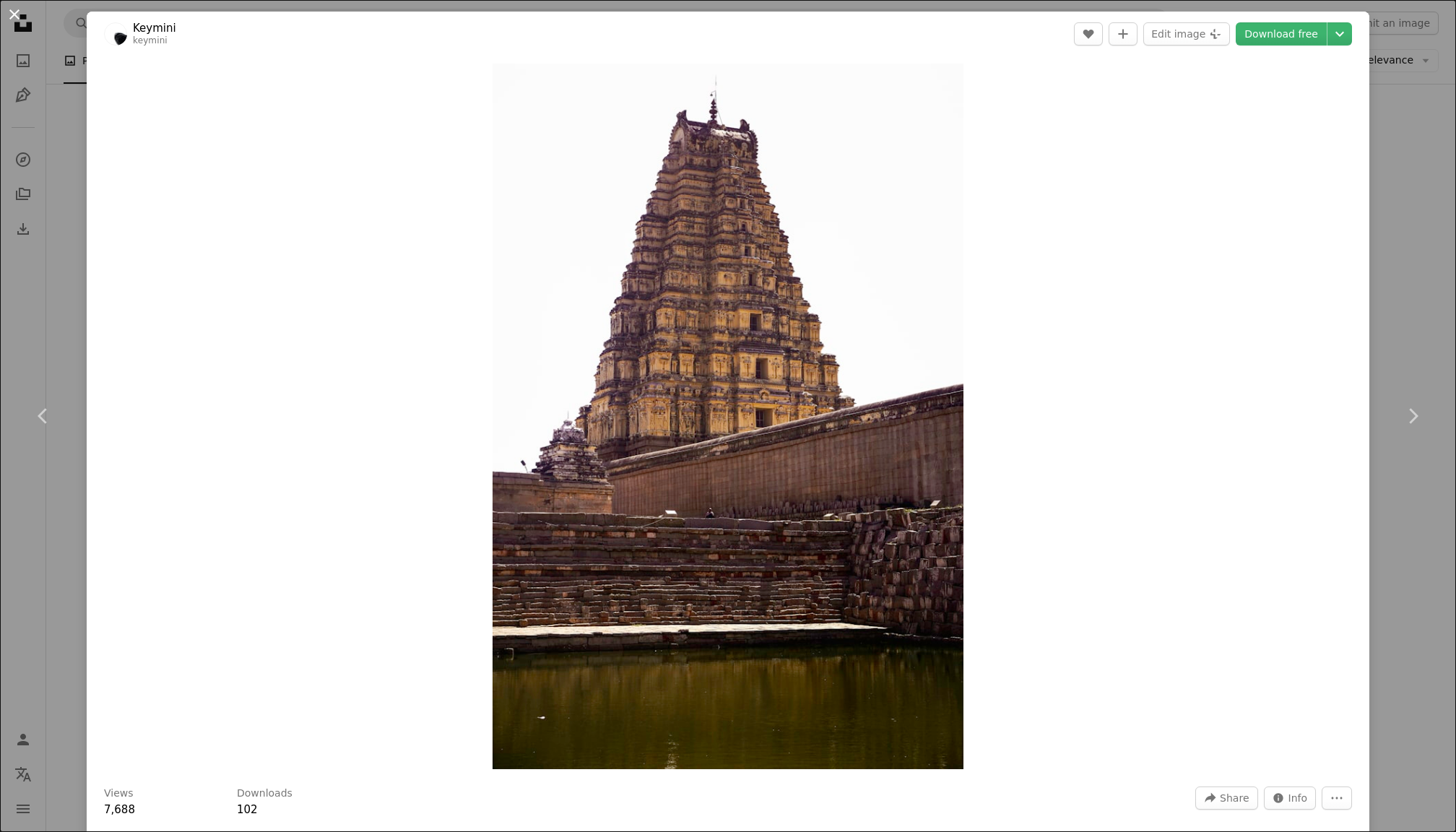
click at [23, 16] on button "An X shape" at bounding box center [15, 15] width 17 height 17
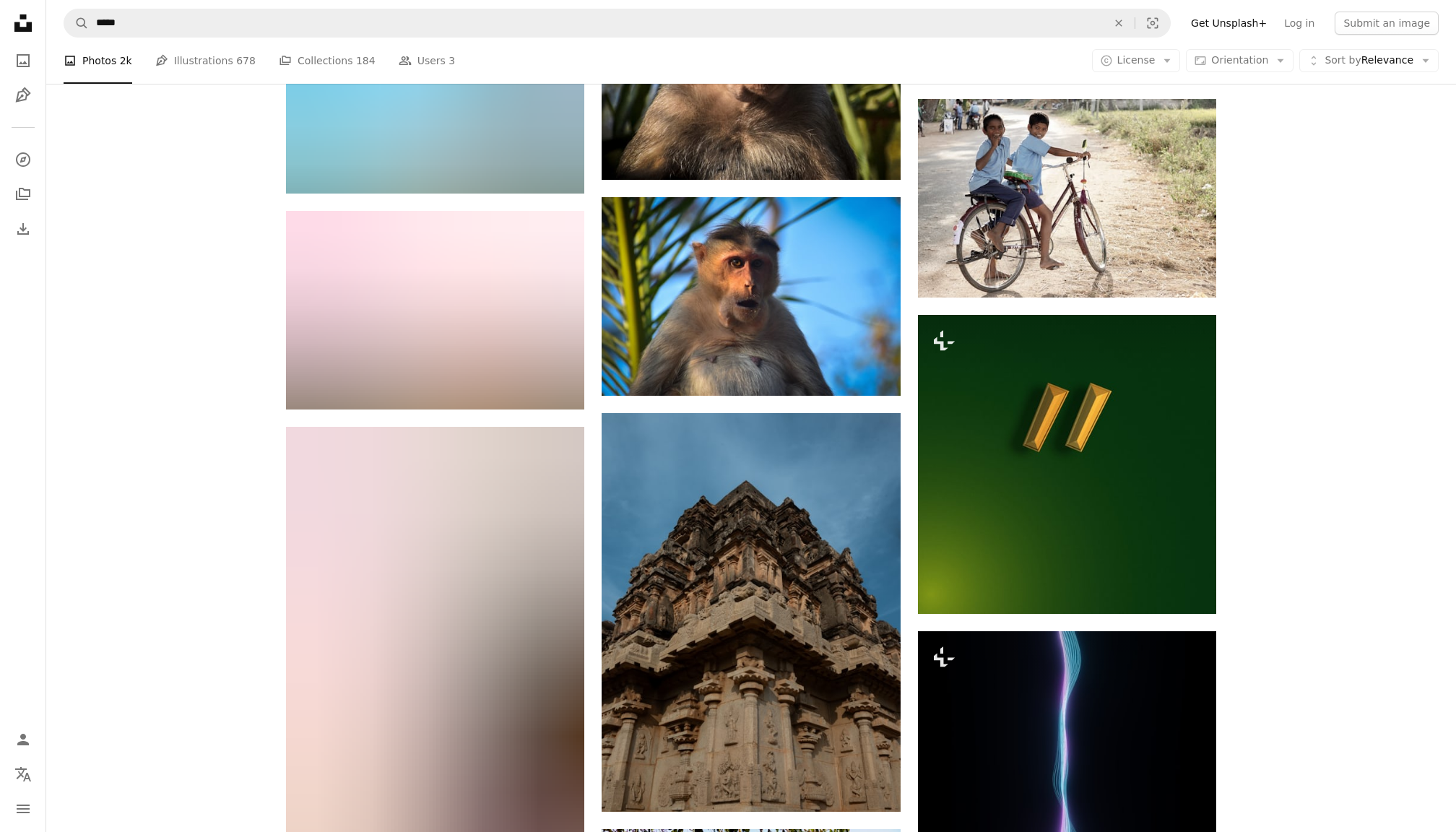
scroll to position [30369, 0]
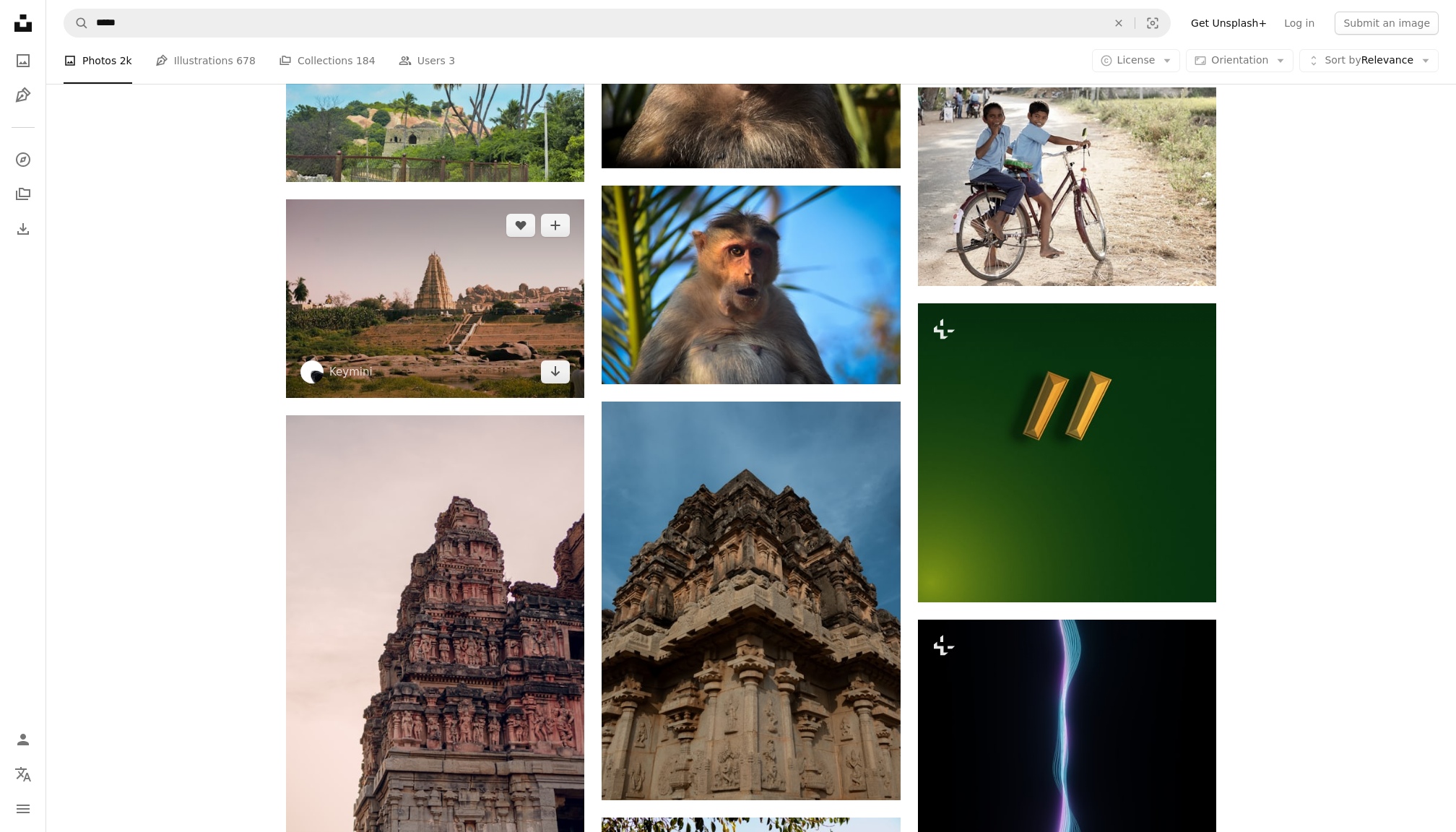
click at [457, 336] on img at bounding box center [435, 298] width 299 height 198
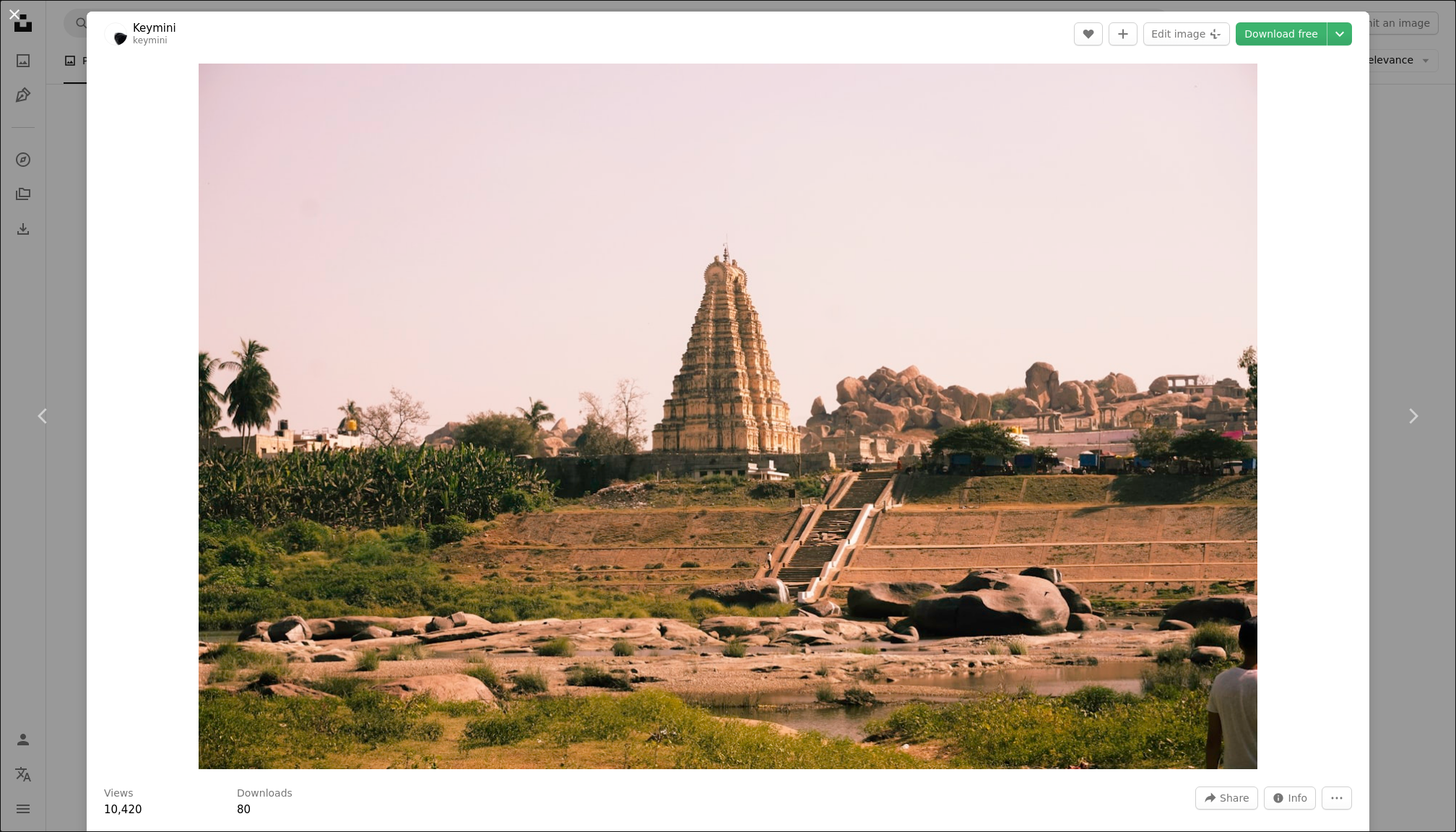
click at [19, 12] on button "An X shape" at bounding box center [15, 15] width 17 height 17
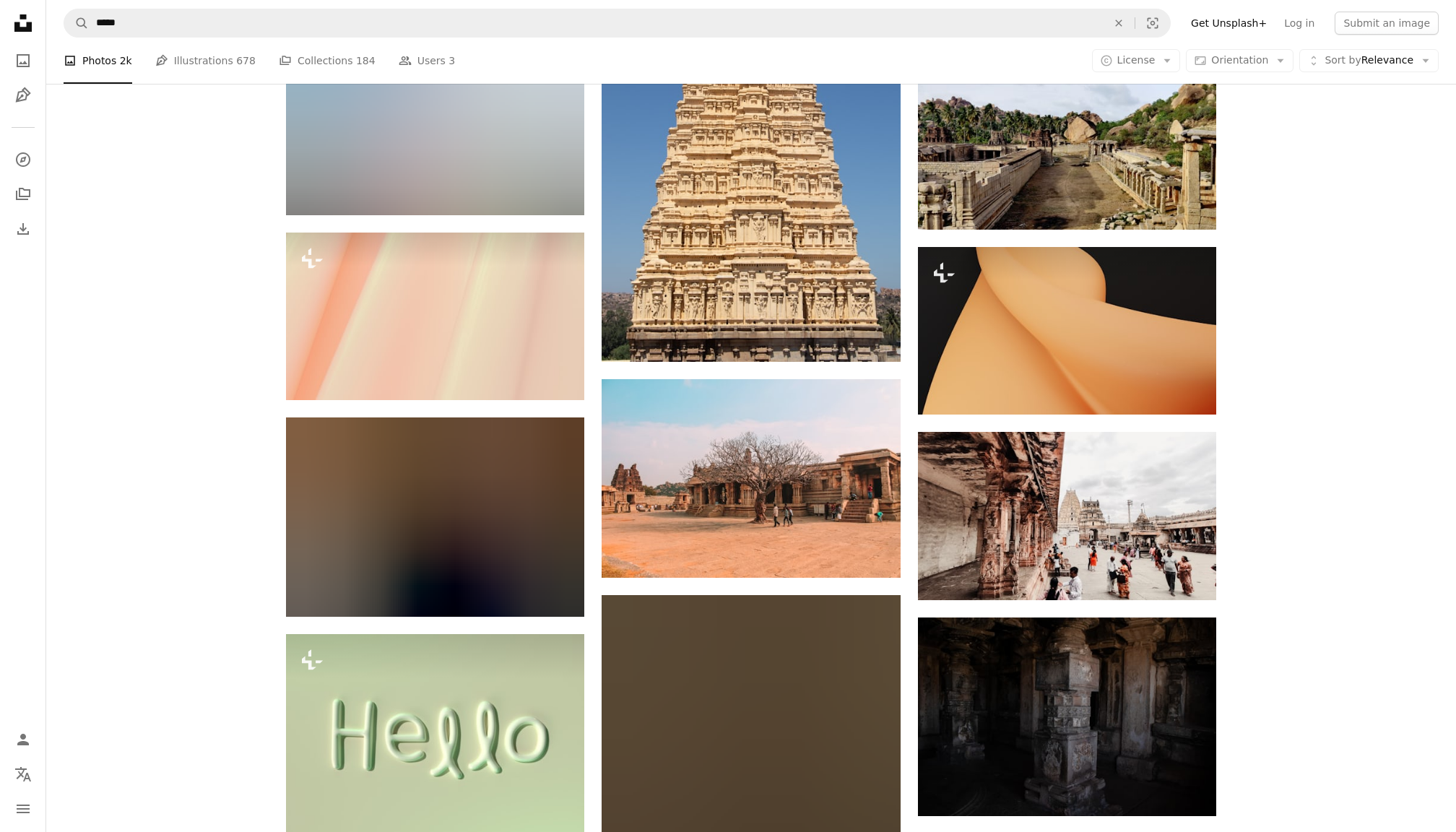
scroll to position [34053, 0]
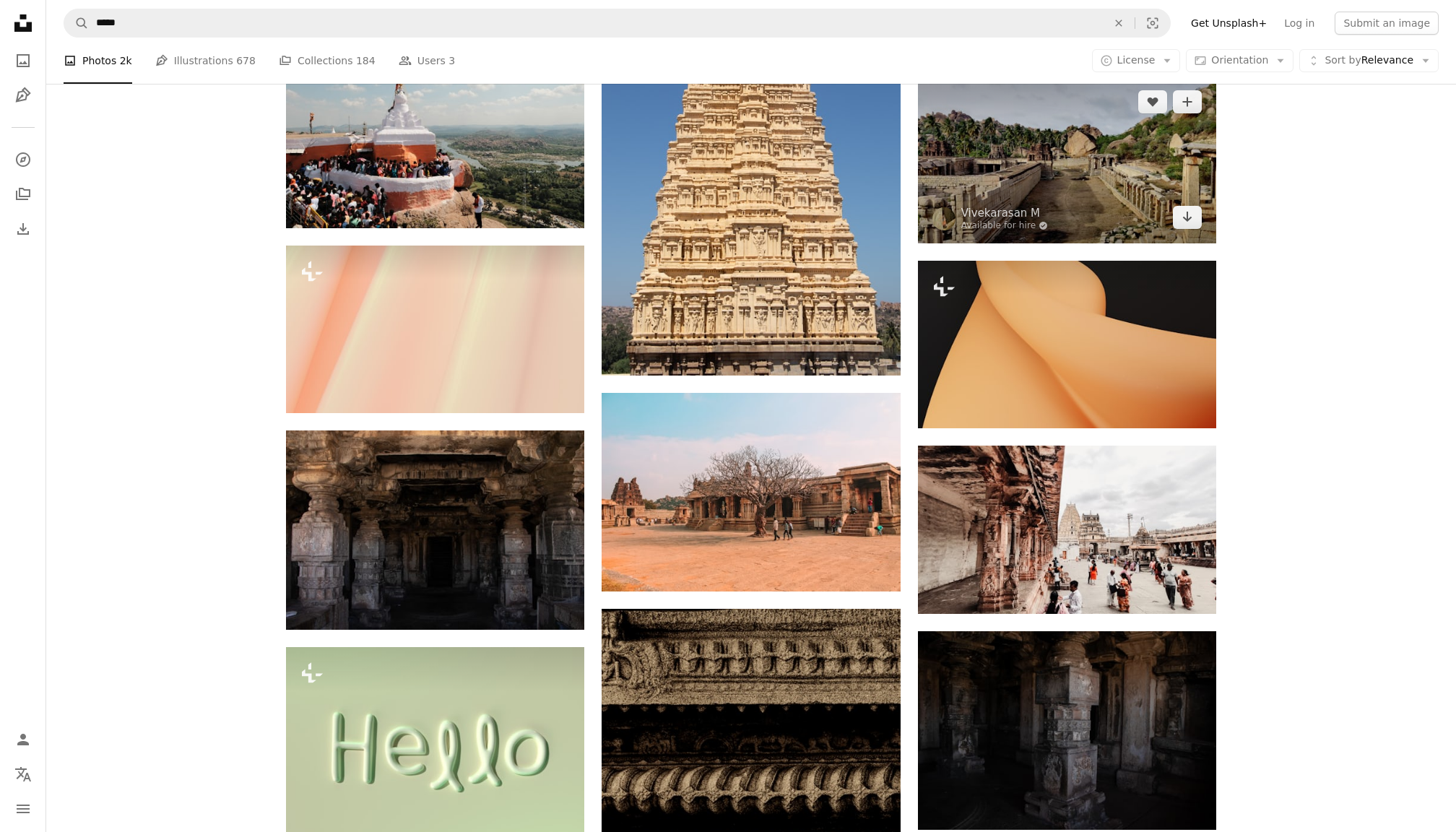
click at [1059, 188] on img at bounding box center [1067, 160] width 299 height 168
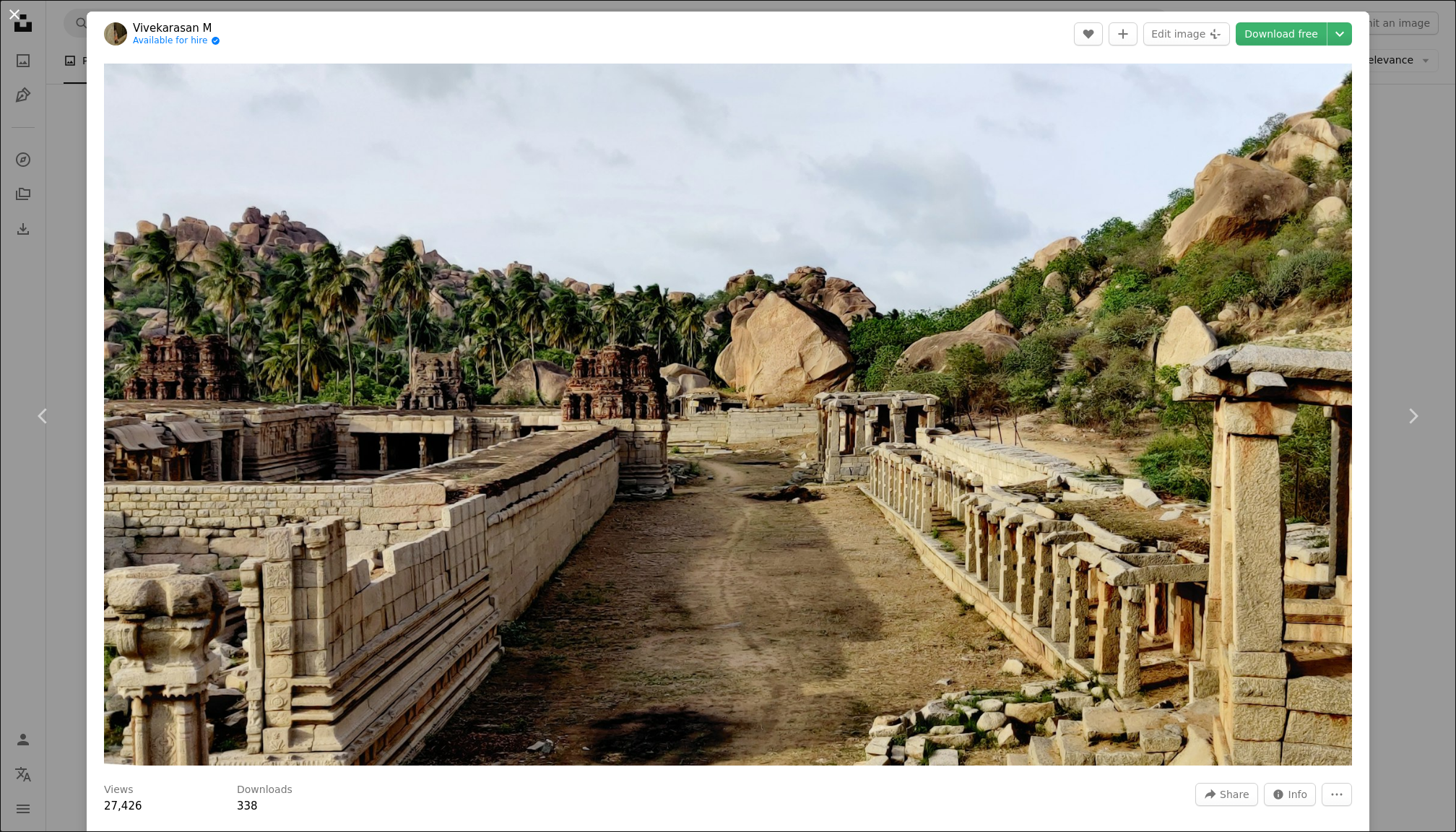
click at [12, 18] on button "An X shape" at bounding box center [15, 15] width 17 height 17
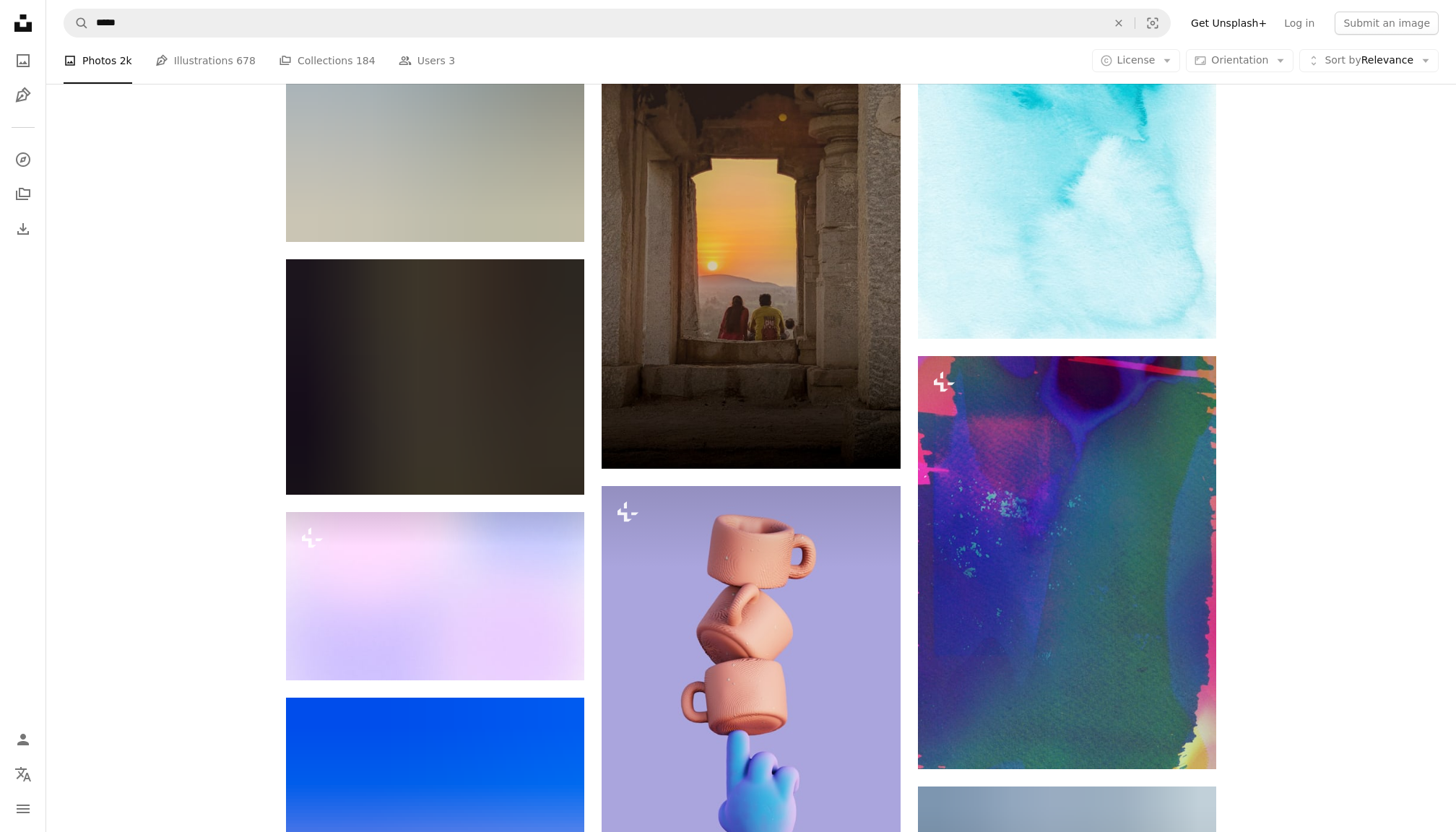
scroll to position [39097, 0]
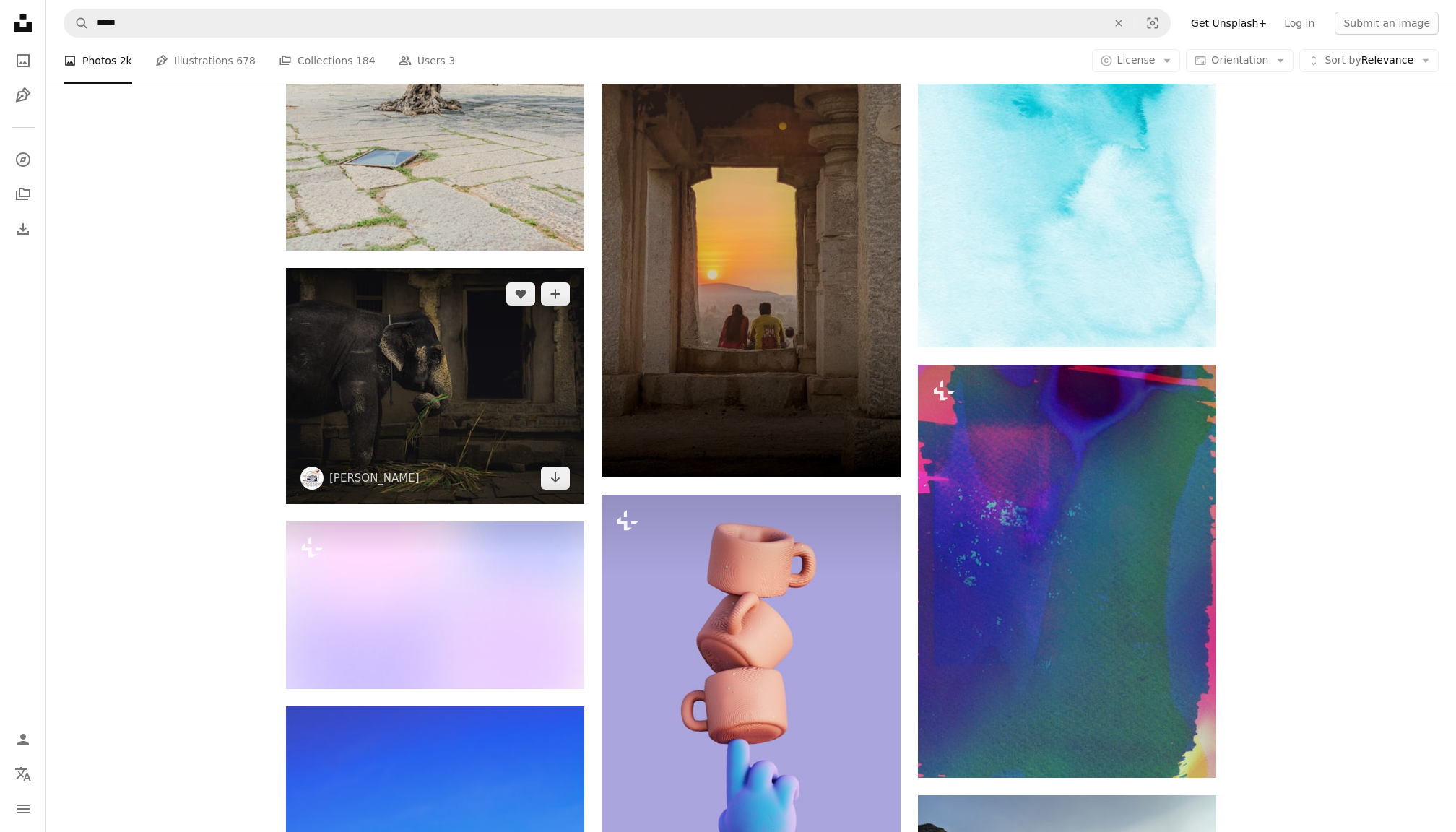
click at [472, 434] on img at bounding box center [435, 386] width 299 height 236
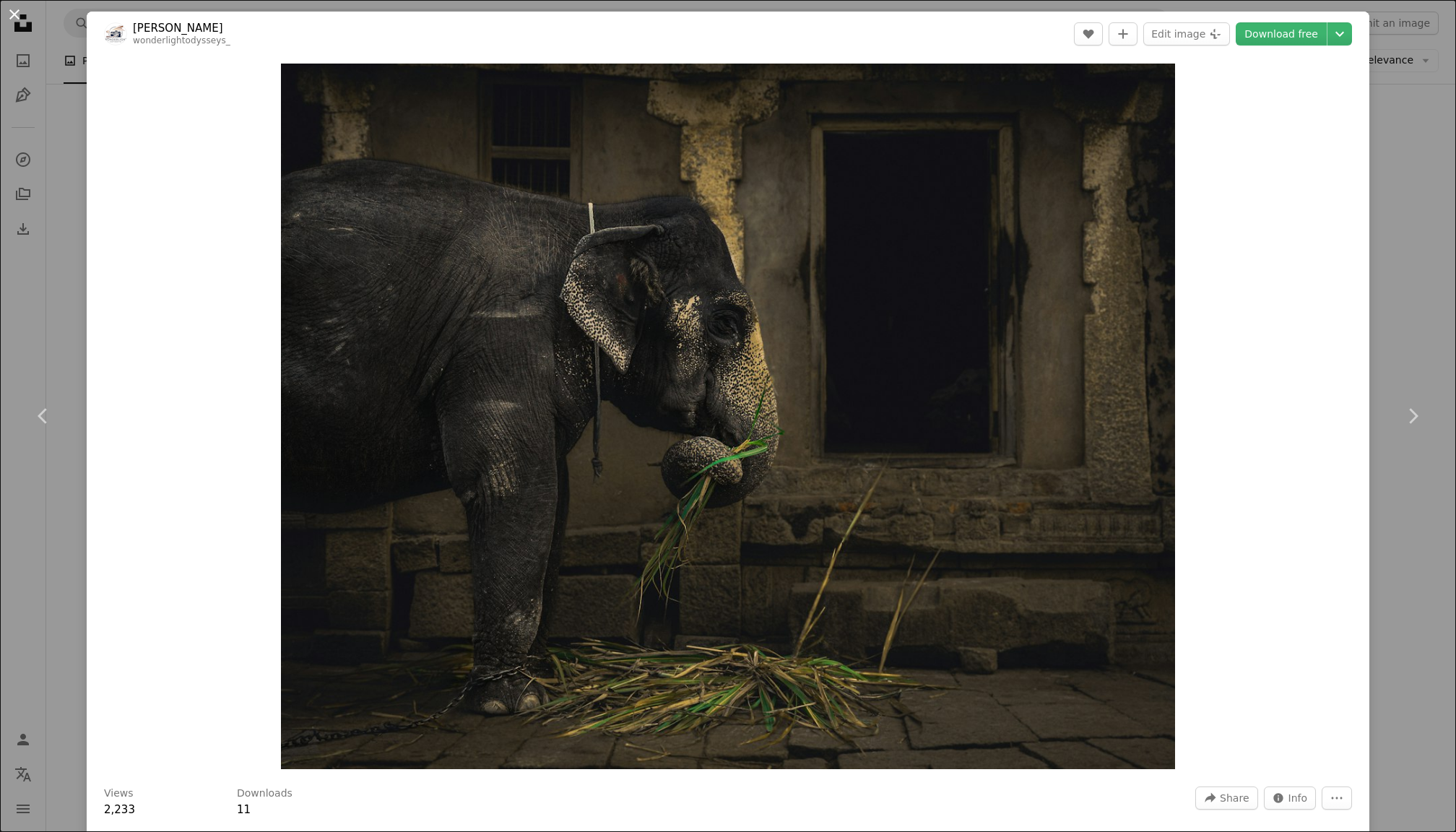
click at [9, 14] on button "An X shape" at bounding box center [15, 15] width 17 height 17
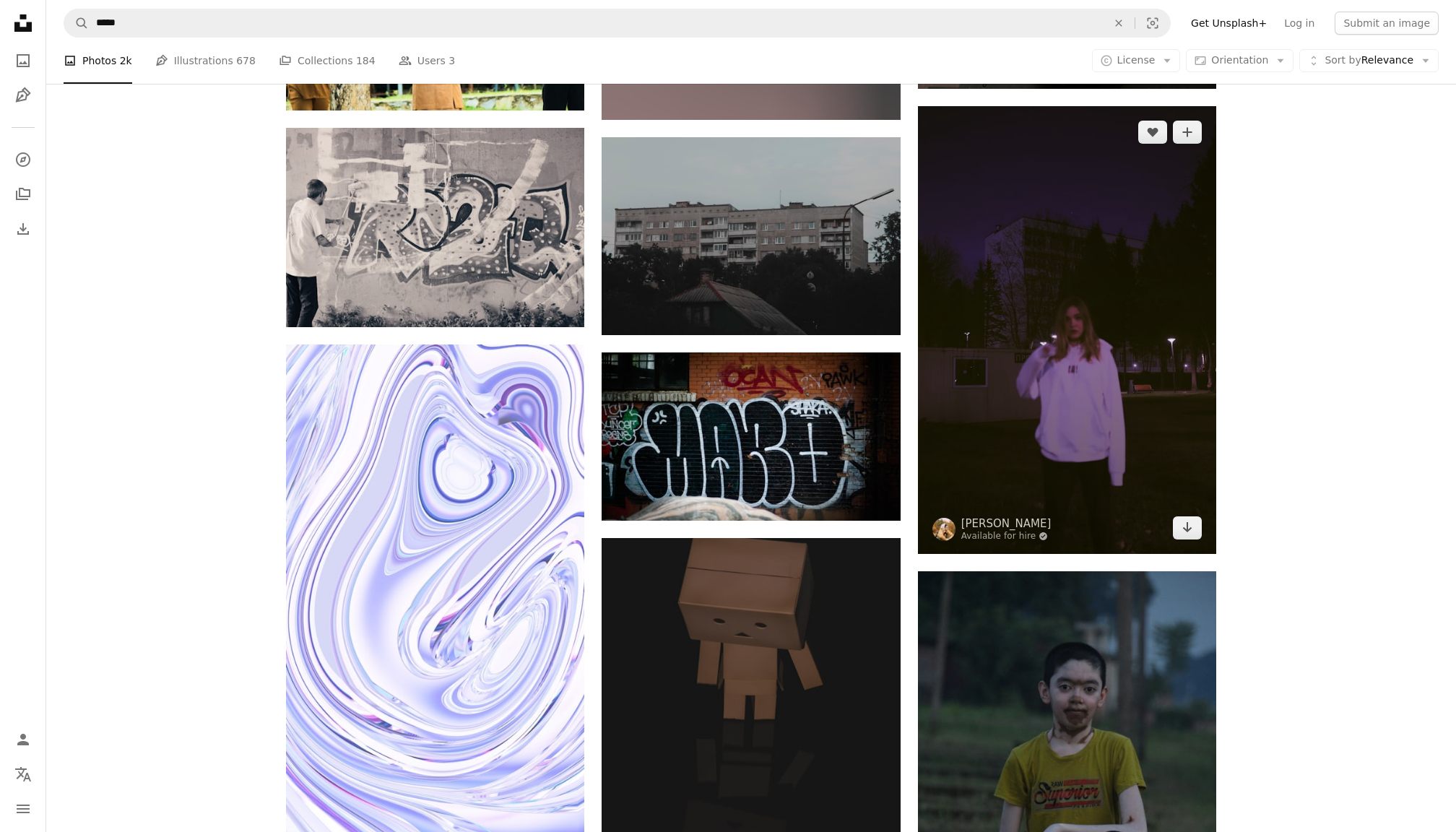
scroll to position [46795, 0]
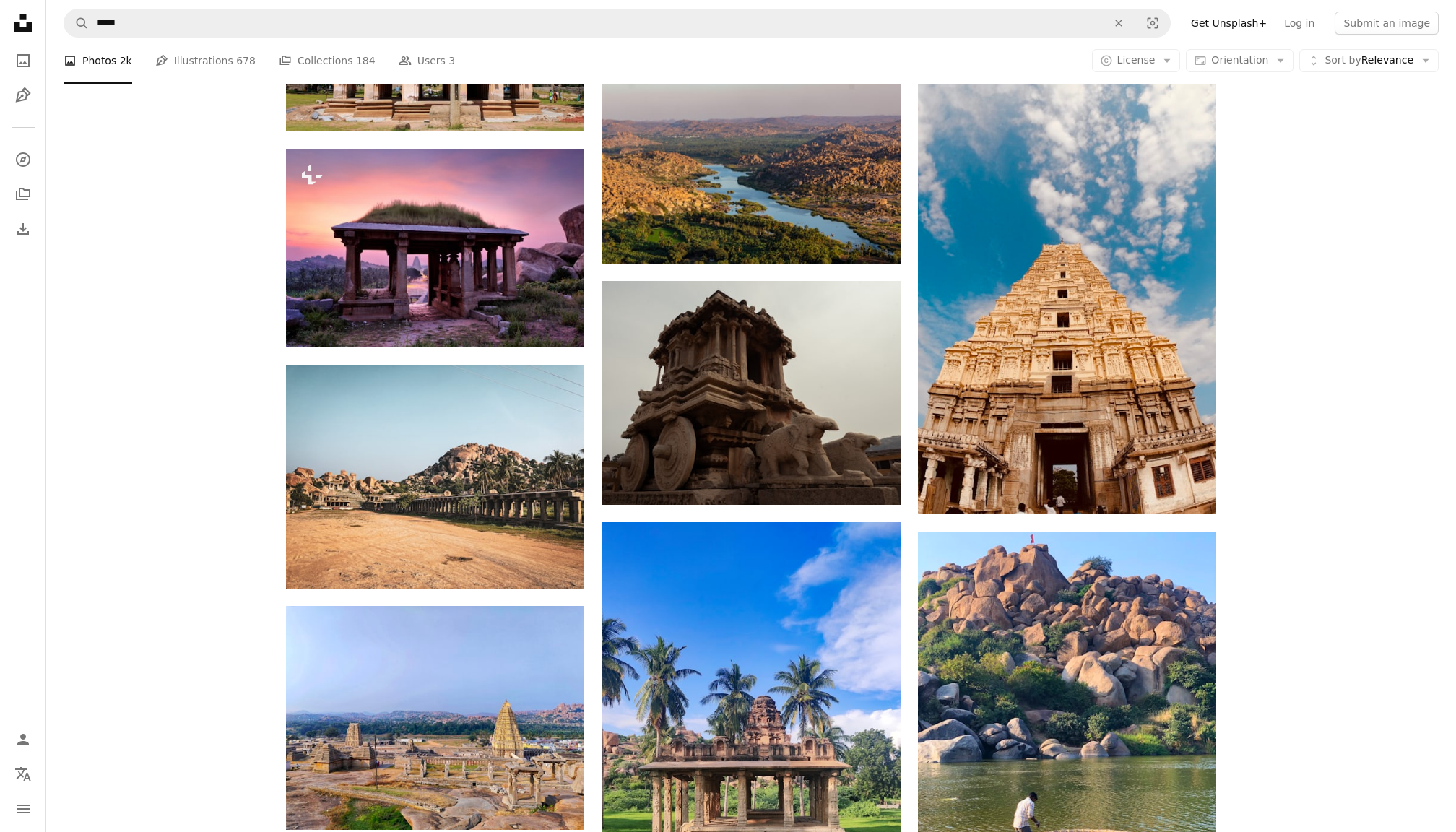
scroll to position [2317, 0]
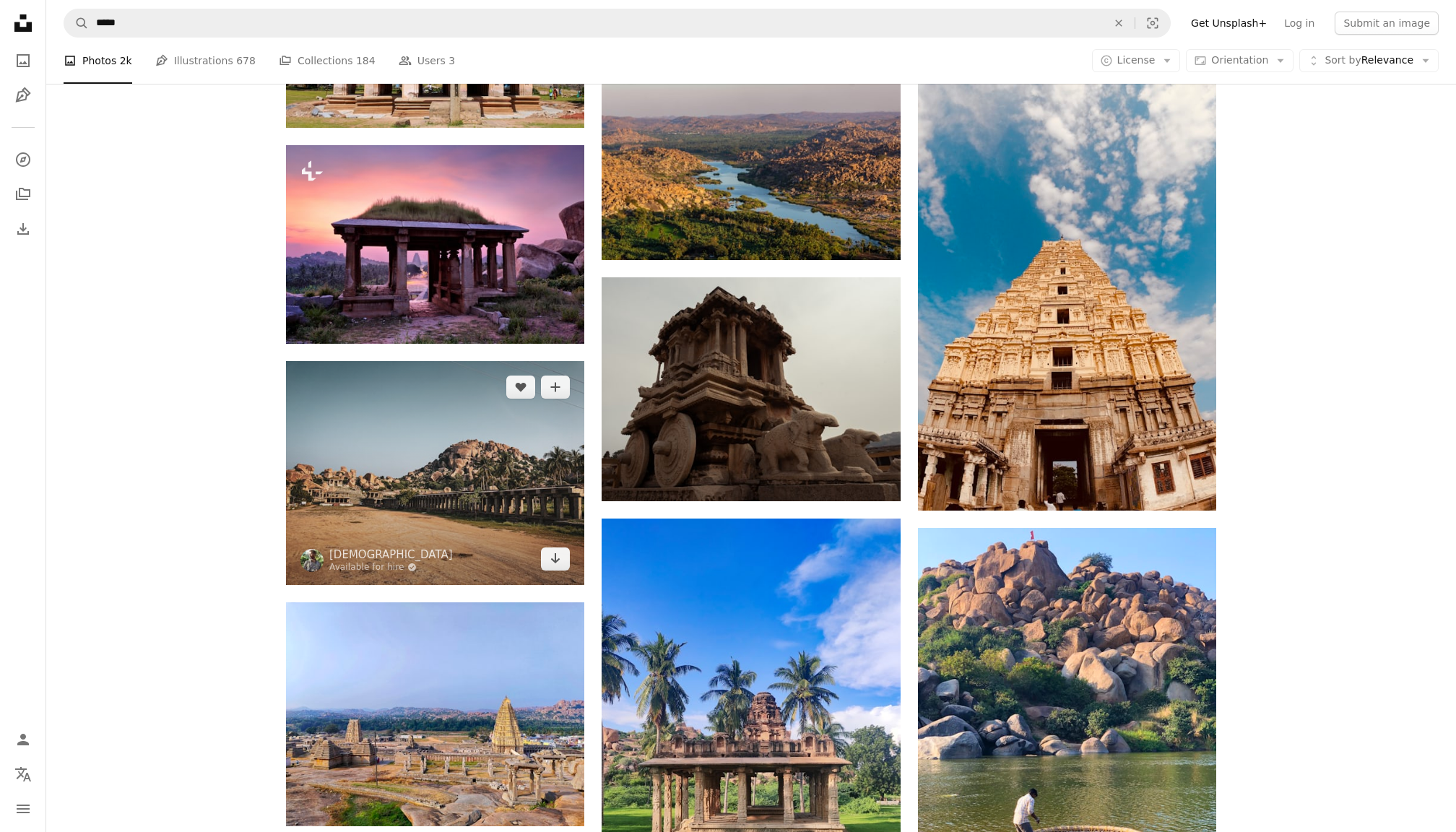
click at [486, 507] on img at bounding box center [435, 473] width 299 height 224
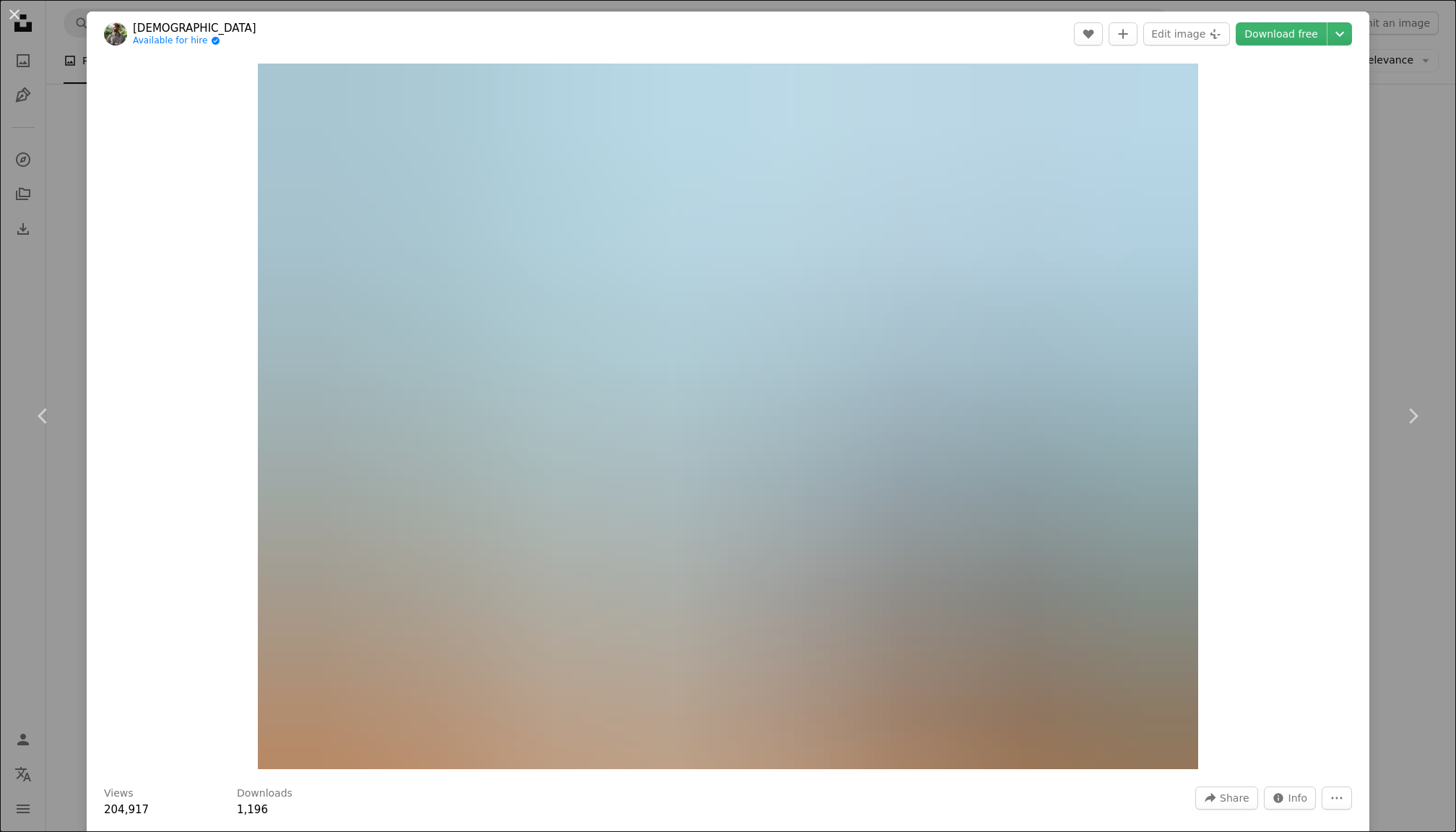
scroll to position [195, 0]
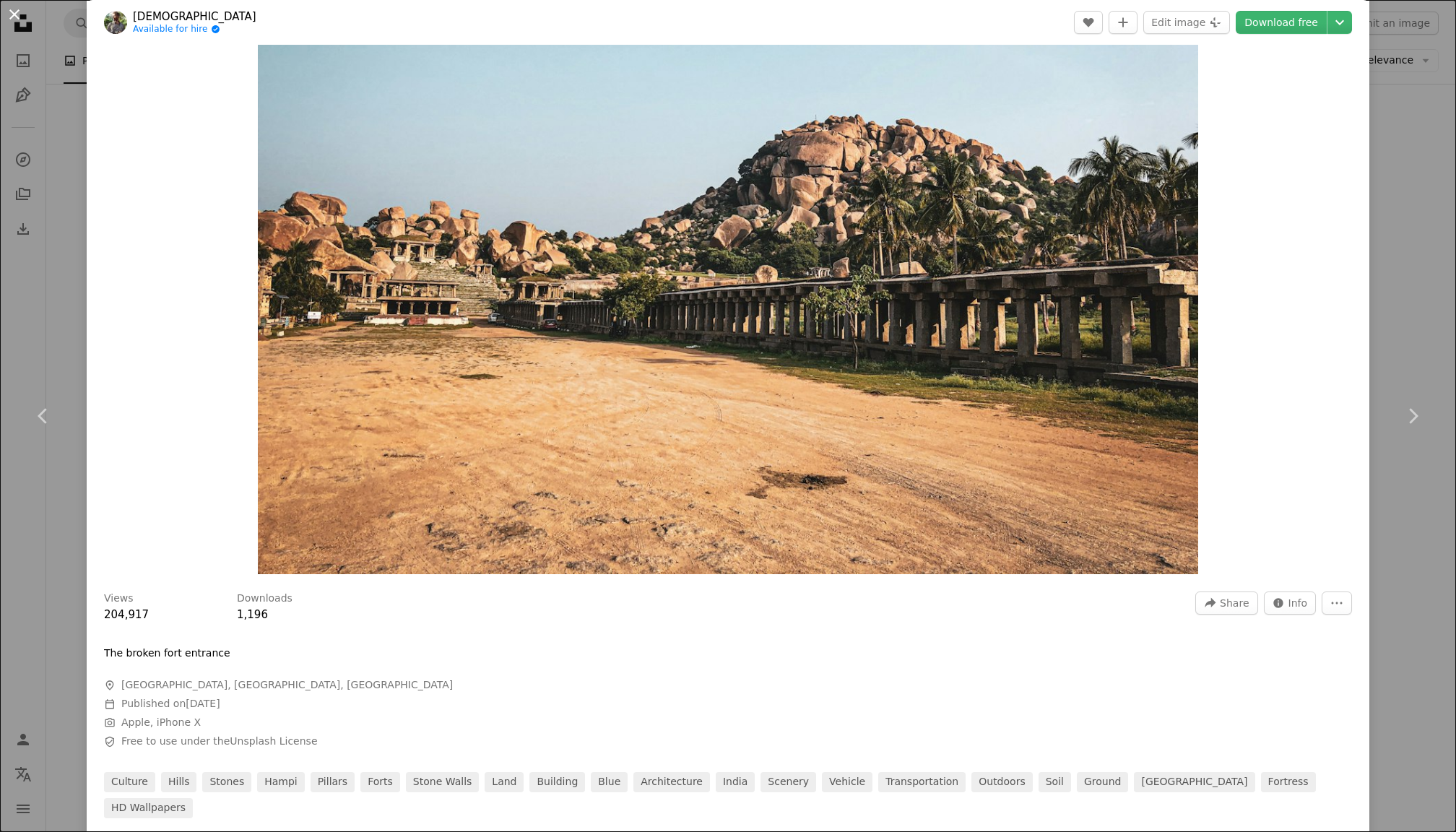
click at [21, 8] on button "An X shape" at bounding box center [15, 15] width 17 height 17
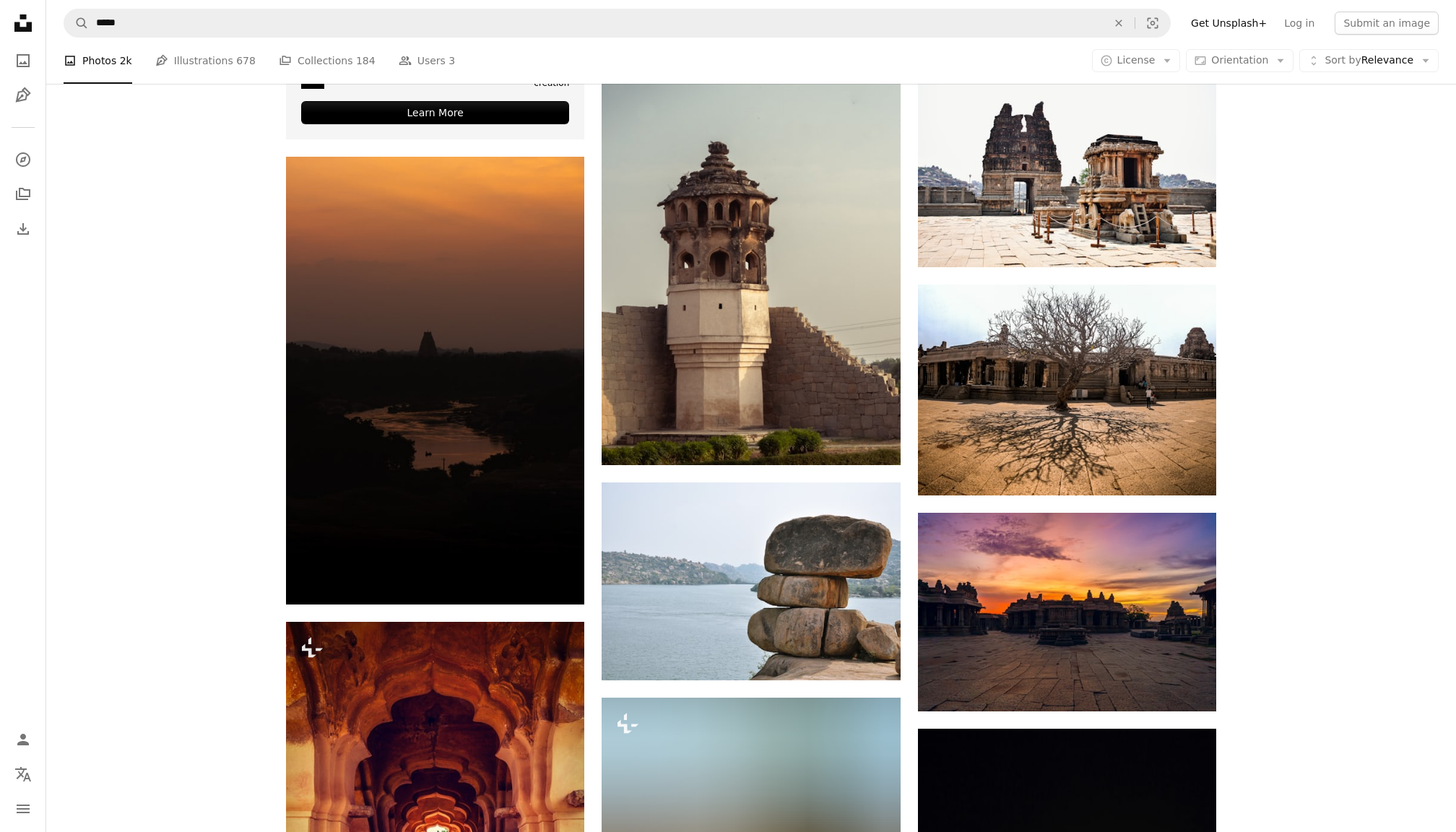
scroll to position [3406, 0]
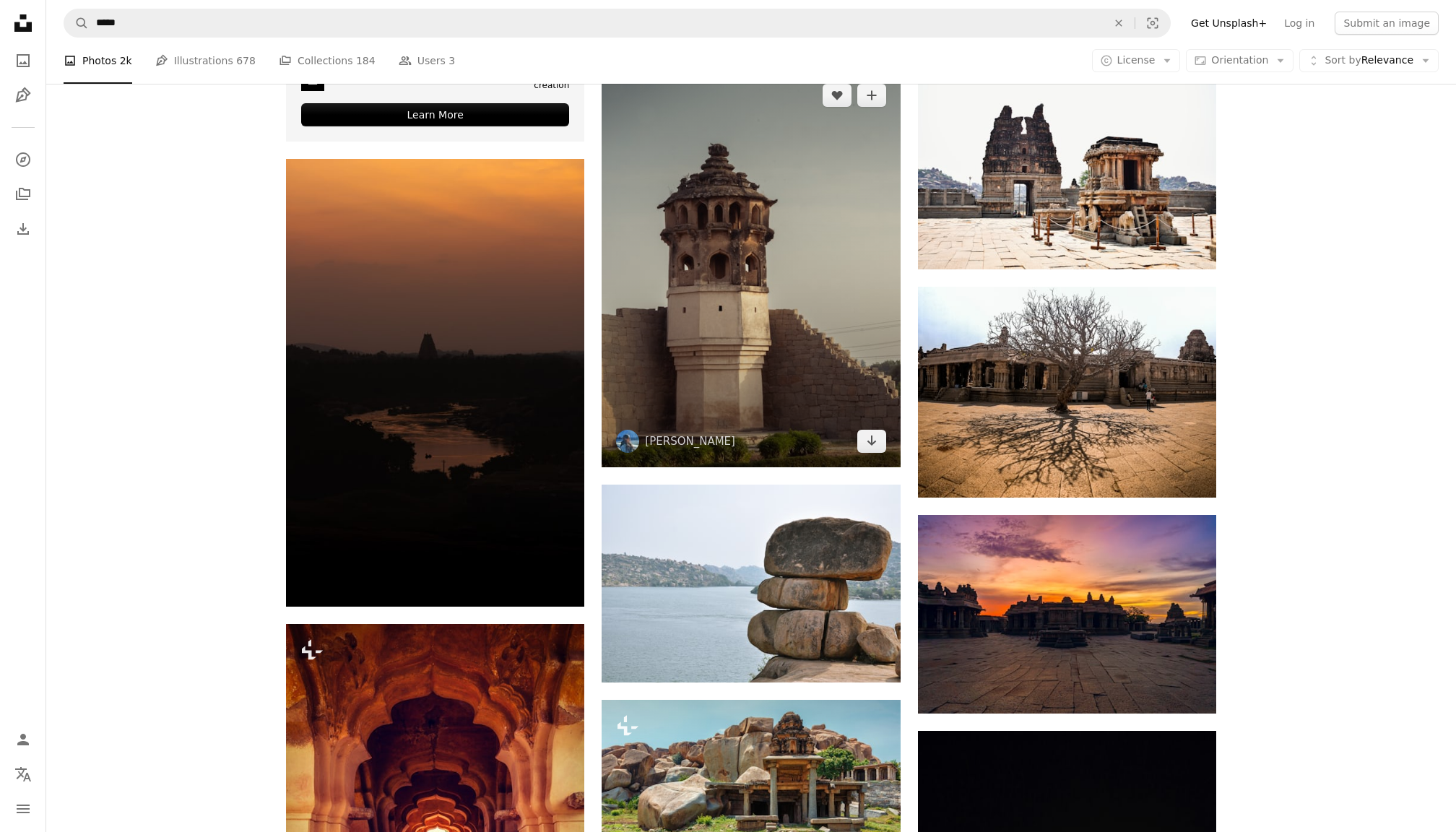
click at [749, 339] on img at bounding box center [750, 268] width 299 height 398
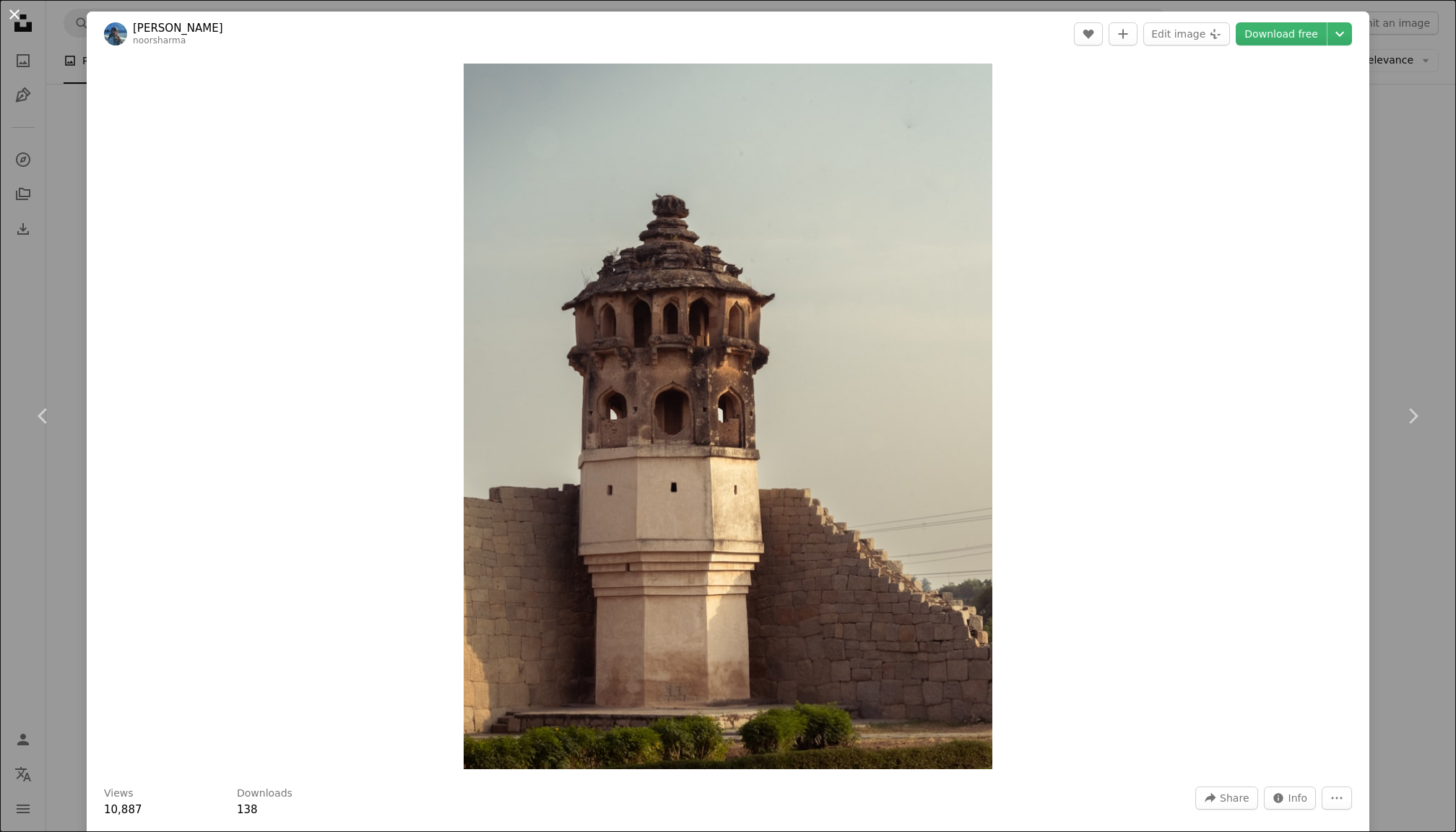
click at [9, 7] on button "An X shape" at bounding box center [15, 15] width 17 height 17
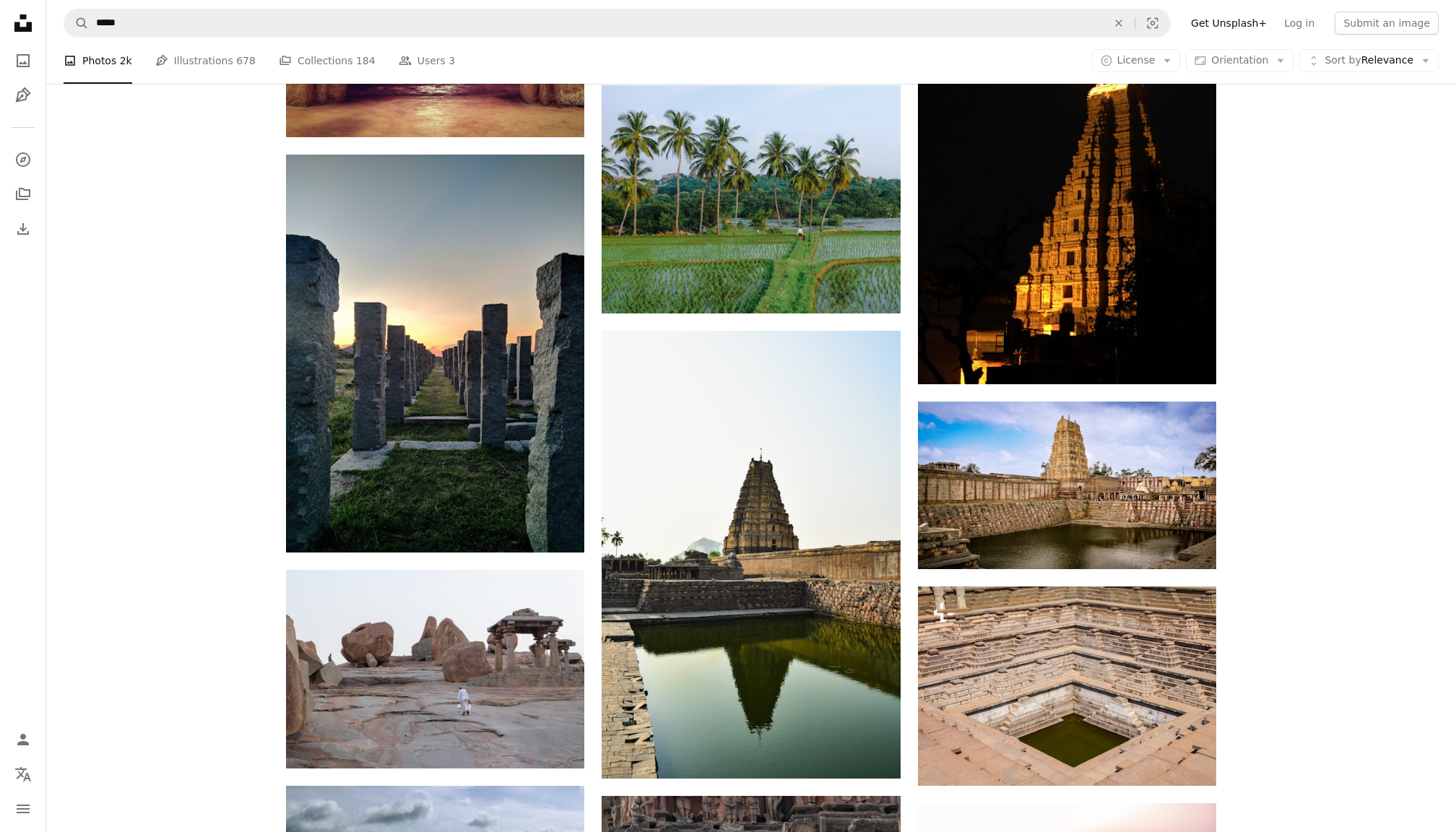
scroll to position [4228, 0]
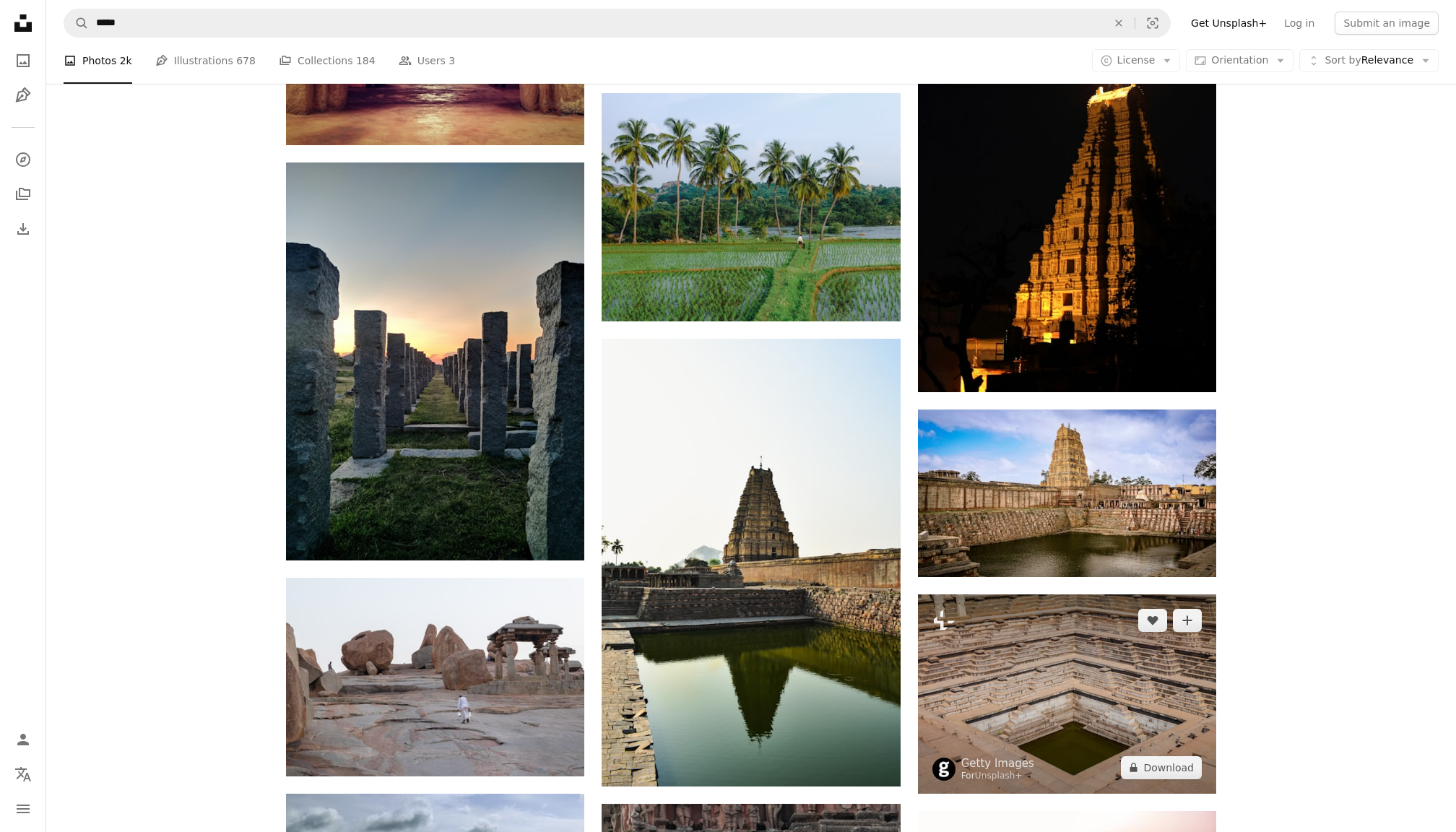
click at [1021, 693] on img at bounding box center [1067, 693] width 299 height 198
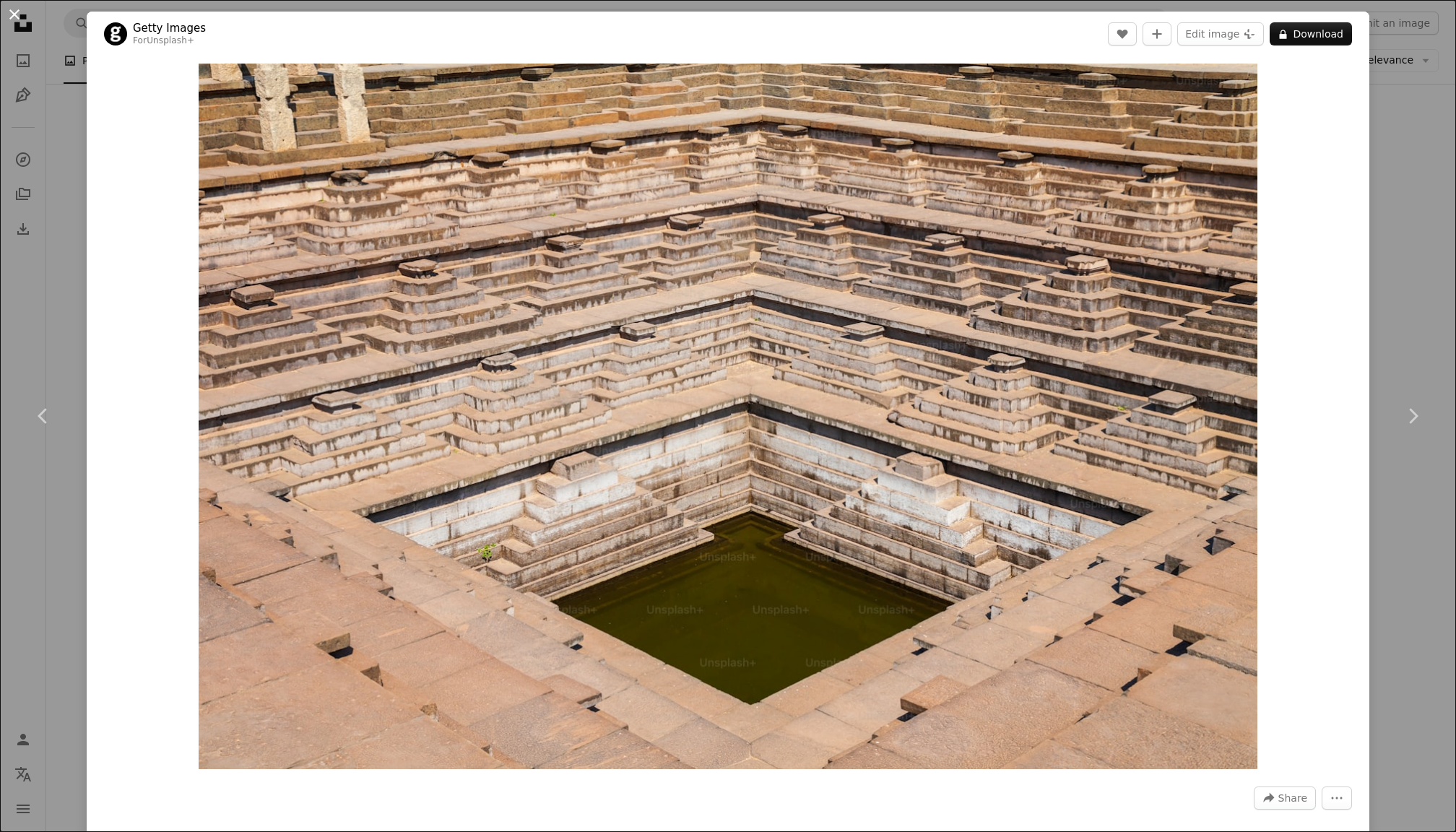
click at [15, 14] on button "An X shape" at bounding box center [15, 15] width 17 height 17
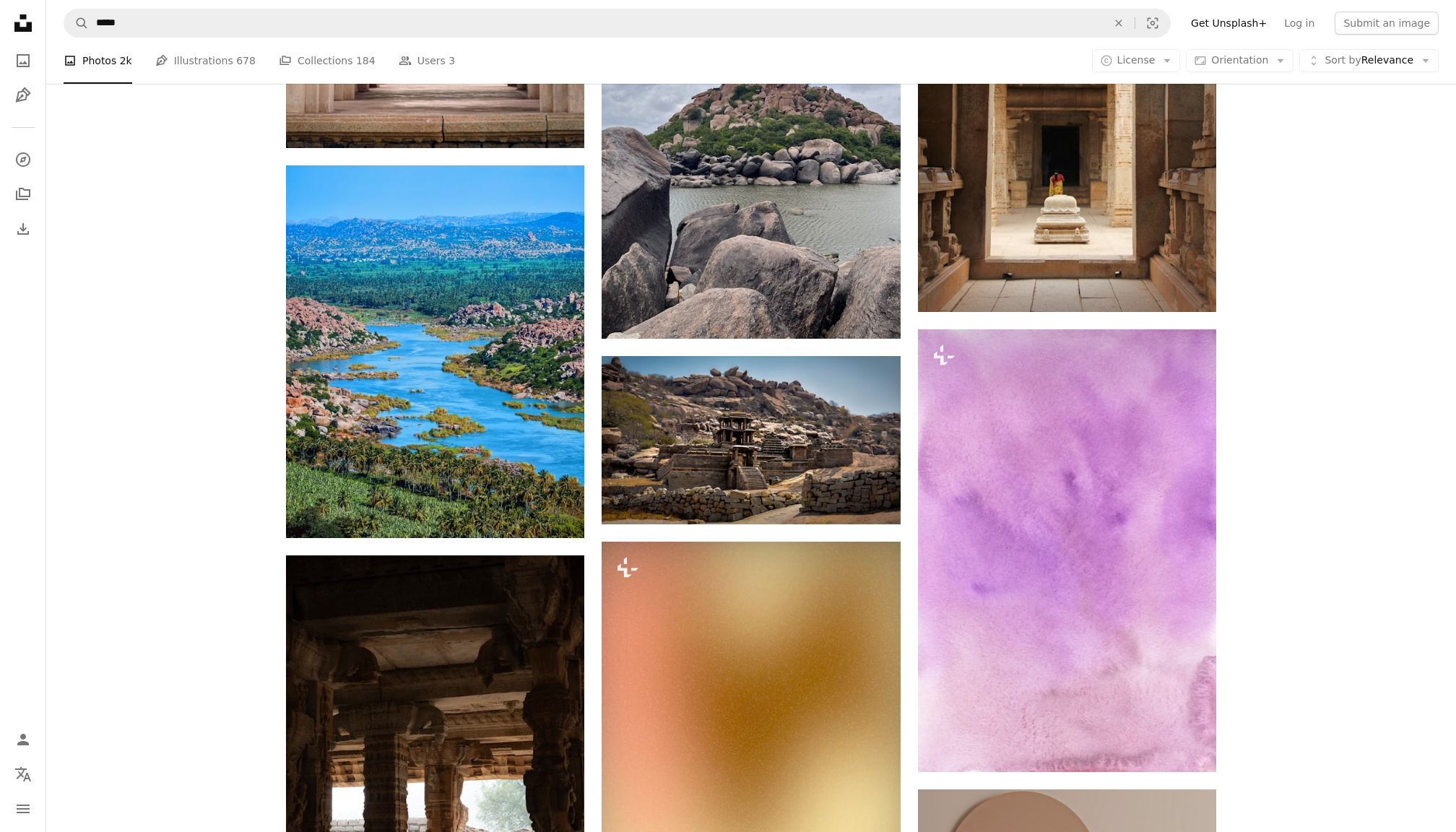
scroll to position [5700, 0]
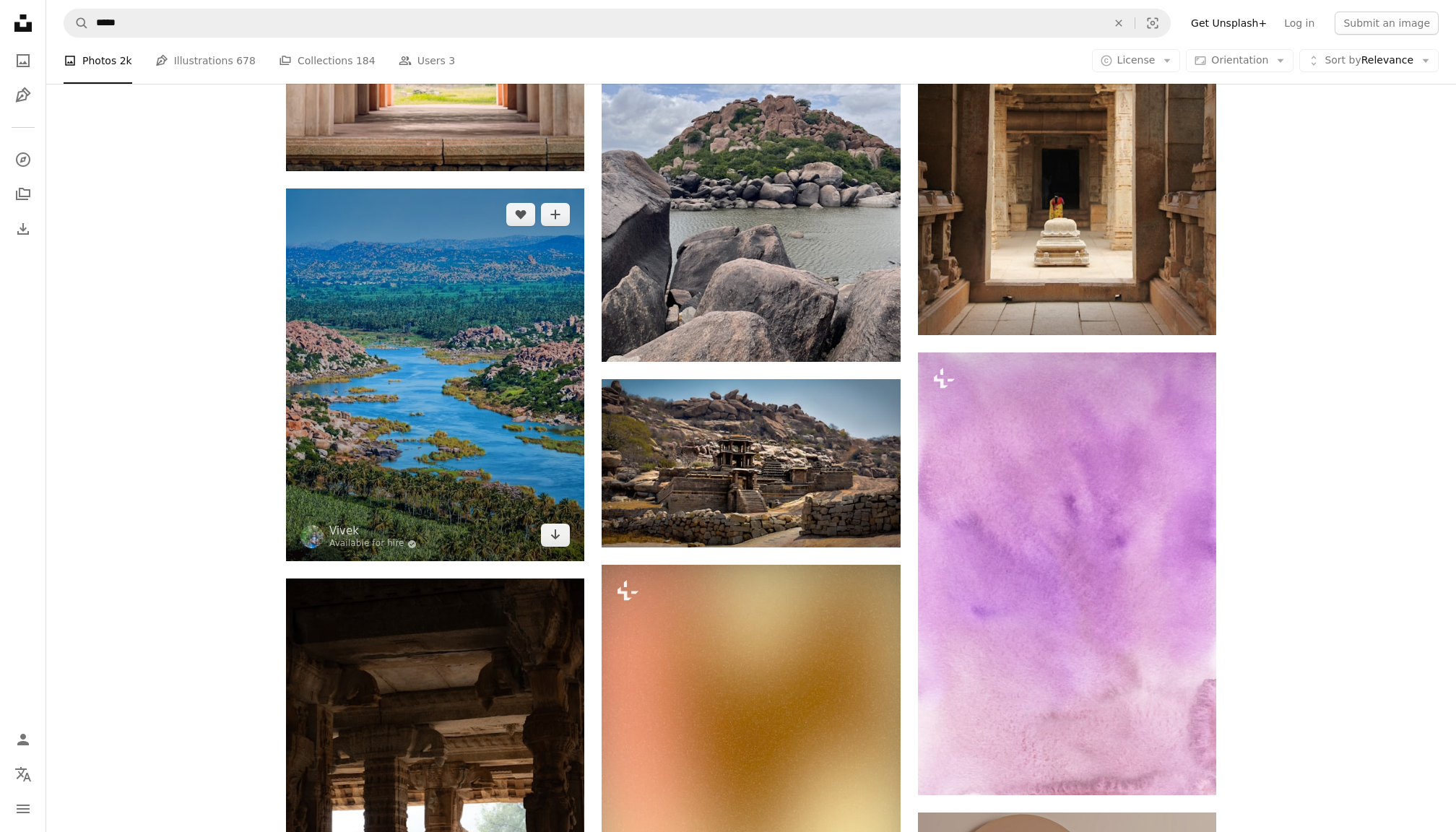
click at [430, 445] on img at bounding box center [435, 375] width 299 height 373
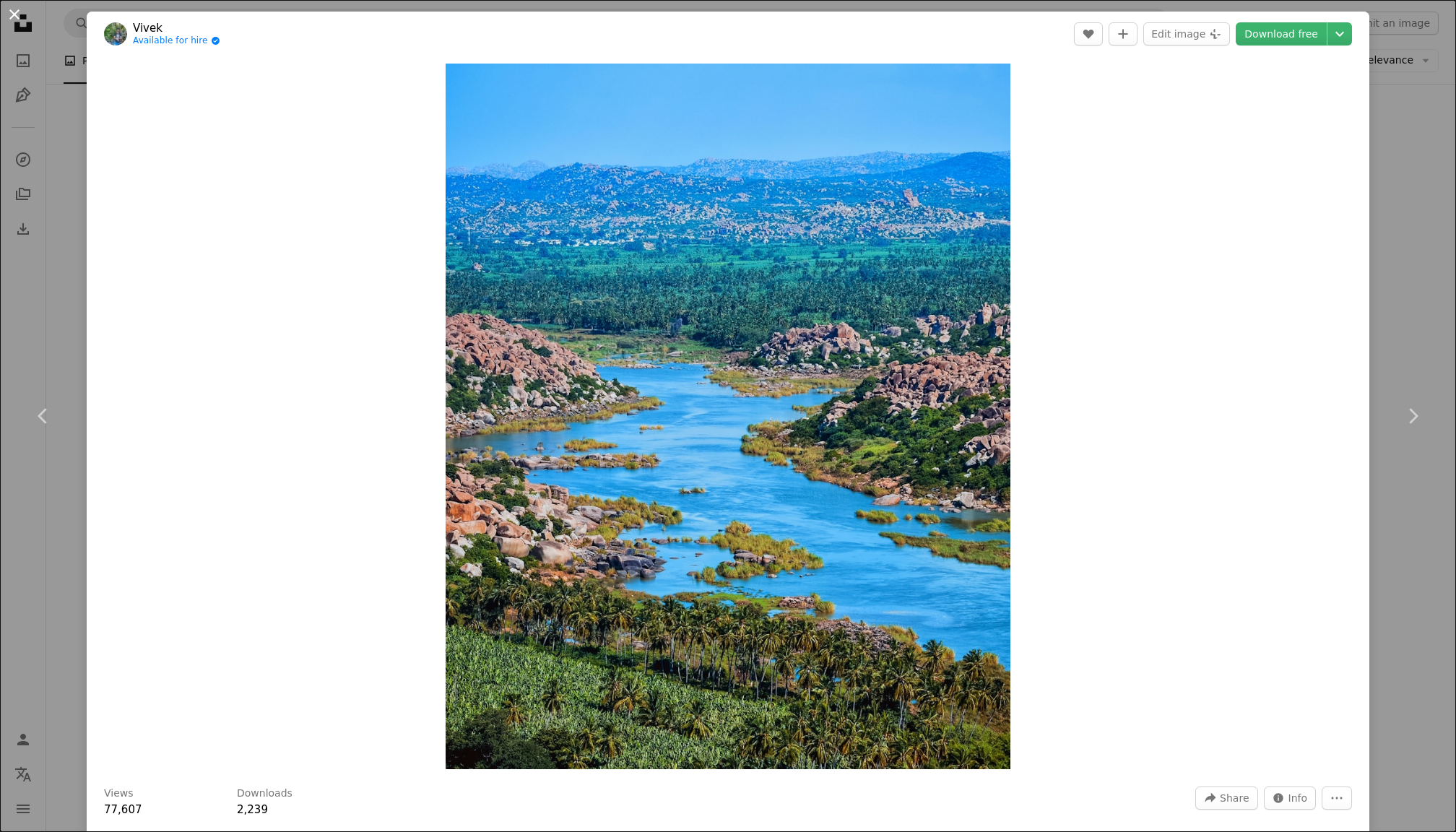
click at [19, 15] on button "An X shape" at bounding box center [15, 15] width 17 height 17
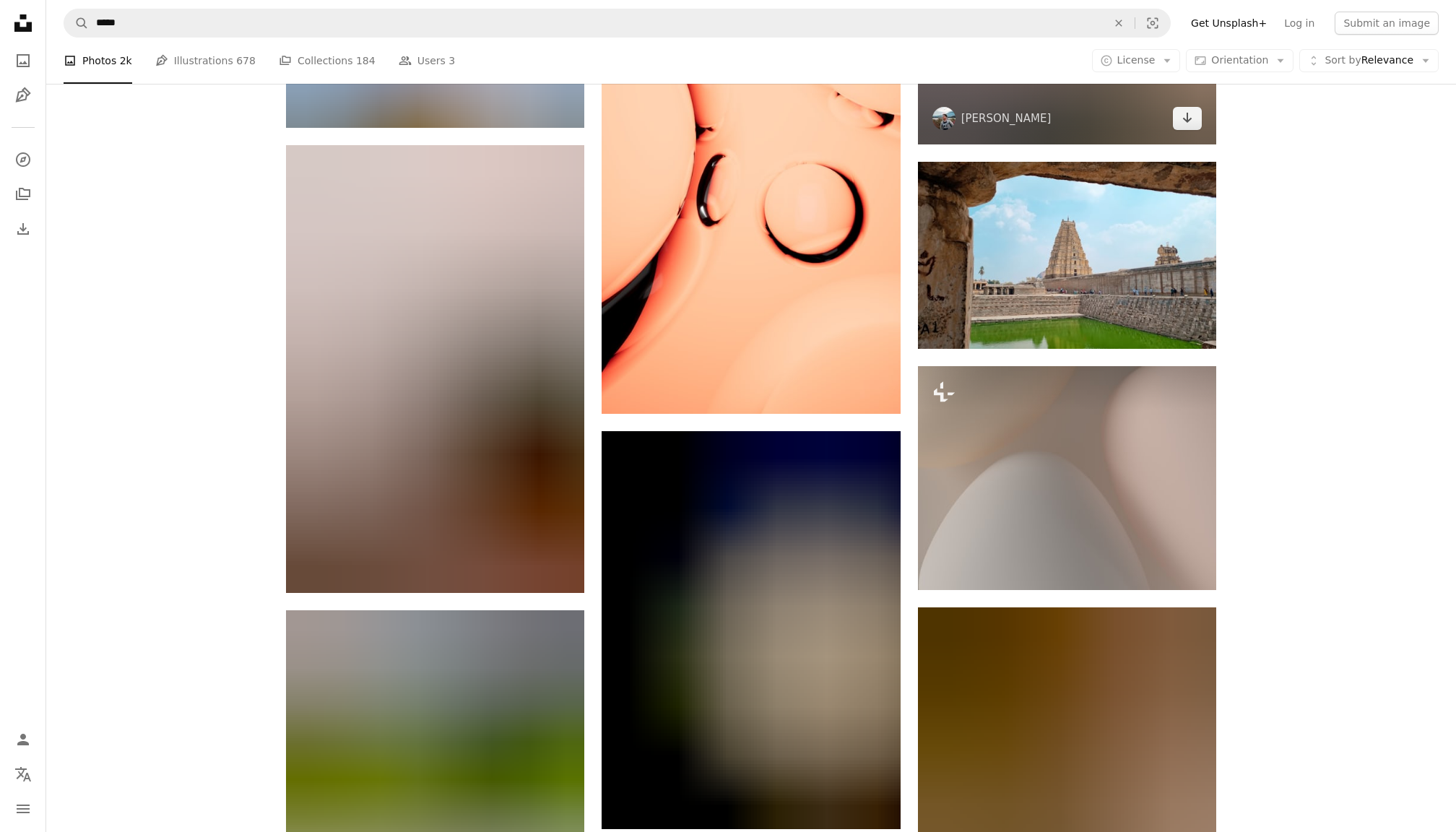
scroll to position [7871, 0]
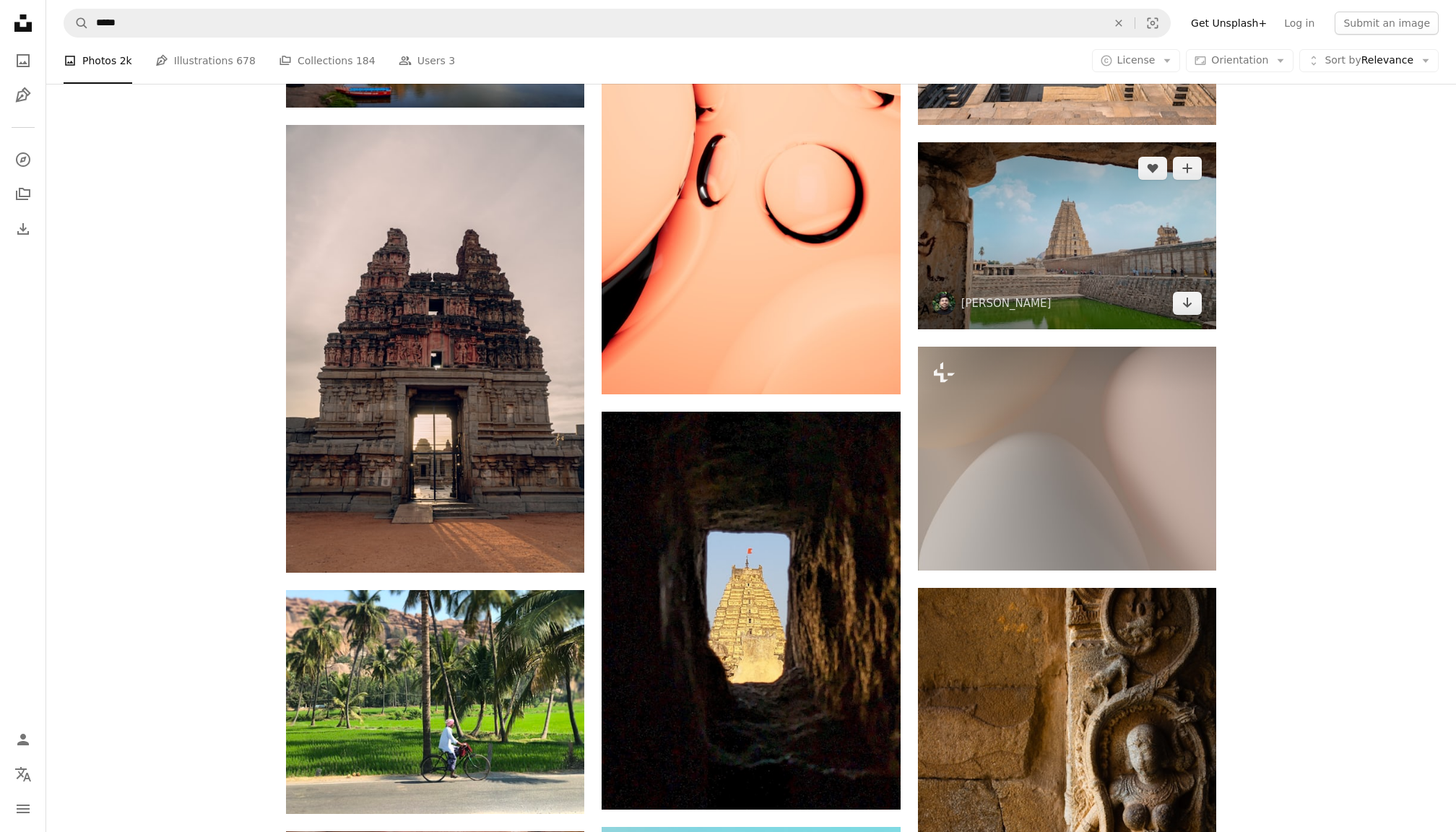
click at [1083, 220] on img at bounding box center [1067, 235] width 299 height 187
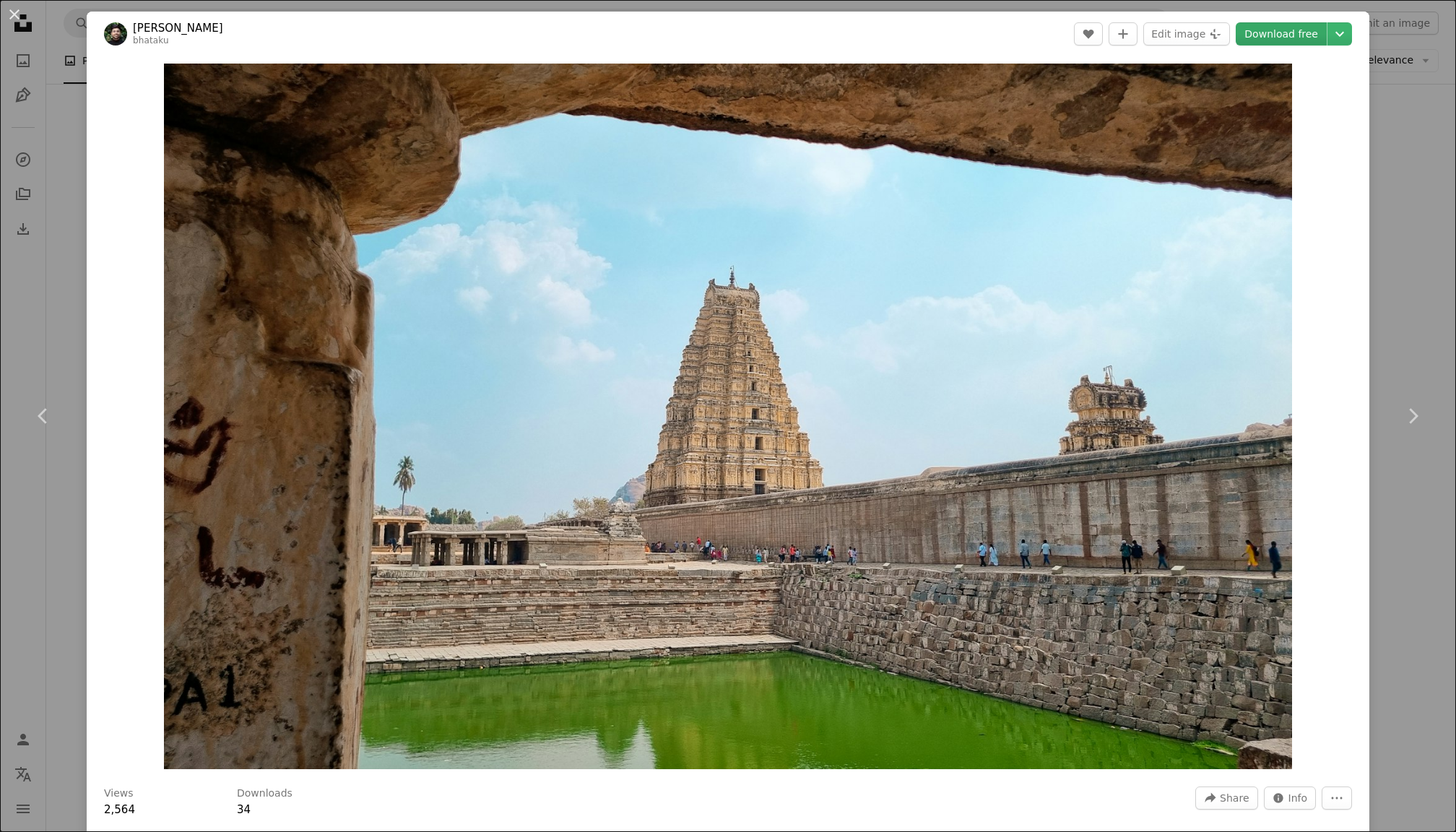
click at [1287, 38] on link "Download free" at bounding box center [1281, 33] width 91 height 23
